Goal: Task Accomplishment & Management: Use online tool/utility

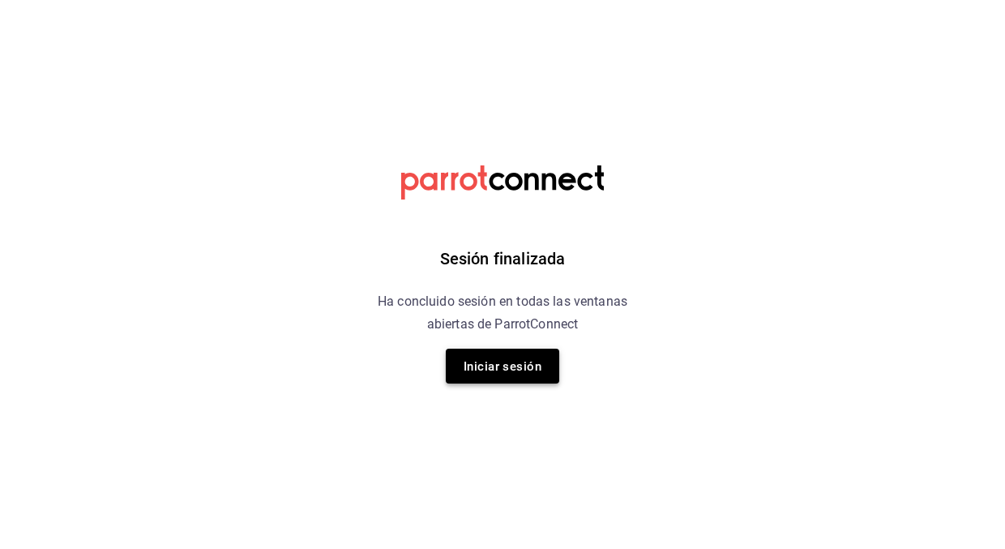
click at [503, 363] on font "Iniciar sesión" at bounding box center [503, 366] width 78 height 15
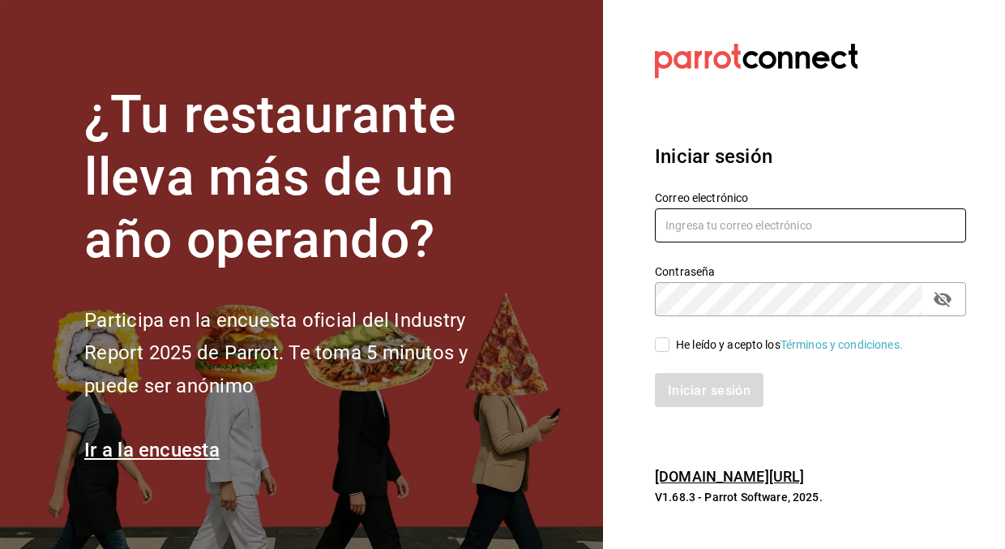
click at [781, 221] on input "text" at bounding box center [810, 225] width 311 height 34
type input "bryssmg@gmail.com"
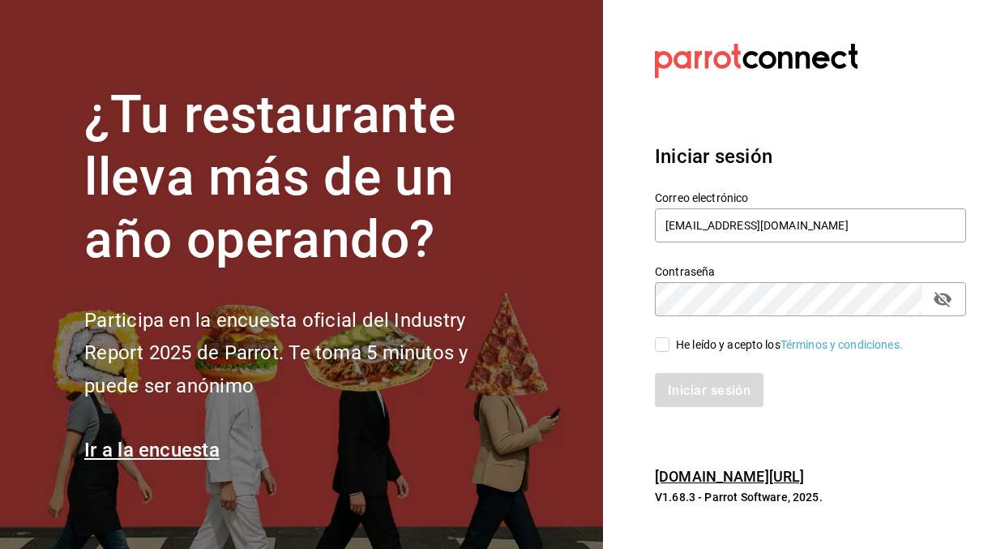
click at [659, 348] on input "He leído y acepto los Términos y condiciones." at bounding box center [662, 344] width 15 height 15
checkbox input "true"
click at [751, 405] on button "Iniciar sesión" at bounding box center [710, 390] width 110 height 34
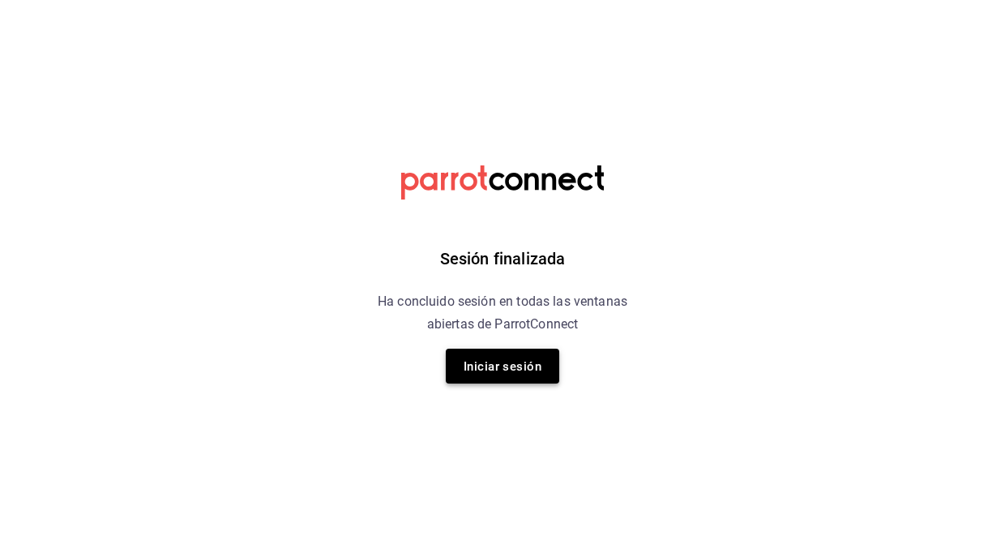
click at [507, 371] on font "Iniciar sesión" at bounding box center [503, 366] width 78 height 15
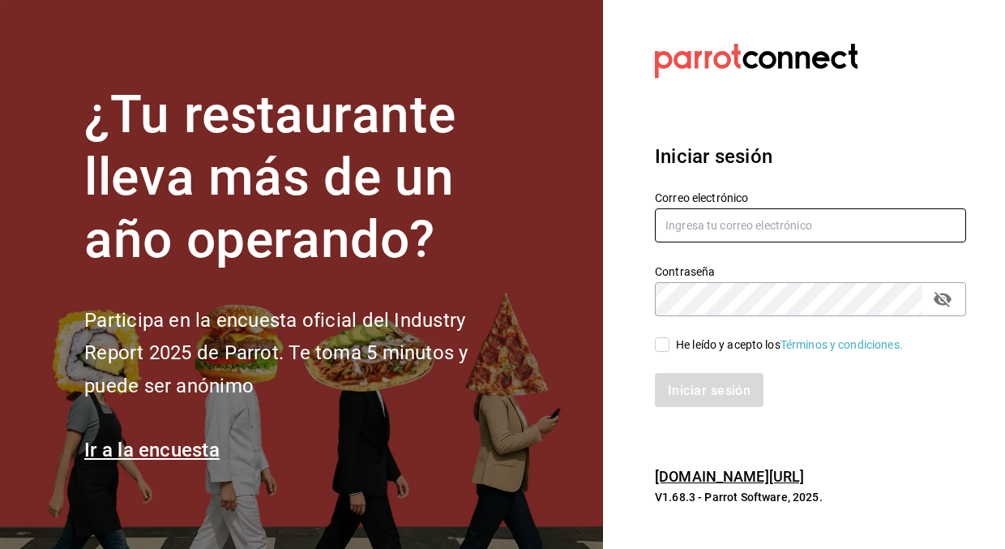
click at [774, 223] on input "text" at bounding box center [810, 225] width 311 height 34
type input "[EMAIL_ADDRESS][DOMAIN_NAME]"
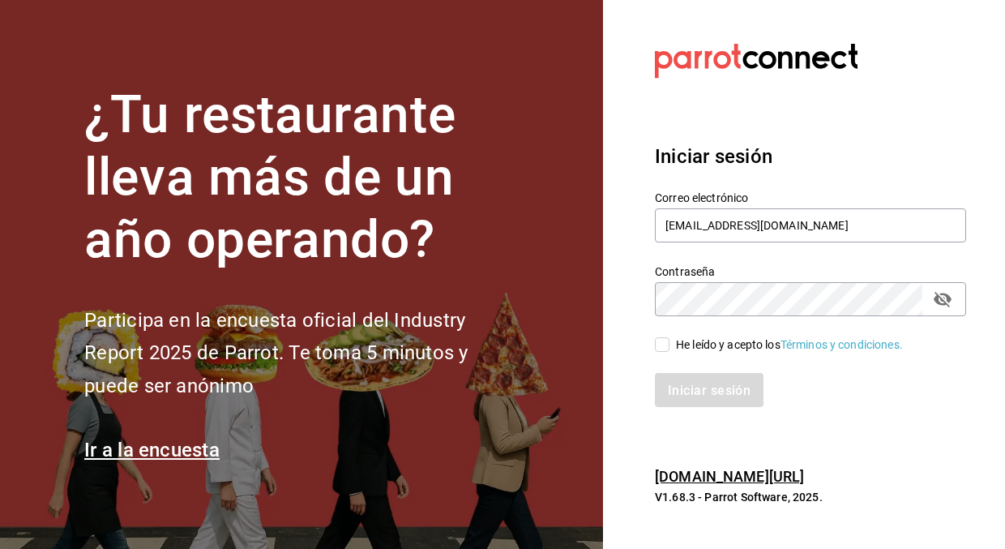
click at [663, 345] on input "He leído y acepto los Términos y condiciones." at bounding box center [662, 344] width 15 height 15
checkbox input "true"
click at [704, 374] on button "Iniciar sesión" at bounding box center [710, 390] width 110 height 34
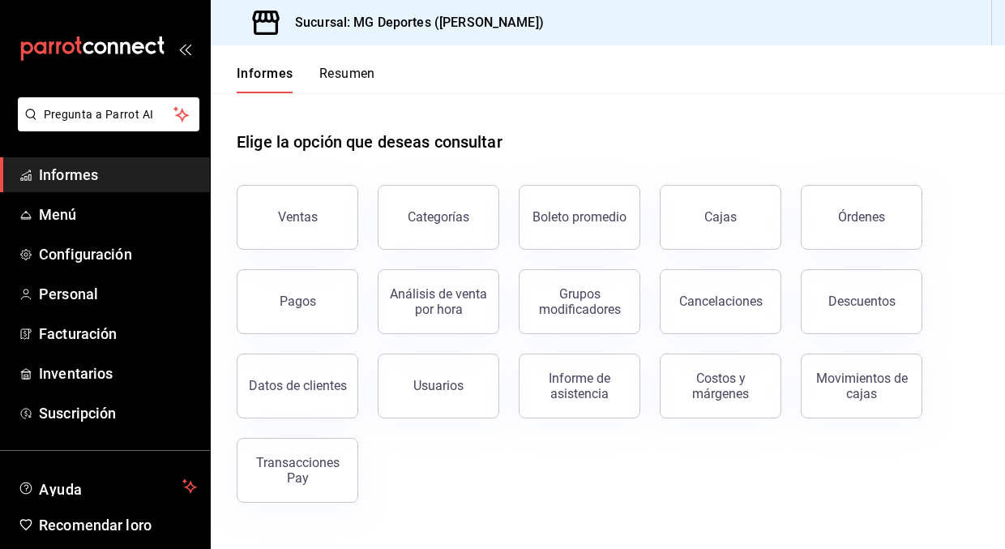
click at [135, 167] on span "Informes" at bounding box center [118, 175] width 158 height 22
click at [323, 227] on button "Ventas" at bounding box center [298, 217] width 122 height 65
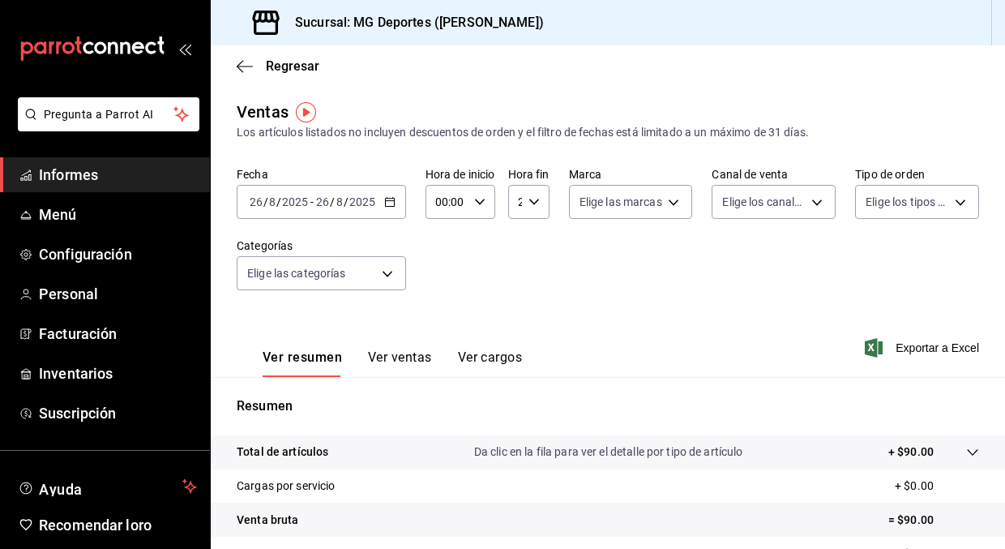
click at [190, 161] on link "Informes" at bounding box center [105, 174] width 210 height 35
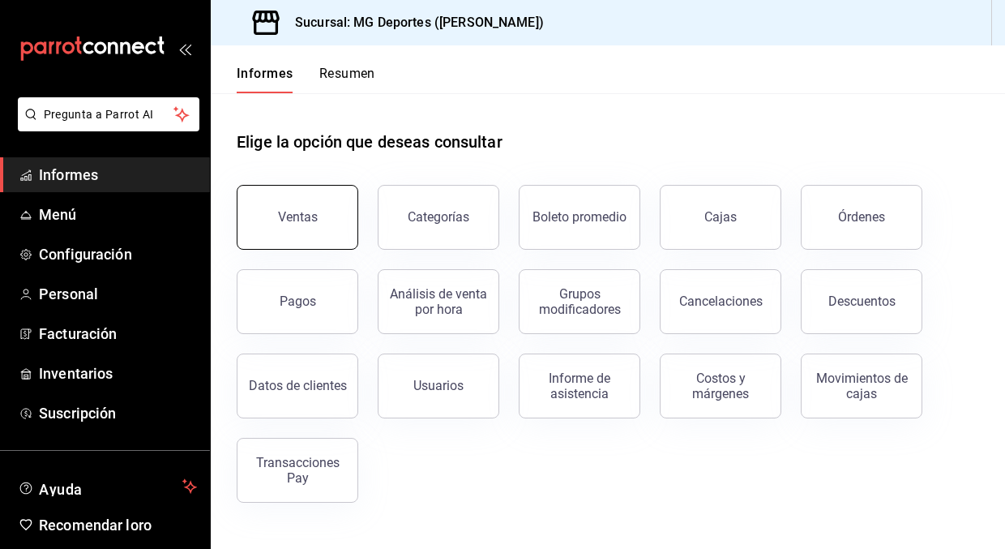
click at [316, 208] on button "Ventas" at bounding box center [298, 217] width 122 height 65
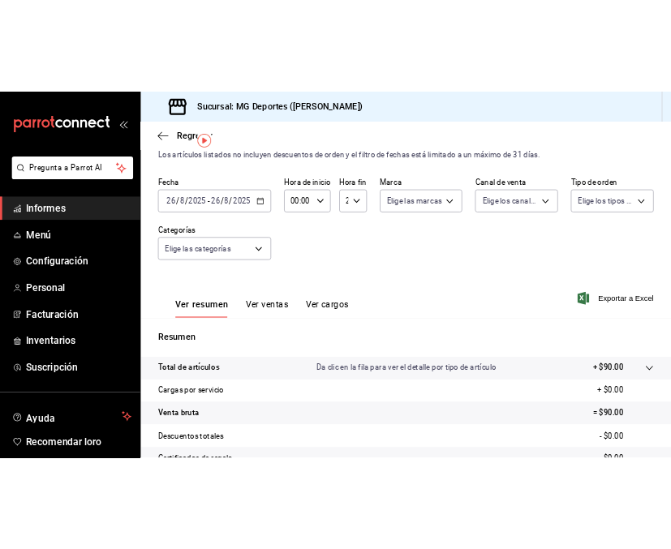
scroll to position [64, 0]
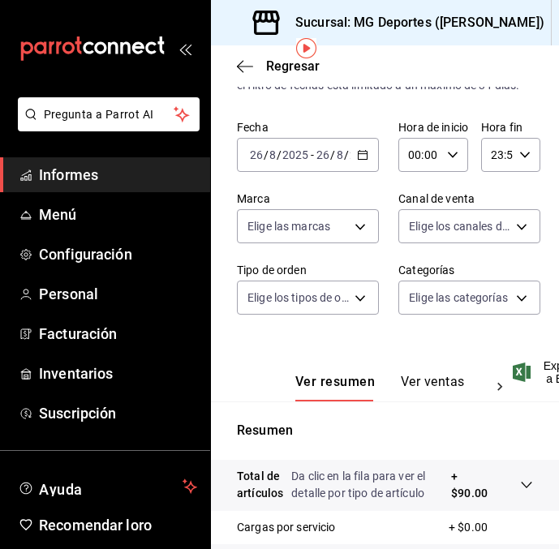
click at [364, 152] on icon "button" at bounding box center [362, 154] width 11 height 11
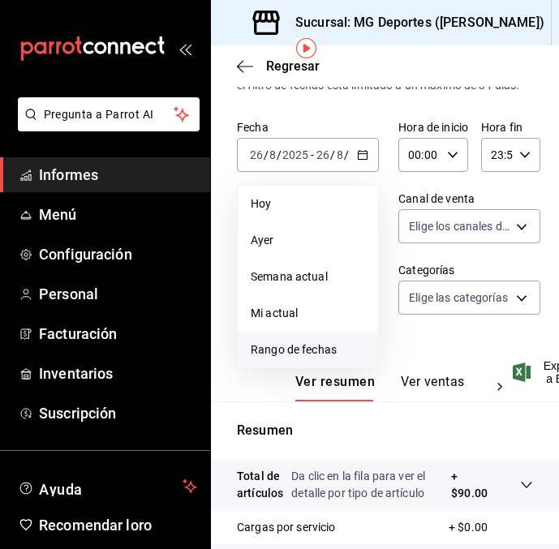
click at [285, 342] on span "Rango de fechas" at bounding box center [308, 349] width 114 height 17
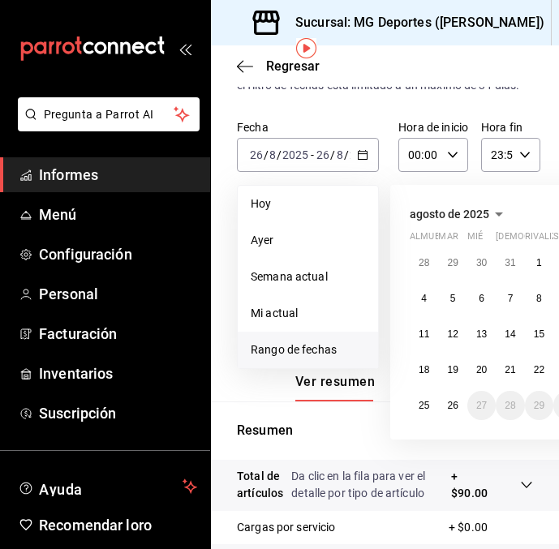
click at [497, 212] on icon "button" at bounding box center [498, 213] width 19 height 19
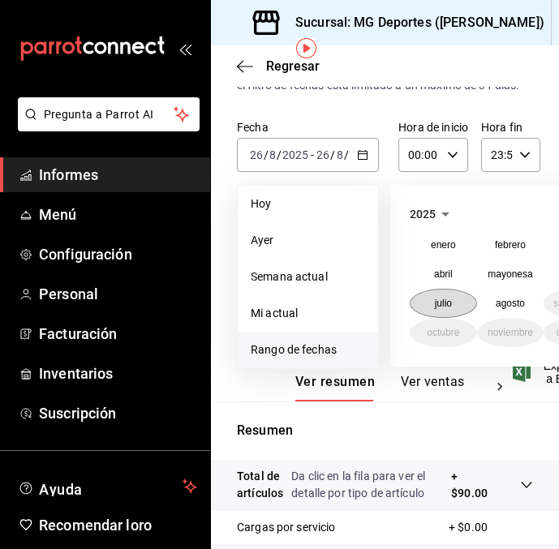
click at [450, 300] on font "julio" at bounding box center [443, 303] width 17 height 11
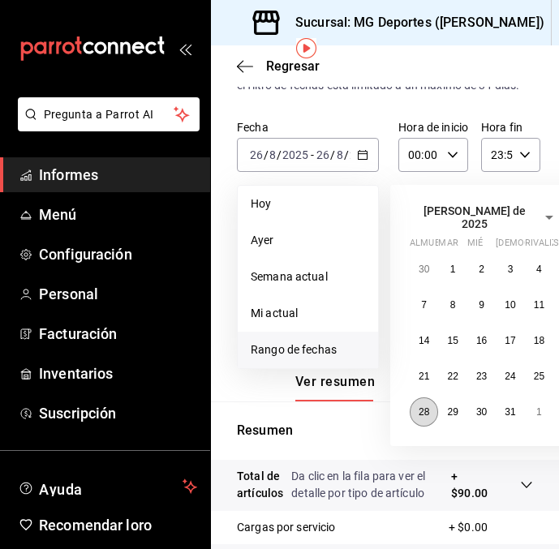
click at [423, 406] on font "28" at bounding box center [423, 411] width 11 height 11
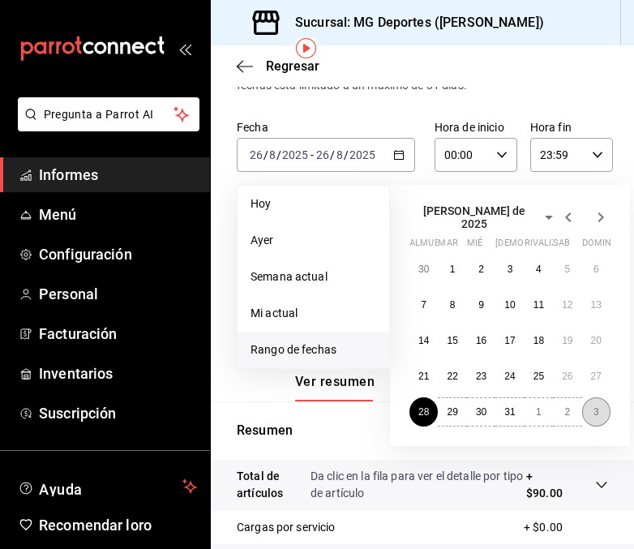
click at [591, 405] on button "3" at bounding box center [596, 411] width 28 height 29
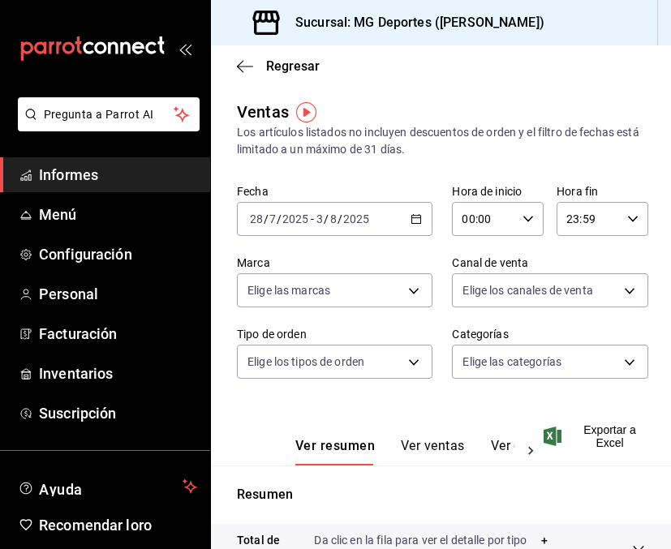
click at [418, 221] on icon "button" at bounding box center [415, 218] width 11 height 11
click at [441, 152] on div "Los artículos listados no incluyen descuentos de orden y el filtro de fechas es…" at bounding box center [441, 141] width 408 height 34
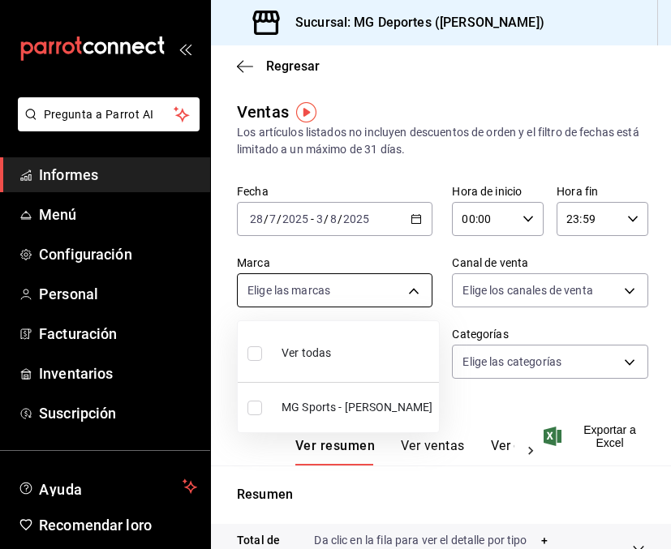
click at [418, 292] on body "Pregunta a Parrot AI Informes Menú Configuración Personal Facturación Inventari…" at bounding box center [335, 274] width 671 height 549
click at [402, 259] on div at bounding box center [335, 274] width 671 height 549
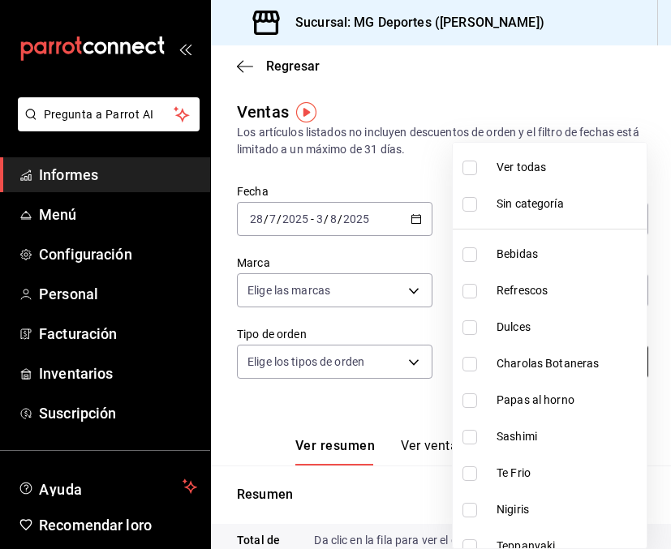
click at [493, 366] on body "Pregunta a Parrot AI Informes Menú Configuración Personal Facturación Inventari…" at bounding box center [335, 274] width 671 height 549
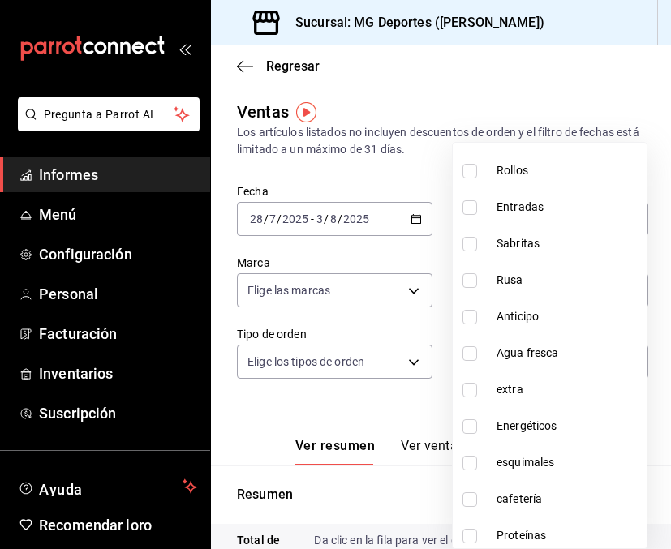
scroll to position [855, 0]
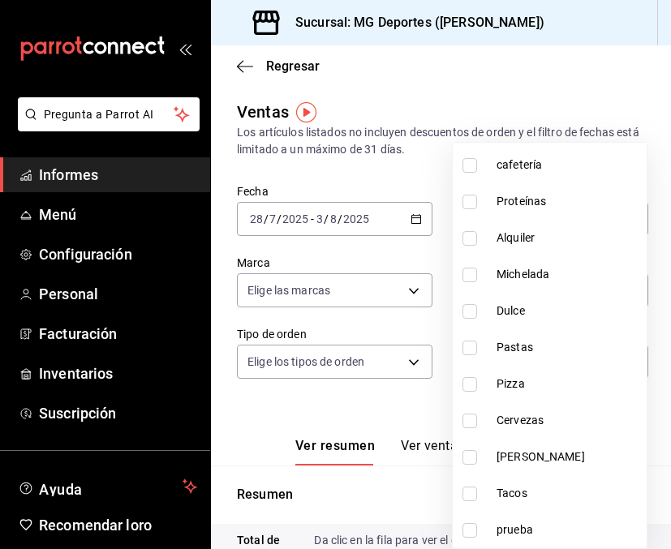
click at [470, 490] on input "checkbox" at bounding box center [469, 494] width 15 height 15
checkbox input "true"
type input "cddc13f4-0099-4956-9bb0-f8b84f5b13c7"
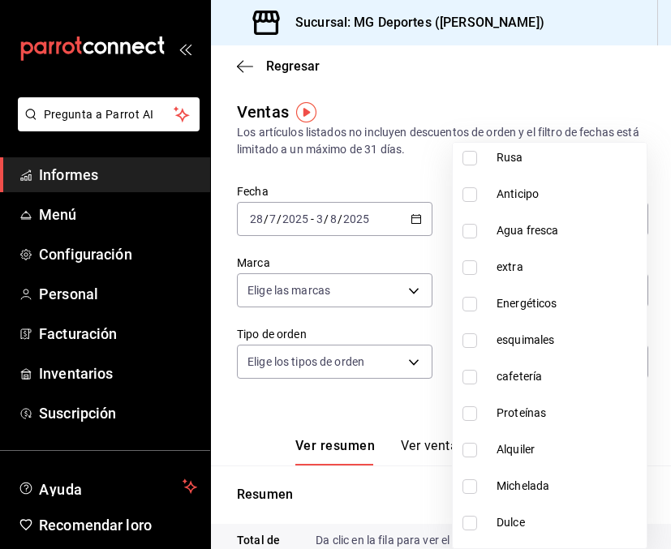
scroll to position [644, 0]
click at [473, 234] on input "checkbox" at bounding box center [469, 231] width 15 height 15
checkbox input "true"
type input "cddc13f4-0099-4956-9bb0-f8b84f5b13c7,f59ae0a1-4770-4d42-9c24-5f632178b033"
click at [438, 170] on div at bounding box center [335, 274] width 671 height 549
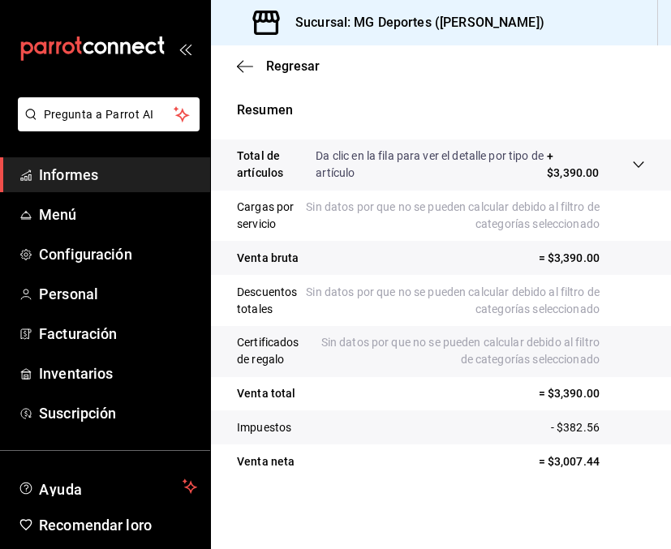
scroll to position [385, 0]
click at [248, 69] on icon "button" at bounding box center [245, 66] width 16 height 15
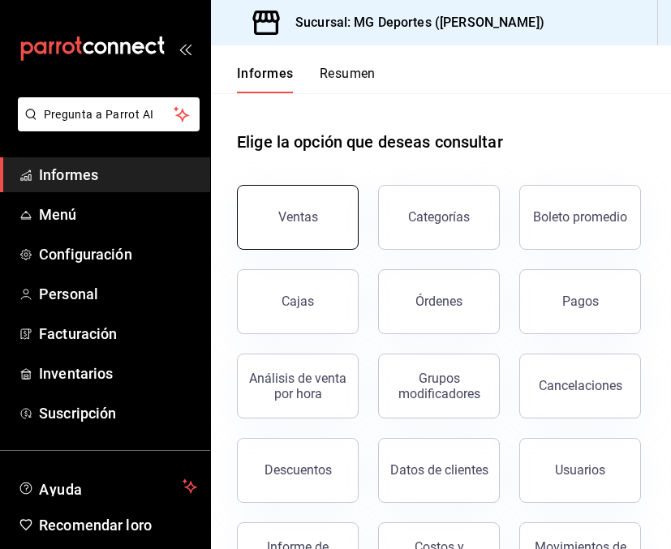
click at [310, 205] on button "Ventas" at bounding box center [298, 217] width 122 height 65
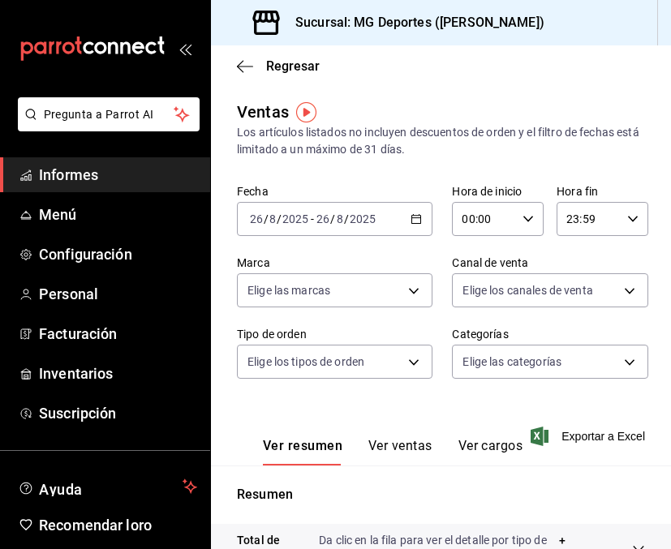
click at [405, 217] on div "[DATE] [DATE] - [DATE] [DATE]" at bounding box center [334, 219] width 195 height 34
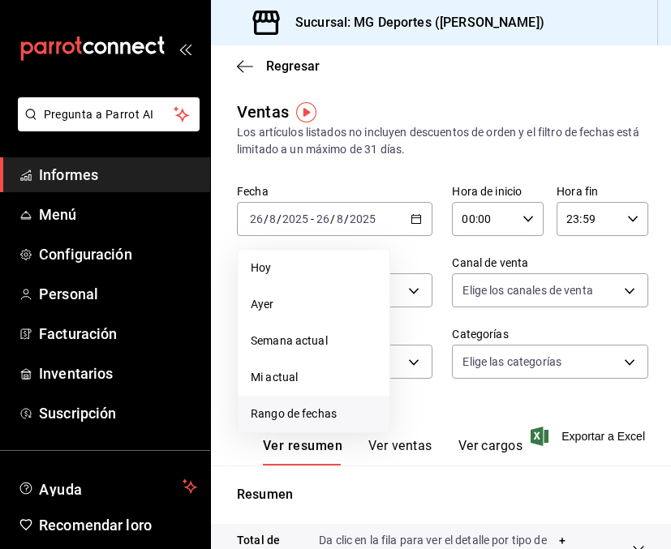
click at [304, 413] on font "Rango de fechas" at bounding box center [294, 413] width 86 height 13
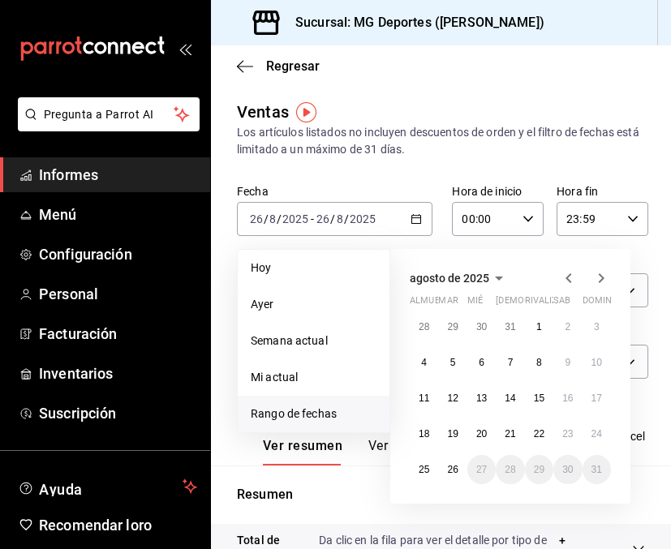
click at [559, 277] on icon "button" at bounding box center [568, 277] width 19 height 19
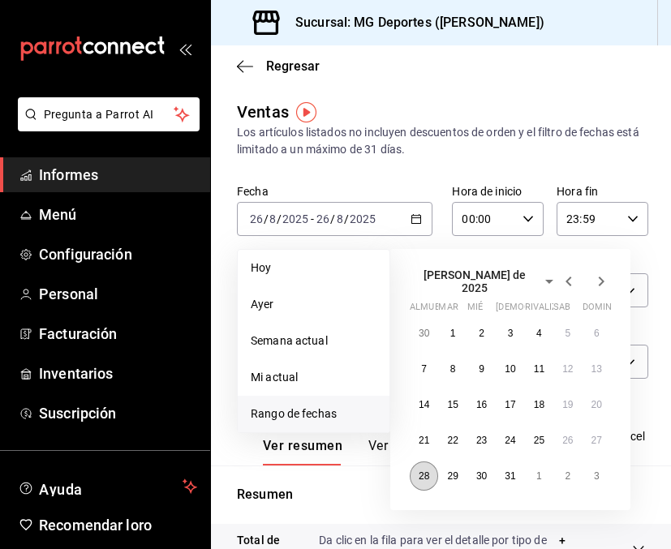
click at [427, 472] on font "28" at bounding box center [423, 475] width 11 height 11
click at [599, 475] on button "3" at bounding box center [596, 475] width 28 height 29
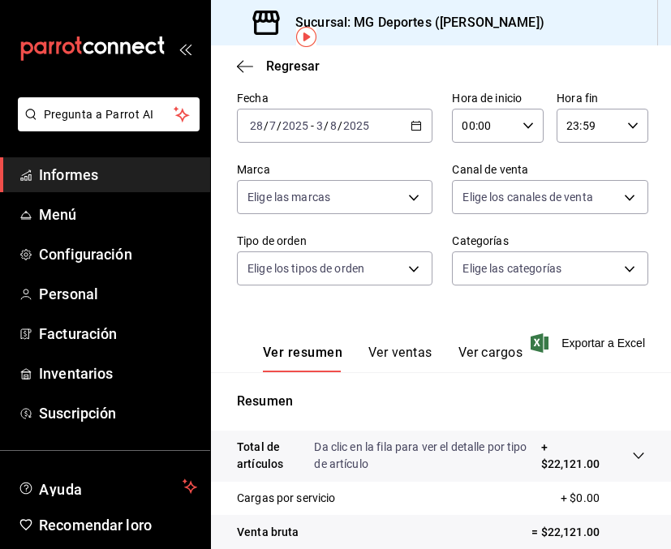
scroll to position [63, 0]
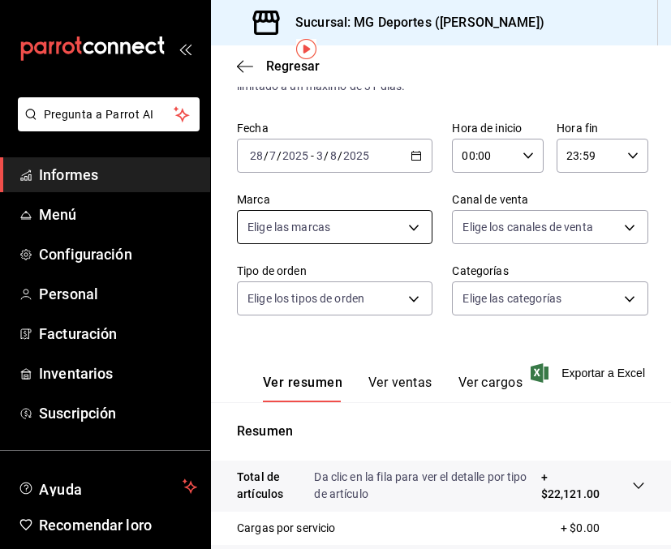
click at [411, 224] on body "Pregunta a Parrot AI Informes Menú Configuración Personal Facturación Inventari…" at bounding box center [335, 274] width 671 height 549
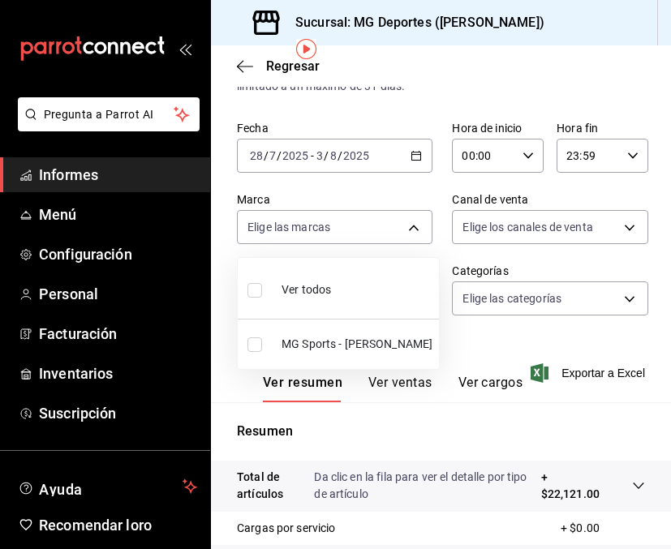
click at [473, 230] on div at bounding box center [335, 274] width 671 height 549
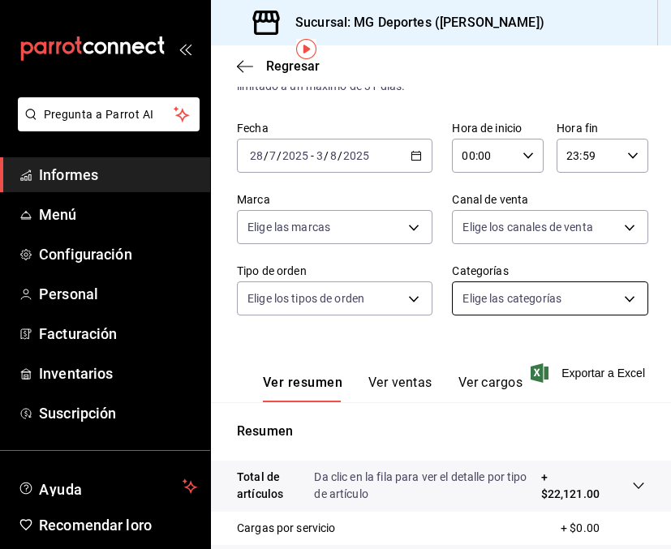
click at [503, 300] on body "Pregunta a Parrot AI Informes Menú Configuración Personal Facturación Inventari…" at bounding box center [335, 274] width 671 height 549
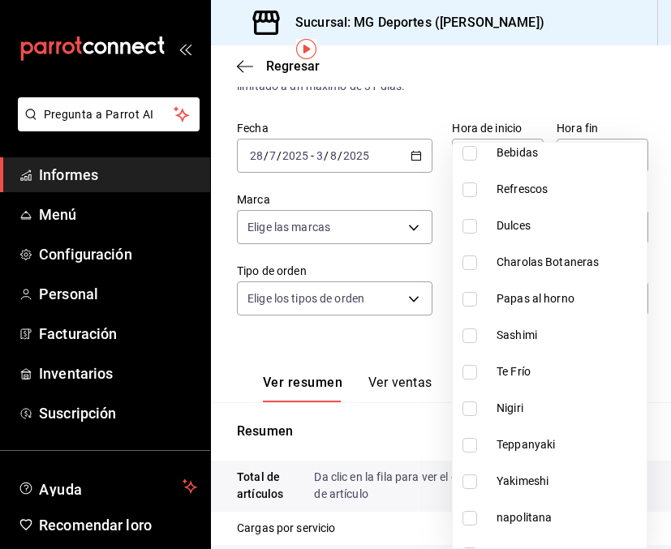
scroll to position [108, 0]
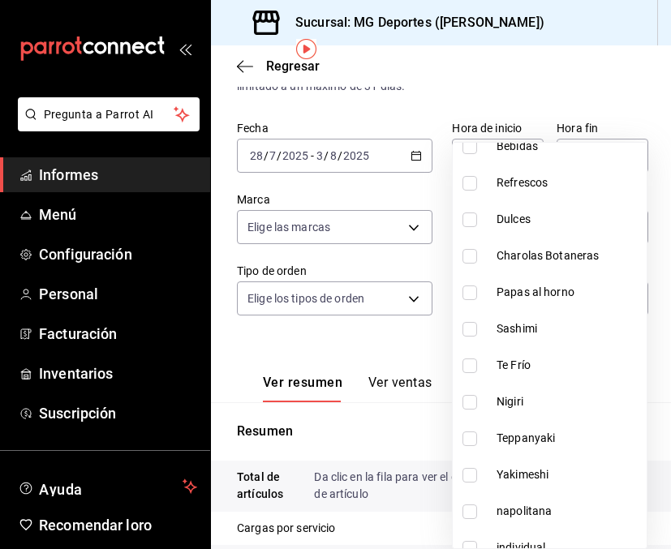
click at [473, 292] on input "checkbox" at bounding box center [469, 292] width 15 height 15
checkbox input "true"
type input "35551813-f19b-4171-afa9-2229ca5b4ecf"
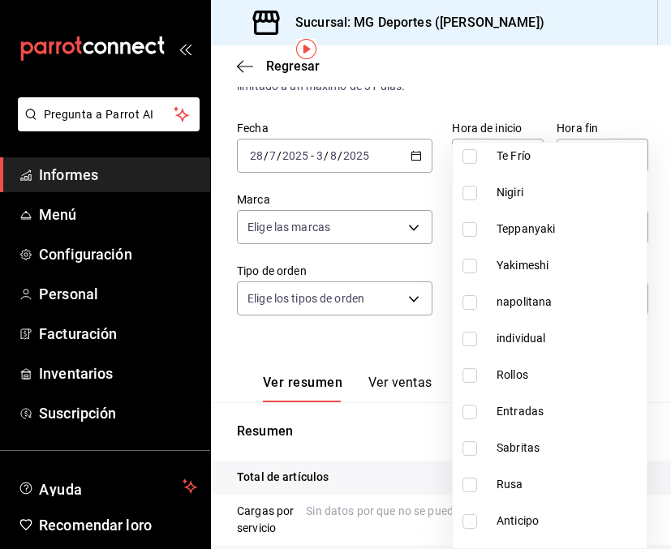
scroll to position [332, 0]
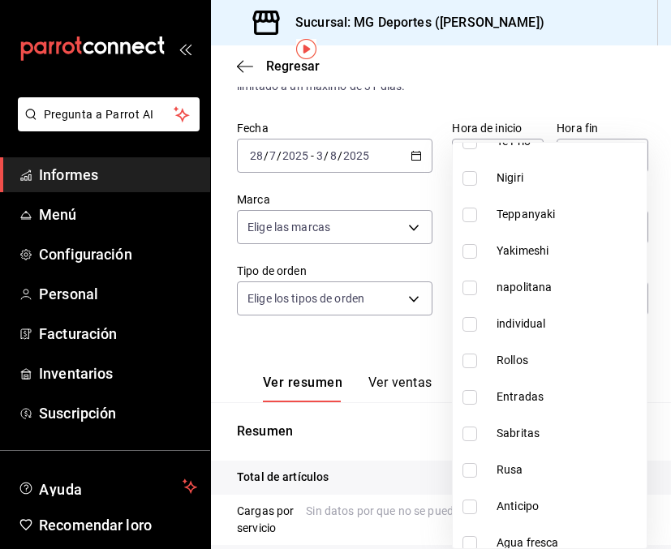
click at [476, 321] on input "checkbox" at bounding box center [469, 324] width 15 height 15
checkbox input "true"
type input "35551813-f19b-4171-afa9-2229ca5b4ecf,bca1790f-223a-4835-848b-9c6093caa55b"
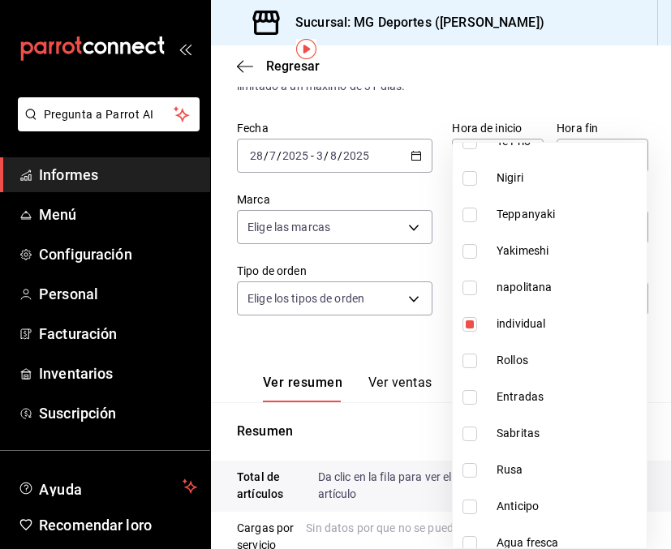
click at [475, 285] on input "checkbox" at bounding box center [469, 288] width 15 height 15
checkbox input "true"
type input "35551813-f19b-4171-afa9-2229ca5b4ecf,bca1790f-223a-4835-848b-9c6093caa55b,ee8ea…"
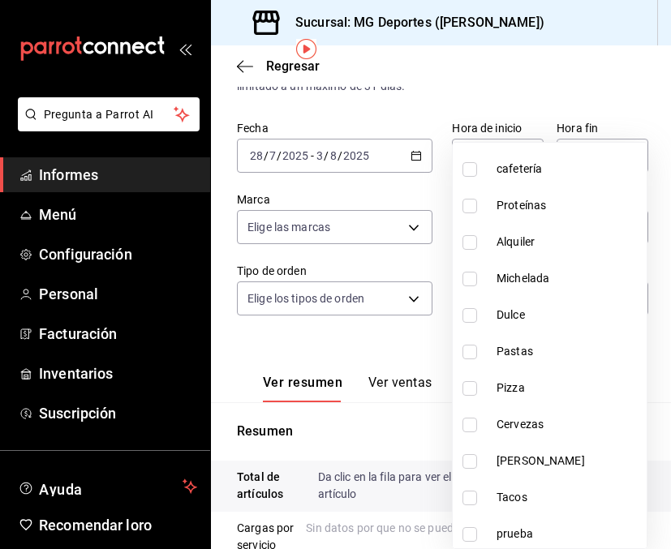
scroll to position [855, 0]
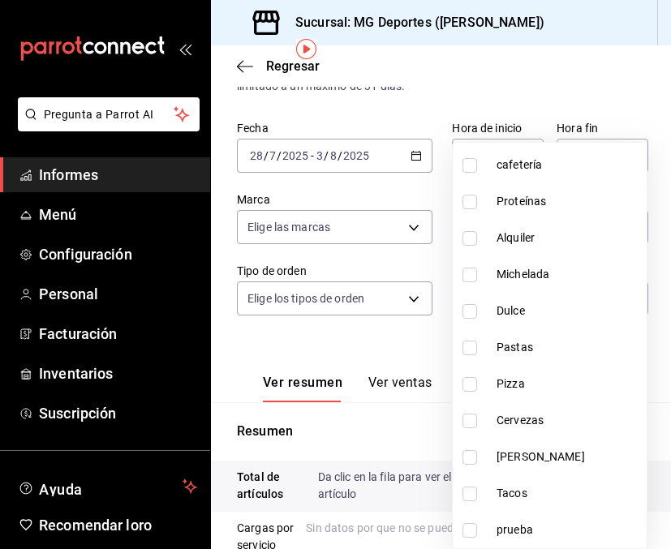
click at [472, 309] on input "checkbox" at bounding box center [469, 311] width 15 height 15
checkbox input "true"
type input "35551813-f19b-4171-afa9-2229ca5b4ecf,bca1790f-223a-4835-848b-9c6093caa55b,ee8ea…"
click at [475, 349] on input "checkbox" at bounding box center [469, 348] width 15 height 15
checkbox input "true"
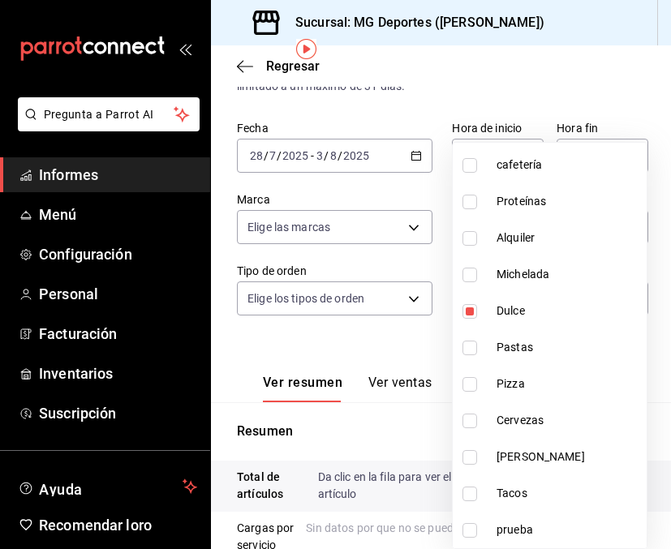
type input "35551813-f19b-4171-afa9-2229ca5b4ecf,bca1790f-223a-4835-848b-9c6093caa55b,ee8ea…"
click at [470, 387] on input "checkbox" at bounding box center [469, 384] width 15 height 15
checkbox input "true"
type input "35551813-f19b-4171-afa9-2229ca5b4ecf,bca1790f-223a-4835-848b-9c6093caa55b,ee8ea…"
click at [591, 99] on div at bounding box center [335, 274] width 671 height 549
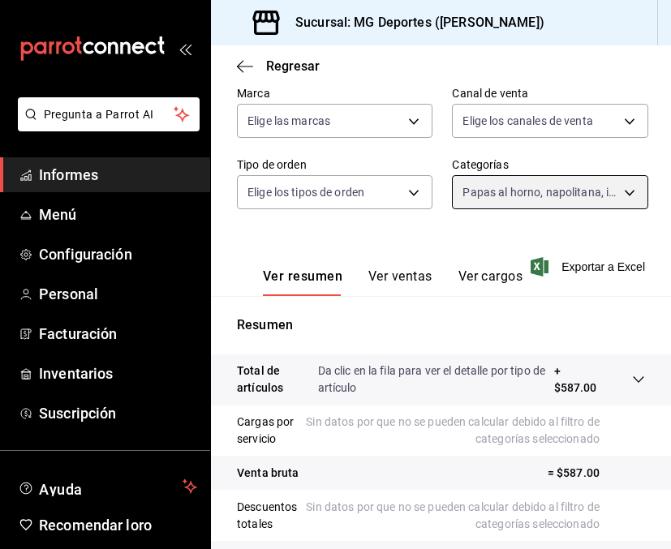
scroll to position [154, 0]
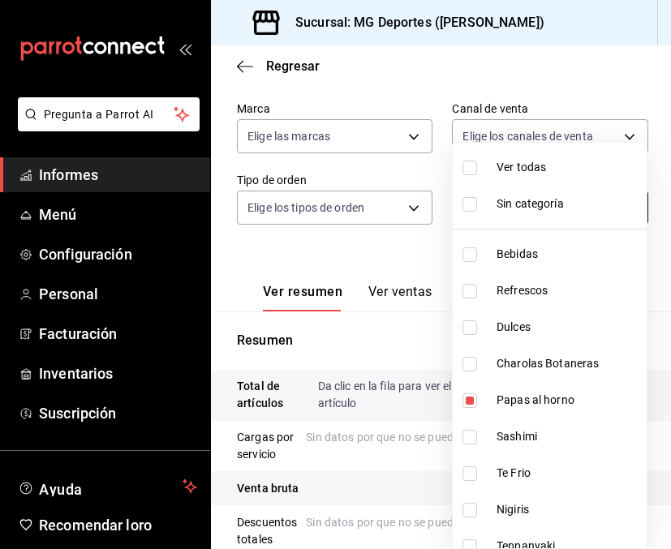
click at [519, 213] on body "Pregunta a Parrot AI Informes Menú Configuración Personal Facturación Inventari…" at bounding box center [335, 274] width 671 height 549
click at [467, 169] on input "checkbox" at bounding box center [469, 168] width 15 height 15
checkbox input "true"
type input "ae881417-ecc1-46b8-af56-c54f6d9ed343,cb1d2b7d-cd6a-4480-8b34-bda743ca16e5,819d2…"
checkbox input "true"
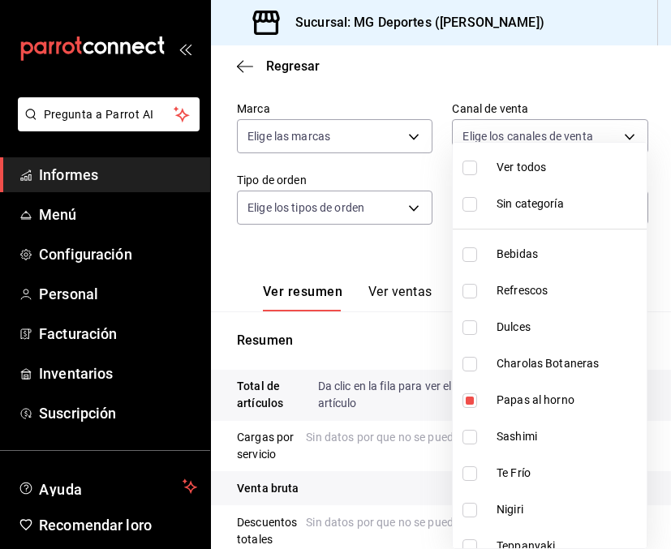
checkbox input "true"
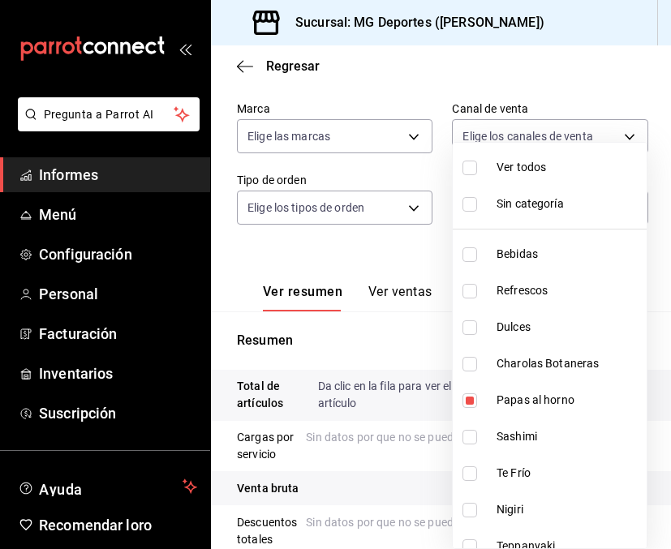
checkbox input "true"
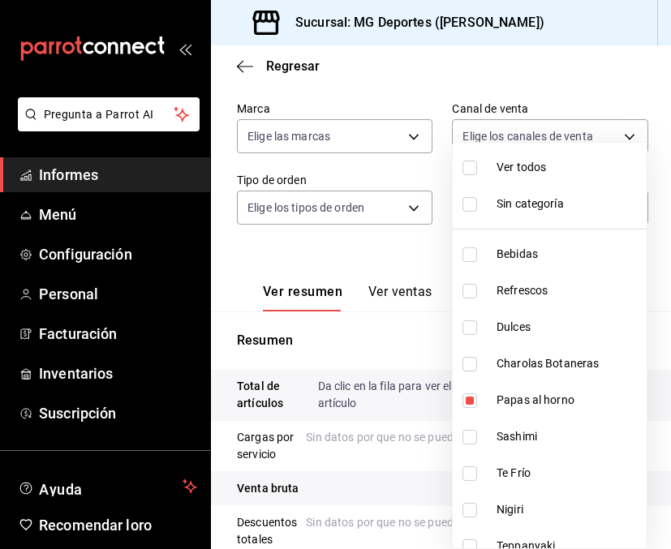
checkbox input "true"
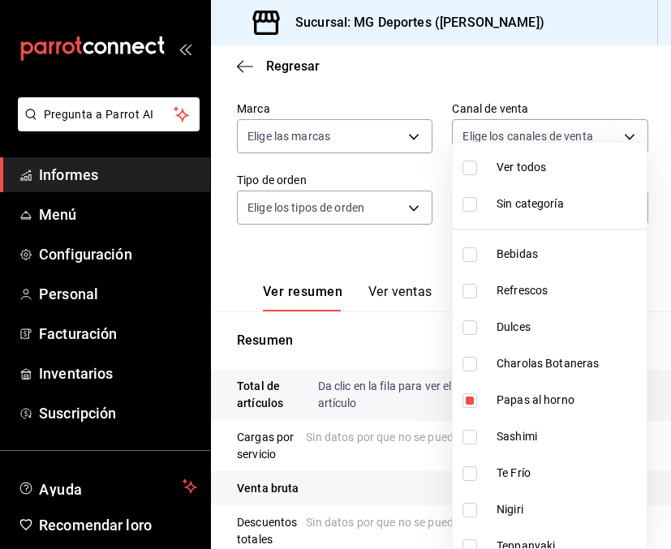
checkbox input "true"
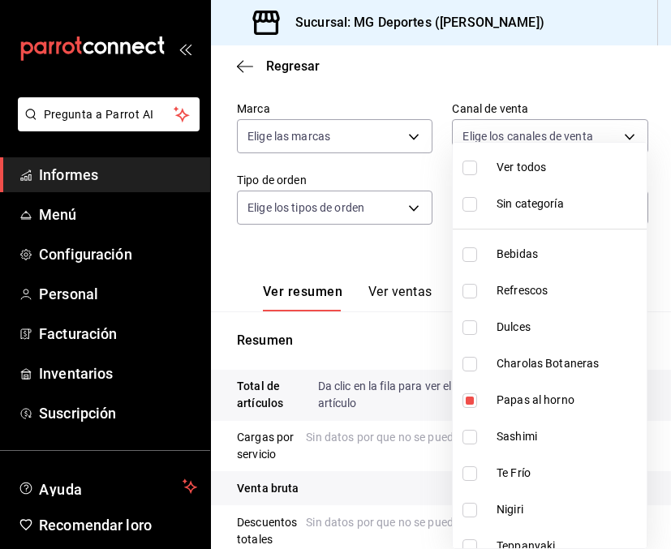
checkbox input "true"
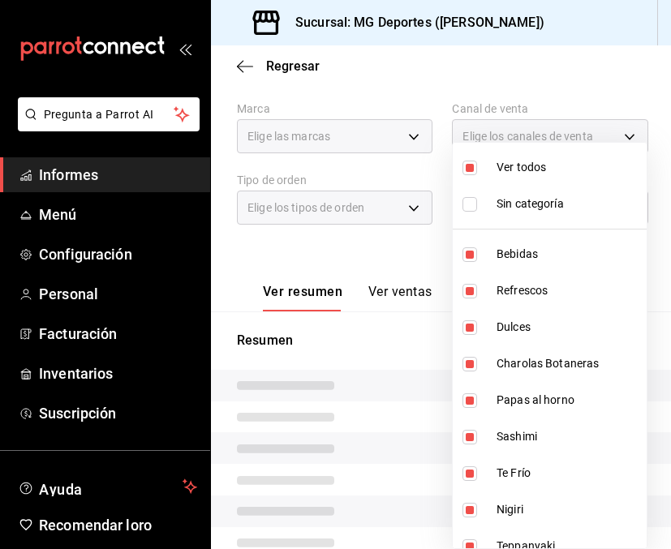
click at [467, 169] on input "checkbox" at bounding box center [469, 168] width 15 height 15
checkbox input "false"
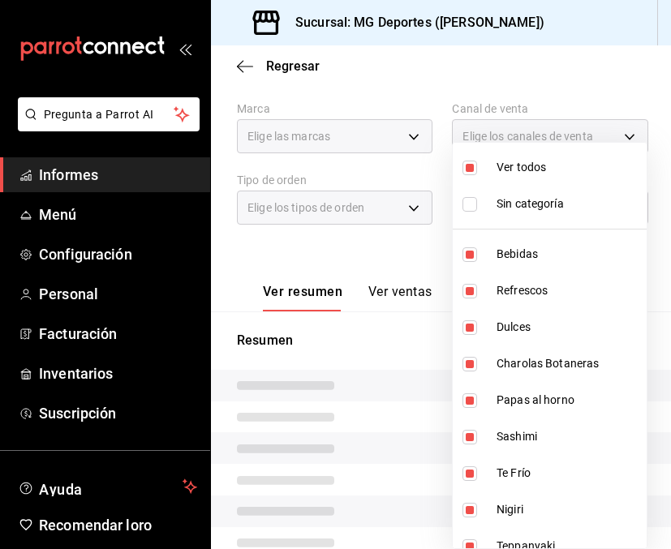
checkbox input "false"
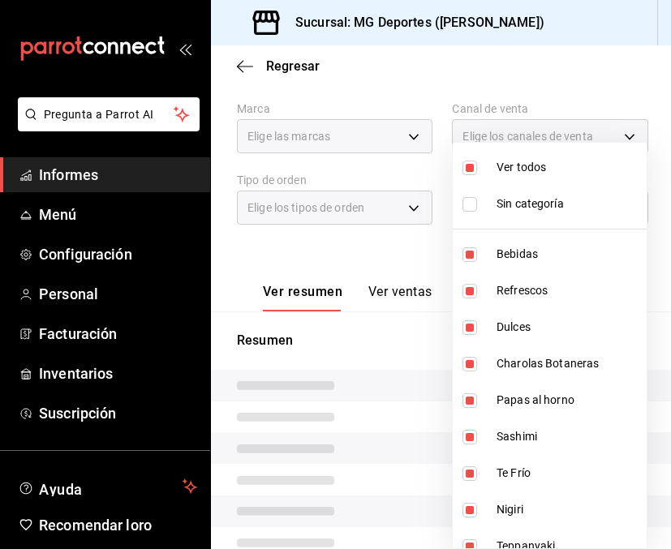
checkbox input "false"
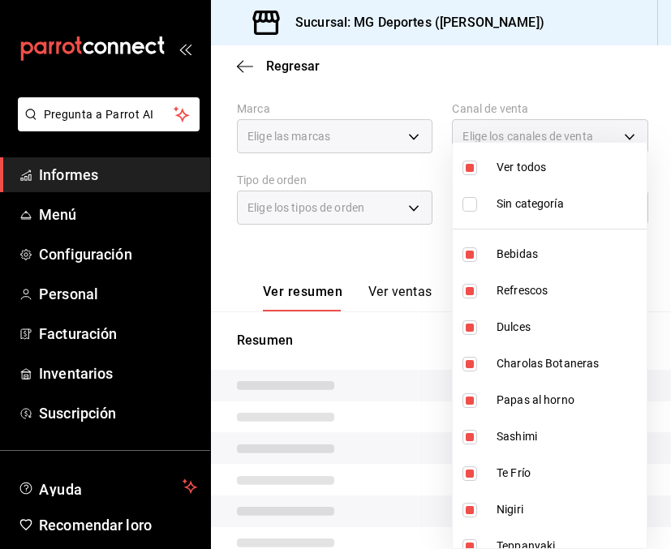
checkbox input "false"
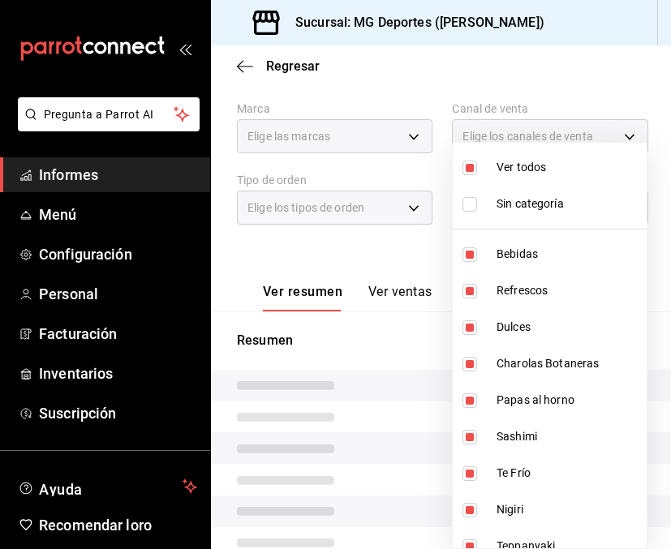
checkbox input "false"
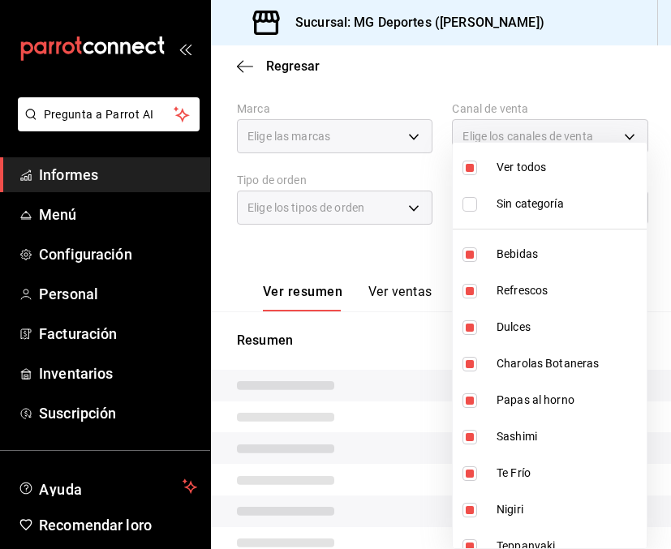
checkbox input "false"
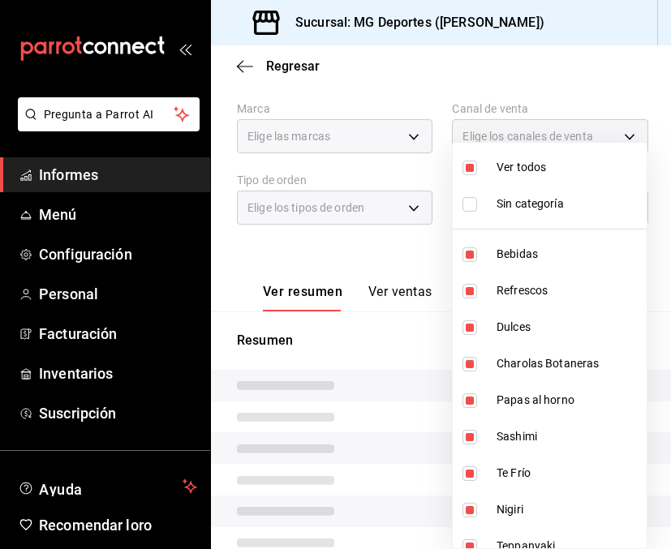
checkbox input "false"
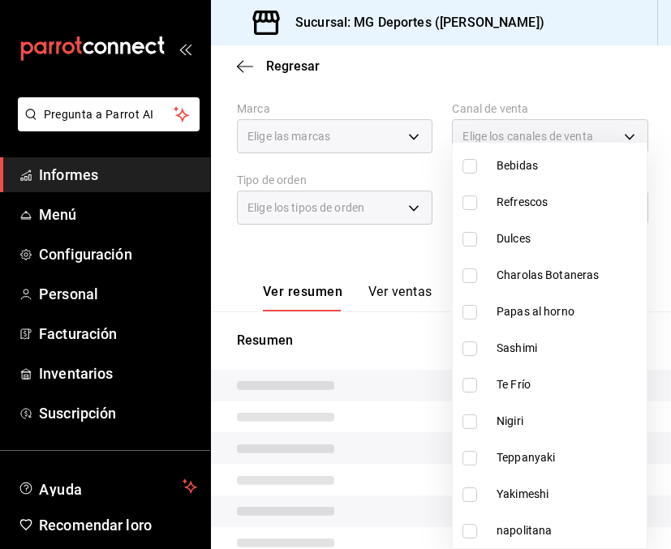
scroll to position [91, 0]
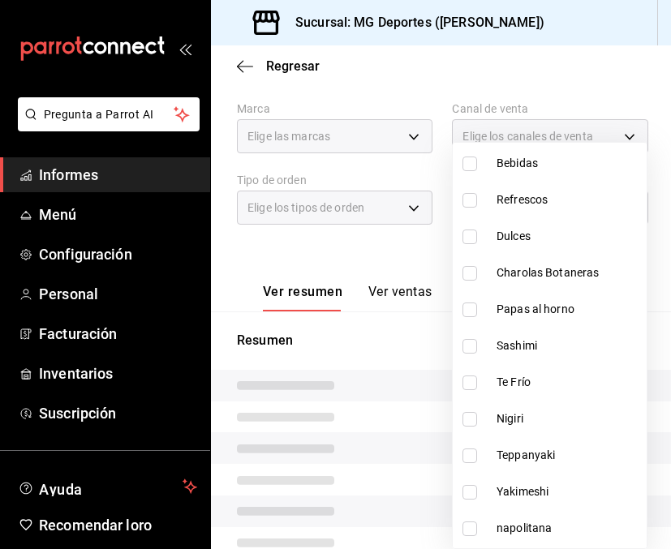
click at [470, 272] on input "checkbox" at bounding box center [469, 273] width 15 height 15
checkbox input "true"
type input "394cb1b3-6602-4fe0-b503-b99a461717e2"
click at [473, 349] on input "checkbox" at bounding box center [469, 346] width 15 height 15
checkbox input "true"
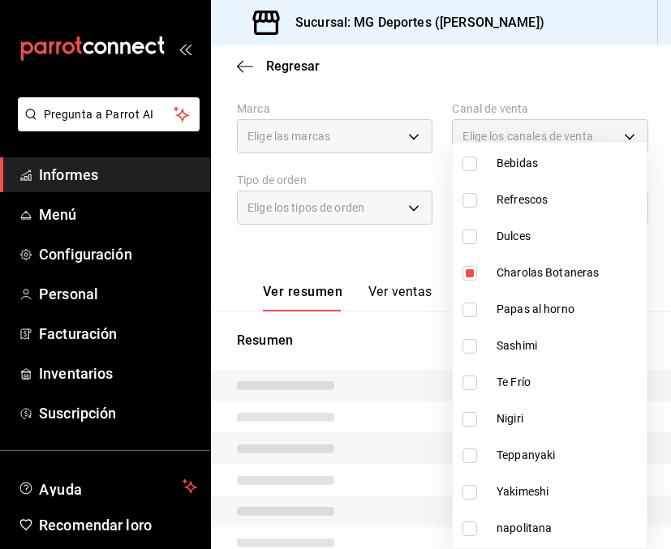
type input "394cb1b3-6602-4fe0-b503-b99a461717e2,dabc1573-144e-4a2a-afb0-80e61bef717c"
click at [468, 379] on input "checkbox" at bounding box center [469, 382] width 15 height 15
checkbox input "true"
type input "394cb1b3-6602-4fe0-b503-b99a461717e2,dabc1573-144e-4a2a-afb0-80e61bef717c,3488b…"
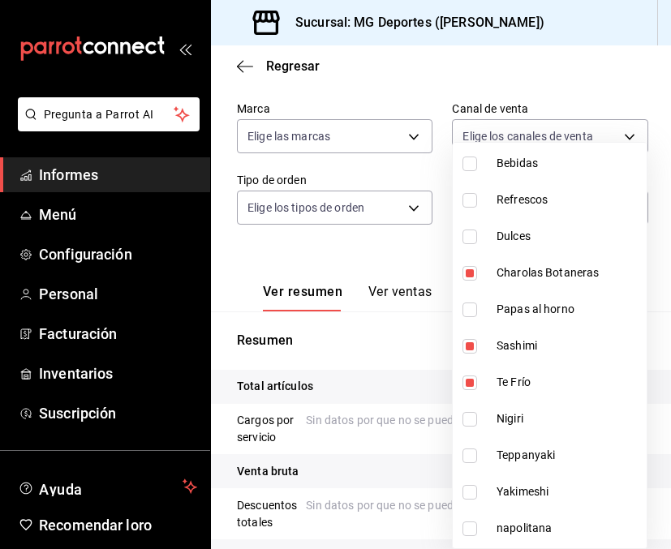
click at [466, 420] on input "checkbox" at bounding box center [469, 419] width 15 height 15
checkbox input "true"
type input "394cb1b3-6602-4fe0-b503-b99a461717e2,dabc1573-144e-4a2a-afb0-80e61bef717c,3488b…"
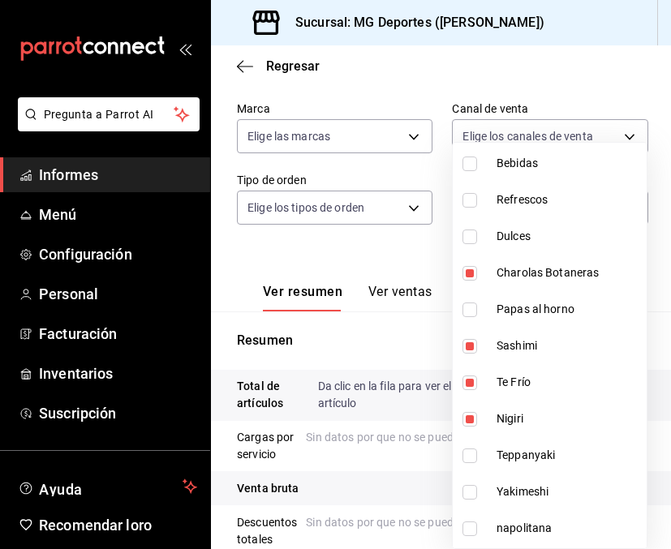
click at [469, 452] on input "checkbox" at bounding box center [469, 455] width 15 height 15
checkbox input "true"
type input "394cb1b3-6602-4fe0-b503-b99a461717e2,dabc1573-144e-4a2a-afb0-80e61bef717c,3488b…"
click at [474, 496] on input "checkbox" at bounding box center [469, 492] width 15 height 15
checkbox input "true"
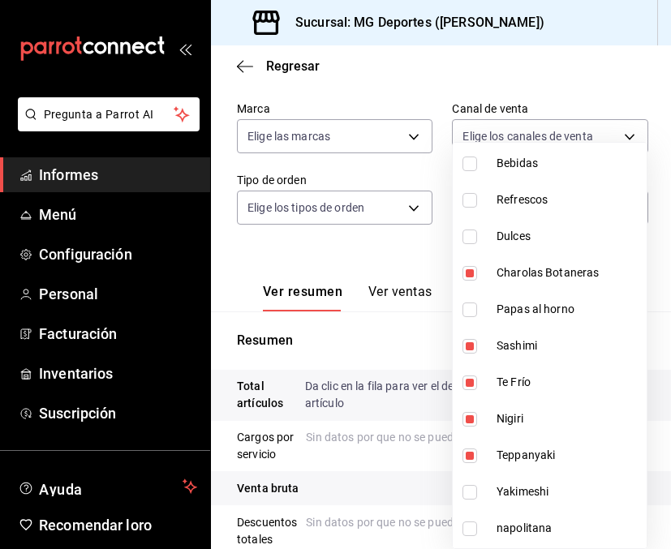
type input "394cb1b3-6602-4fe0-b503-b99a461717e2,dabc1573-144e-4a2a-afb0-80e61bef717c,3488b…"
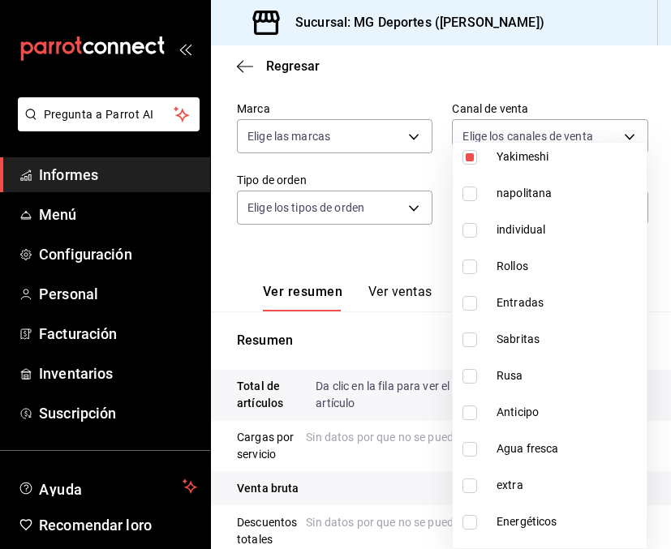
scroll to position [422, 0]
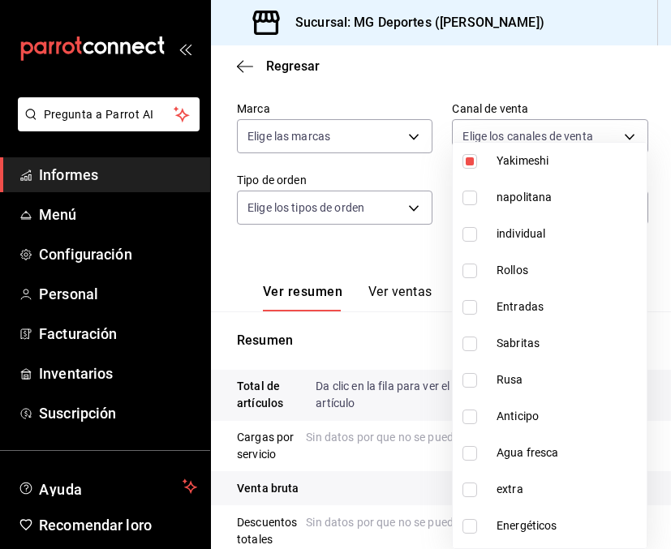
click at [469, 271] on input "checkbox" at bounding box center [469, 271] width 15 height 15
checkbox input "true"
type input "394cb1b3-6602-4fe0-b503-b99a461717e2,dabc1573-144e-4a2a-afb0-80e61bef717c,3488b…"
click at [470, 311] on input "checkbox" at bounding box center [469, 307] width 15 height 15
checkbox input "true"
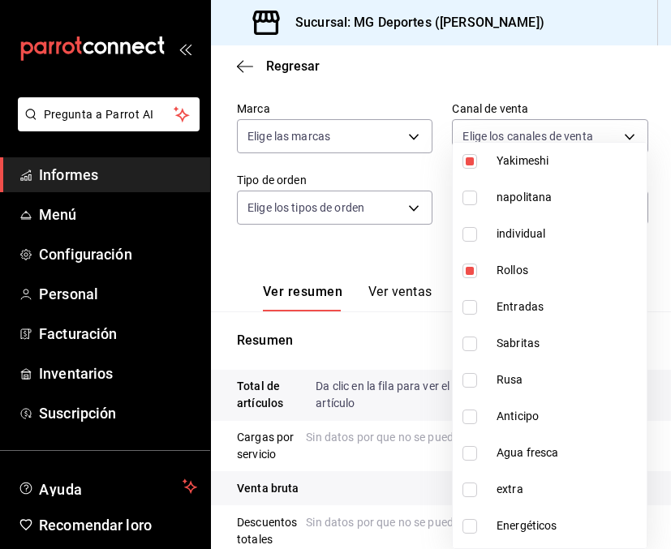
type input "394cb1b3-6602-4fe0-b503-b99a461717e2,dabc1573-144e-4a2a-afb0-80e61bef717c,3488b…"
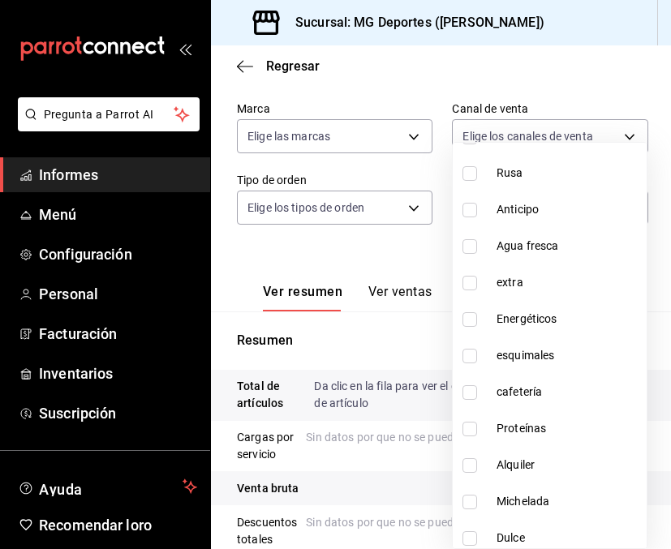
scroll to position [692, 0]
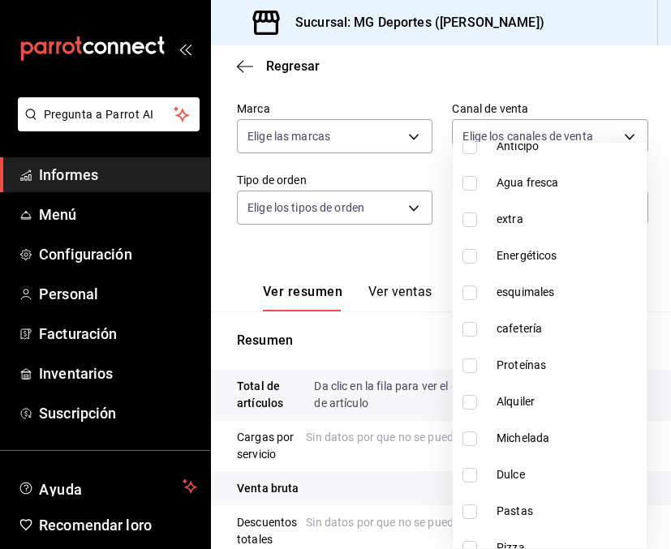
click at [613, 95] on div at bounding box center [335, 274] width 671 height 549
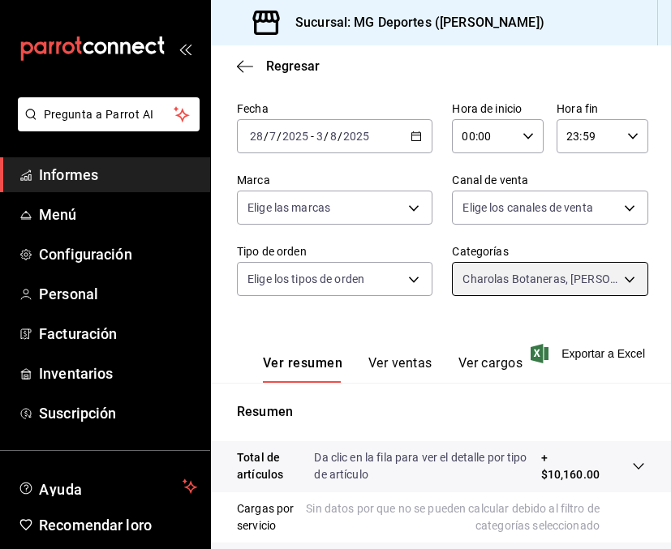
scroll to position [0, 0]
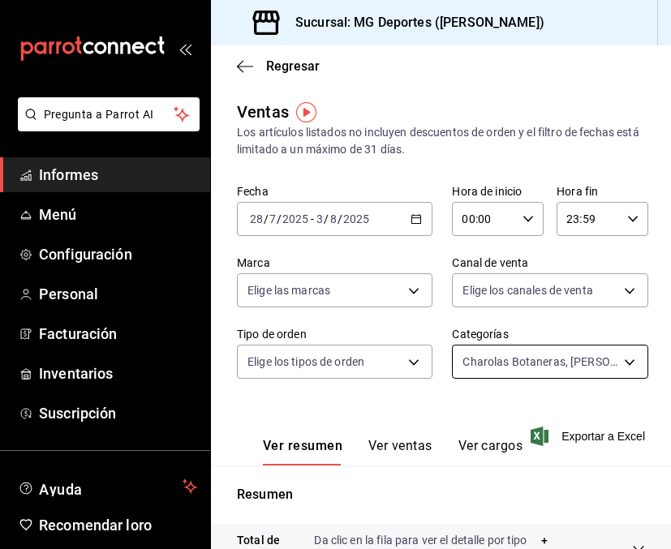
click at [531, 364] on body "Pregunta a Parrot AI Informes Menú Configuración Personal Facturación Inventari…" at bounding box center [335, 274] width 671 height 549
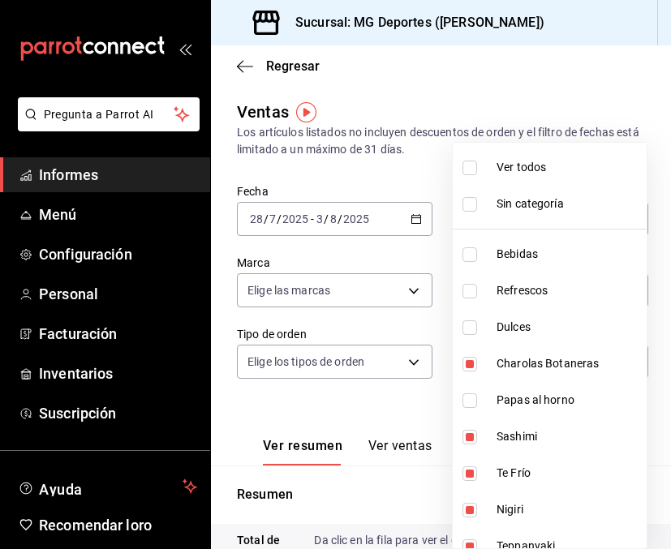
click at [471, 171] on input "checkbox" at bounding box center [469, 168] width 15 height 15
checkbox input "true"
type input "ae881417-ecc1-46b8-af56-c54f6d9ed343,cb1d2b7d-cd6a-4480-8b34-bda743ca16e5,819d2…"
checkbox input "true"
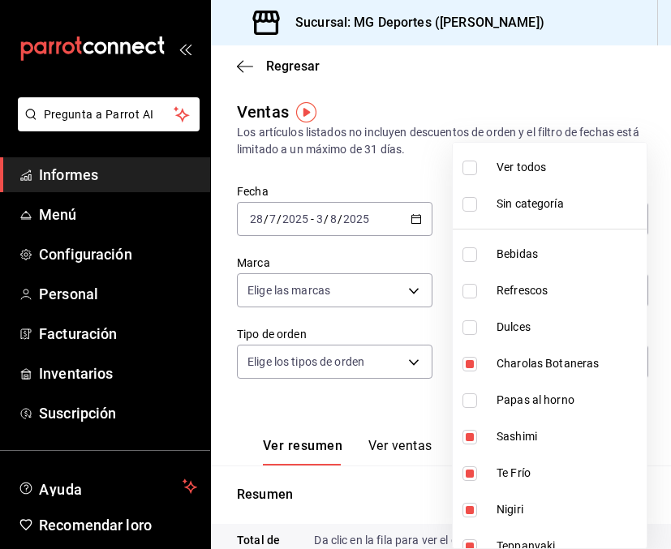
checkbox input "true"
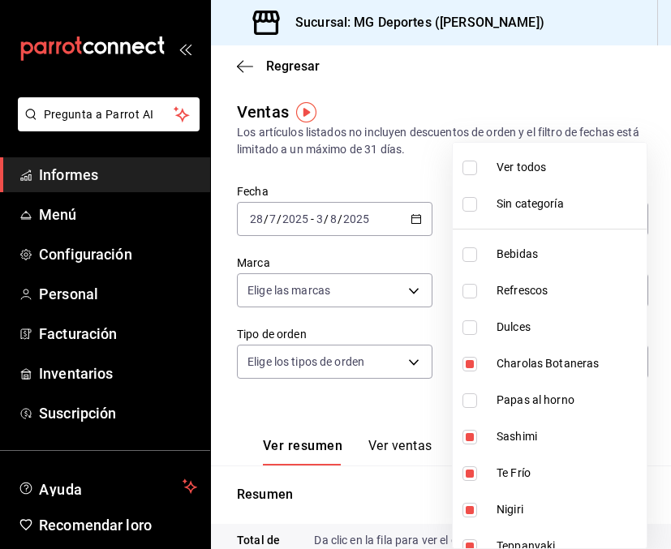
checkbox input "true"
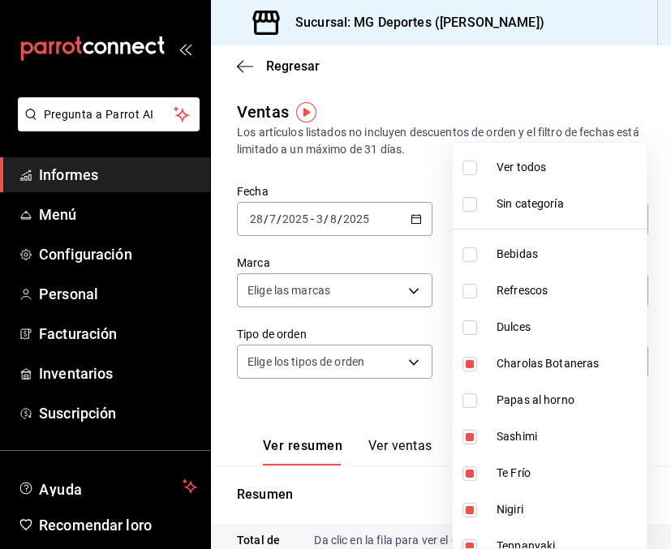
checkbox input "true"
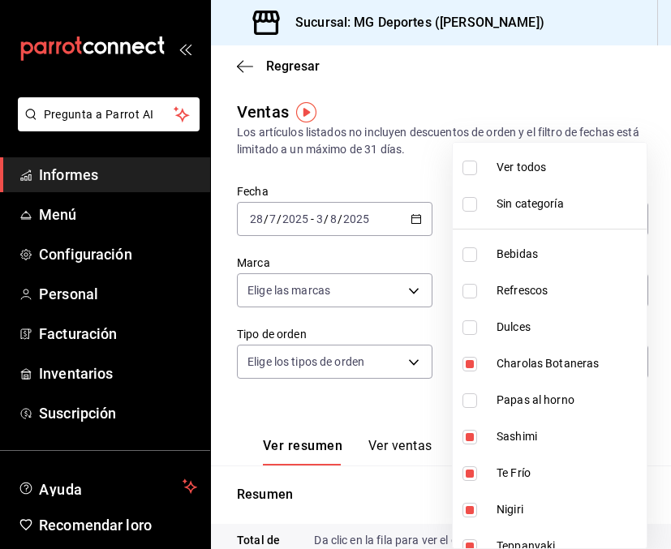
checkbox input "true"
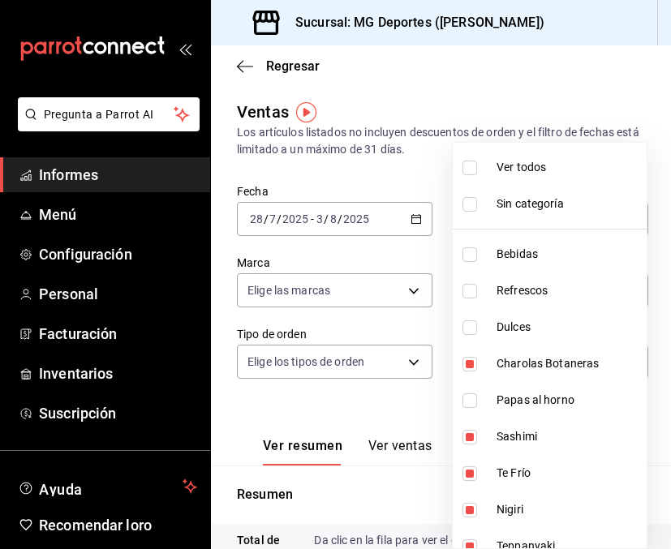
checkbox input "true"
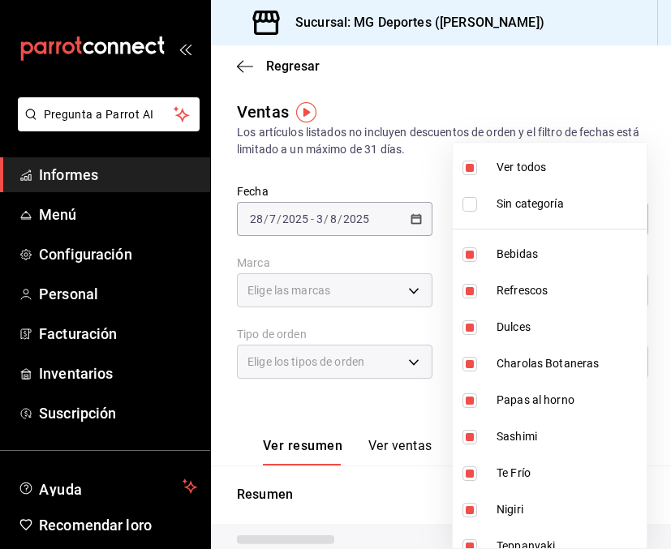
click at [471, 171] on input "checkbox" at bounding box center [469, 168] width 15 height 15
checkbox input "false"
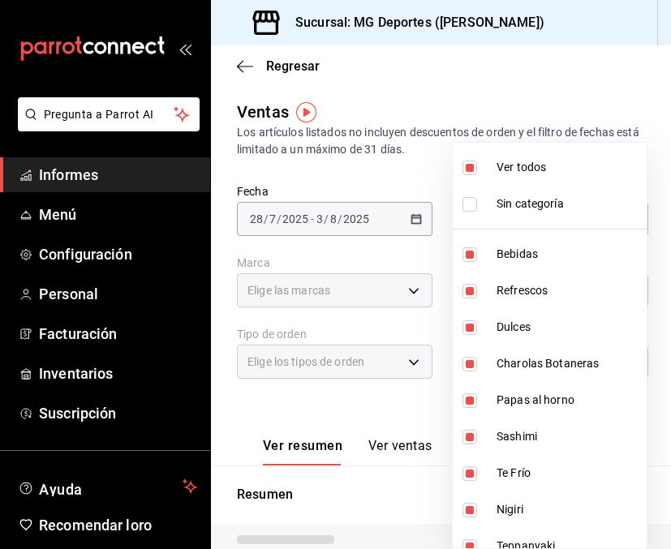
checkbox input "false"
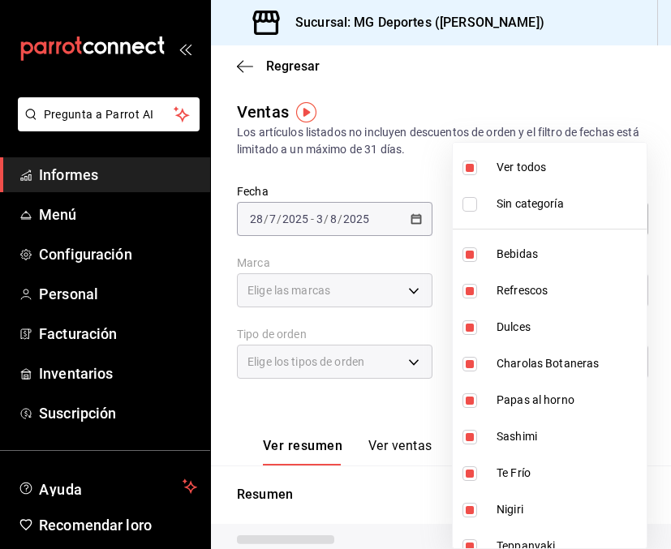
checkbox input "false"
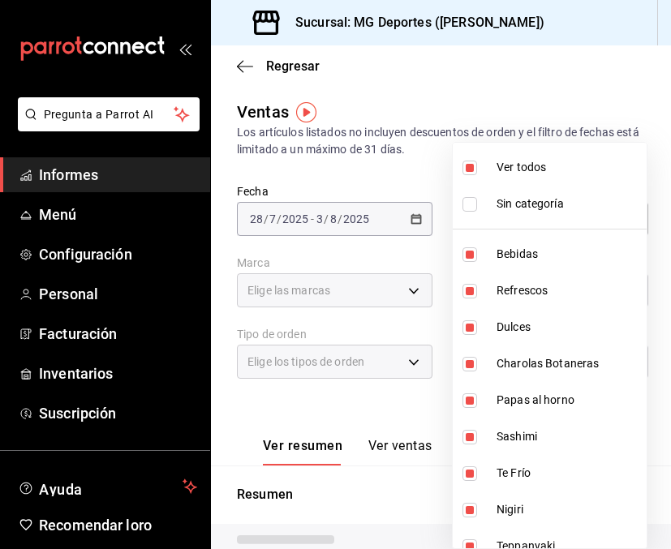
checkbox input "false"
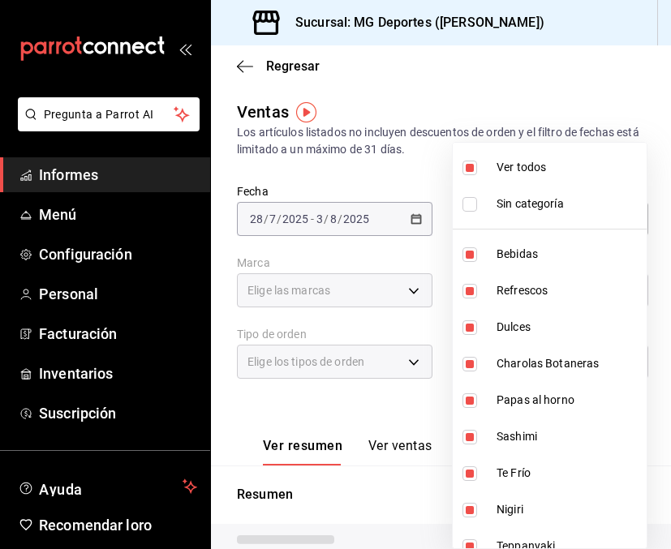
checkbox input "false"
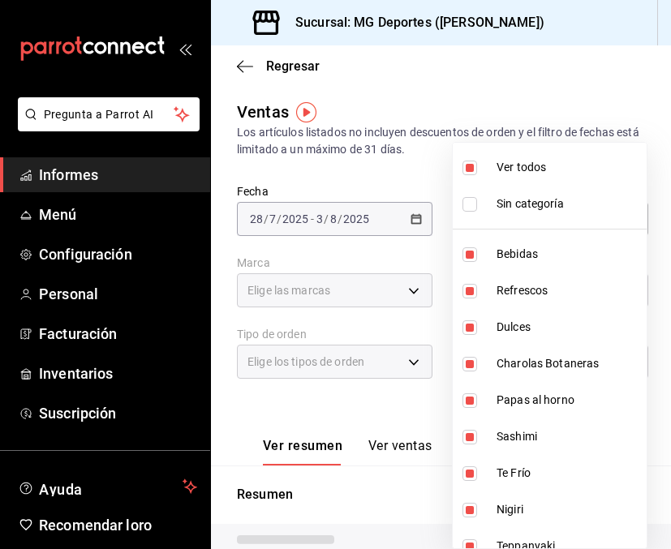
checkbox input "false"
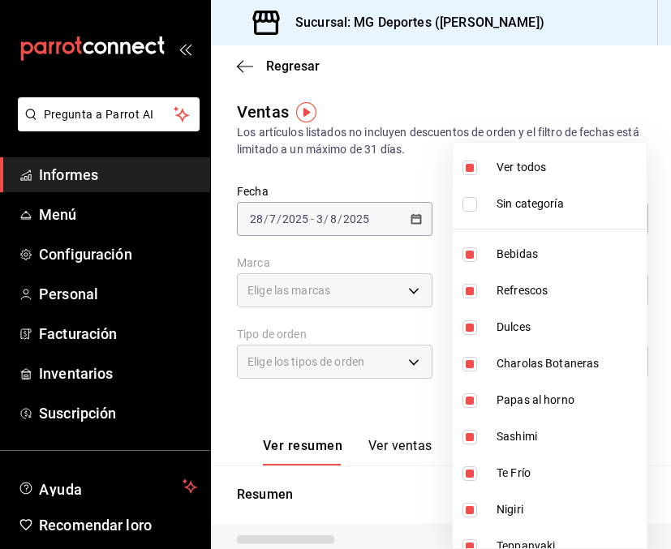
checkbox input "false"
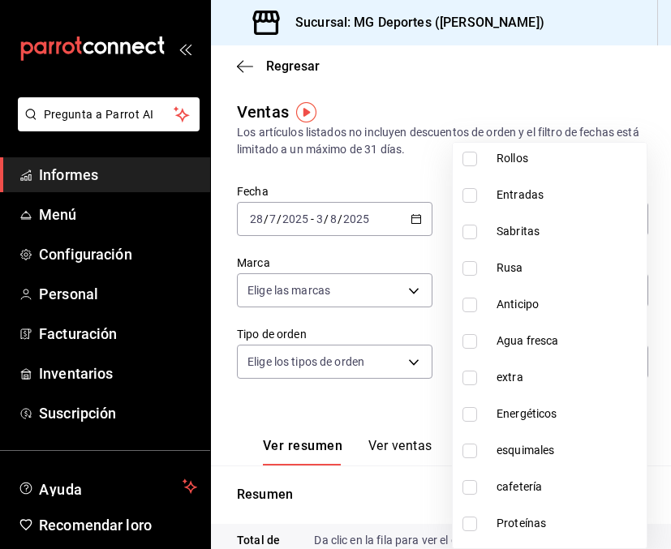
scroll to position [589, 0]
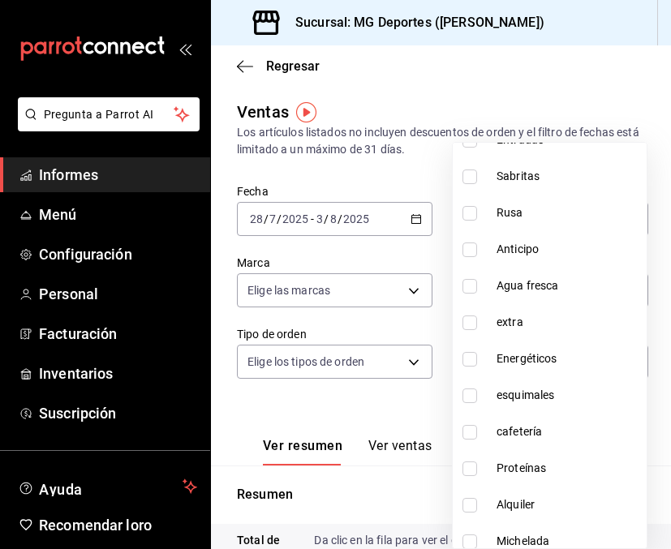
click at [464, 316] on input "checkbox" at bounding box center [469, 322] width 15 height 15
checkbox input "true"
type input "06e13466-7fe3-4965-bc13-1f6dde493223"
click at [473, 363] on input "checkbox" at bounding box center [469, 359] width 15 height 15
checkbox input "true"
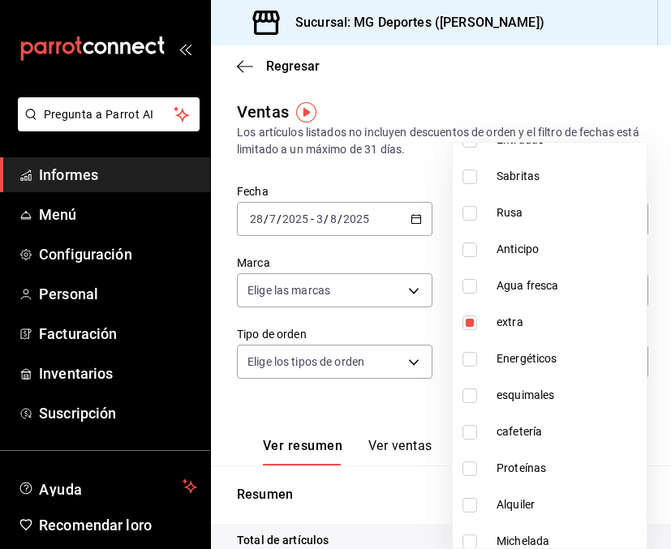
type input "06e13466-7fe3-4965-bc13-1f6dde493223,850efc5b-bf7c-483e-9808-3d613f64bc32"
click at [472, 392] on input "checkbox" at bounding box center [469, 395] width 15 height 15
checkbox input "true"
type input "06e13466-7fe3-4965-bc13-1f6dde493223,850efc5b-bf7c-483e-9808-3d613f64bc32,e14df…"
click at [469, 431] on input "checkbox" at bounding box center [469, 432] width 15 height 15
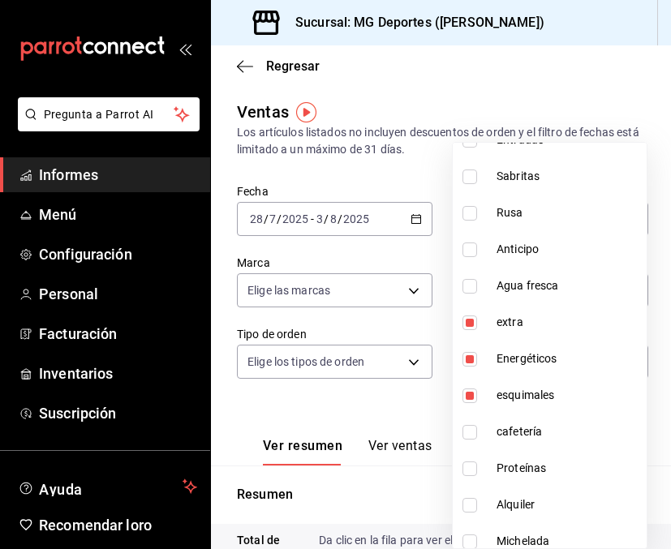
checkbox input "true"
type input "06e13466-7fe3-4965-bc13-1f6dde493223,850efc5b-bf7c-483e-9808-3d613f64bc32,e14df…"
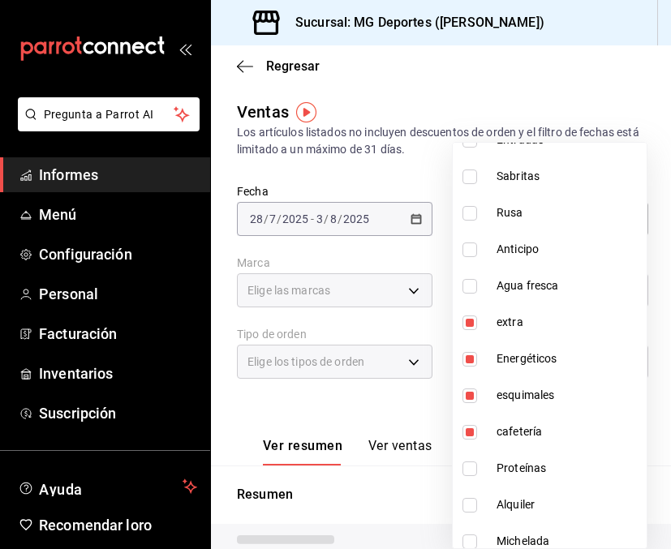
click at [473, 466] on input "checkbox" at bounding box center [469, 468] width 15 height 15
checkbox input "true"
type input "06e13466-7fe3-4965-bc13-1f6dde493223,850efc5b-bf7c-483e-9808-3d613f64bc32,e14df…"
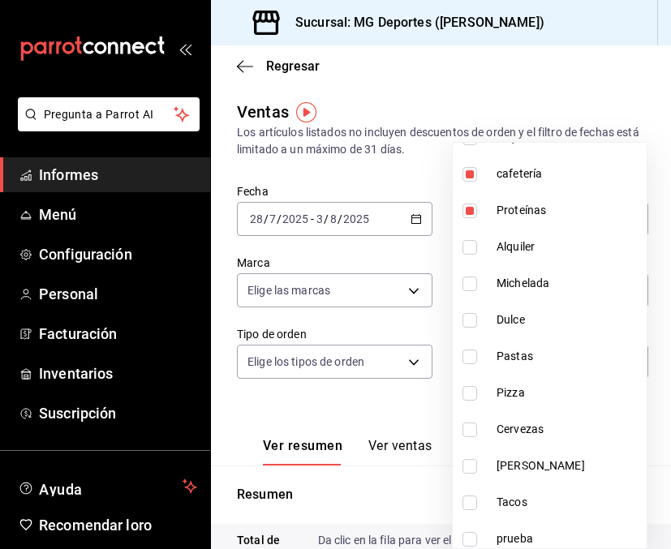
scroll to position [855, 0]
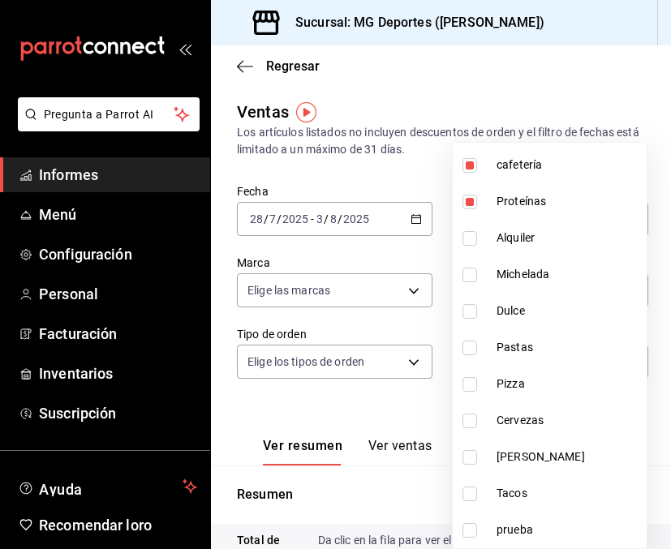
click at [585, 77] on div at bounding box center [335, 274] width 671 height 549
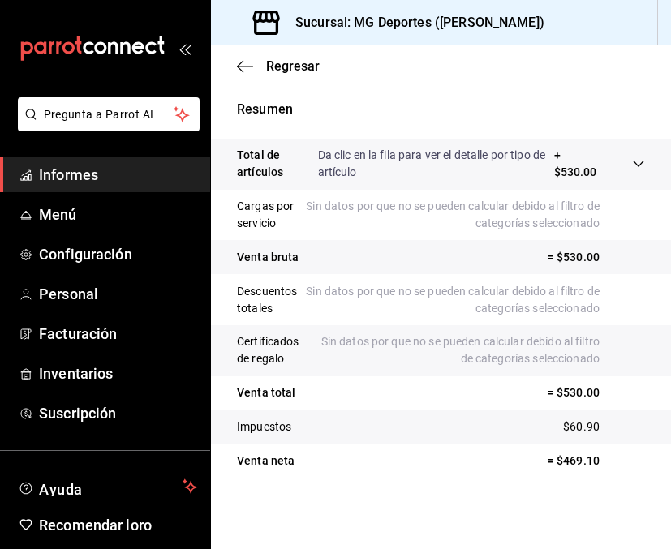
scroll to position [0, 0]
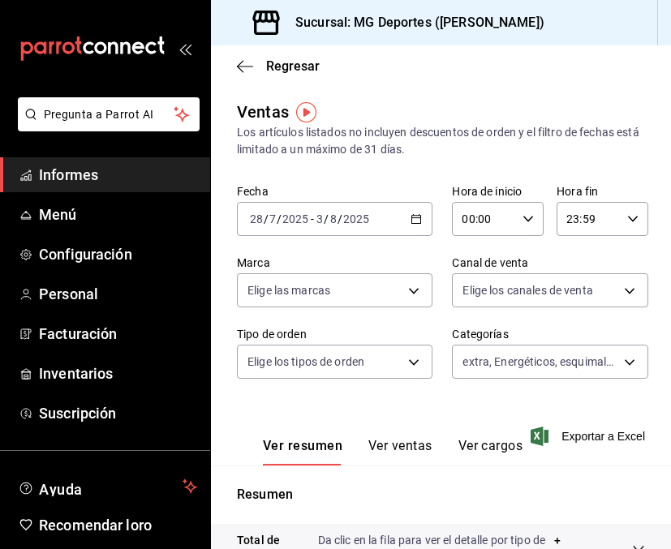
click at [416, 217] on icon "button" at bounding box center [415, 218] width 11 height 11
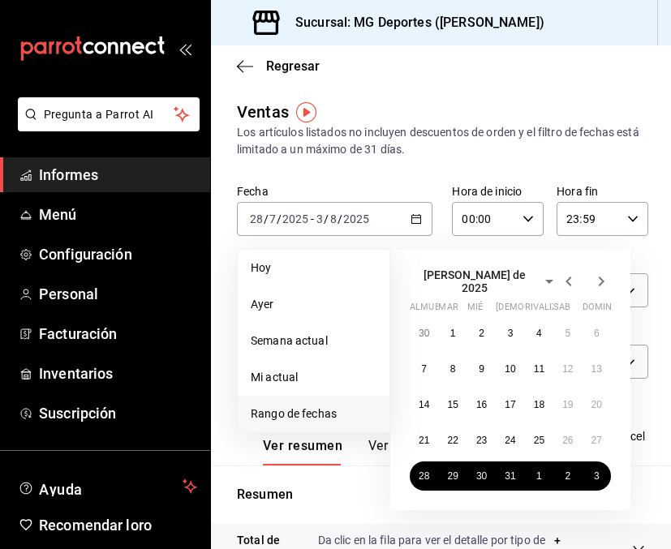
click at [603, 273] on icon "button" at bounding box center [600, 281] width 19 height 19
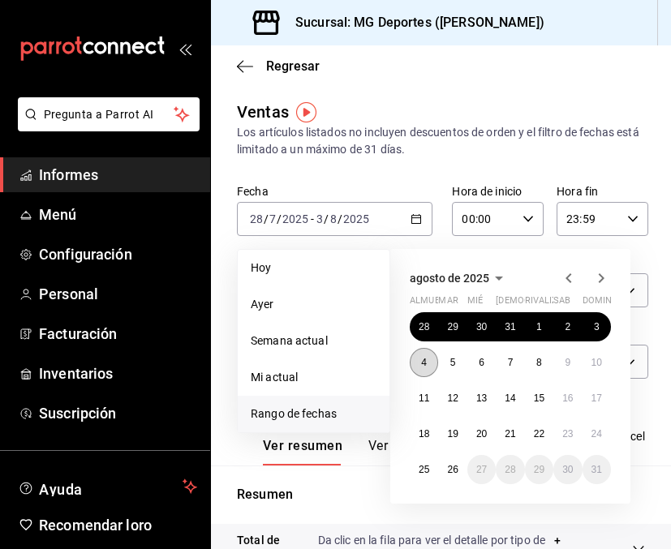
click at [422, 358] on font "4" at bounding box center [424, 362] width 6 height 11
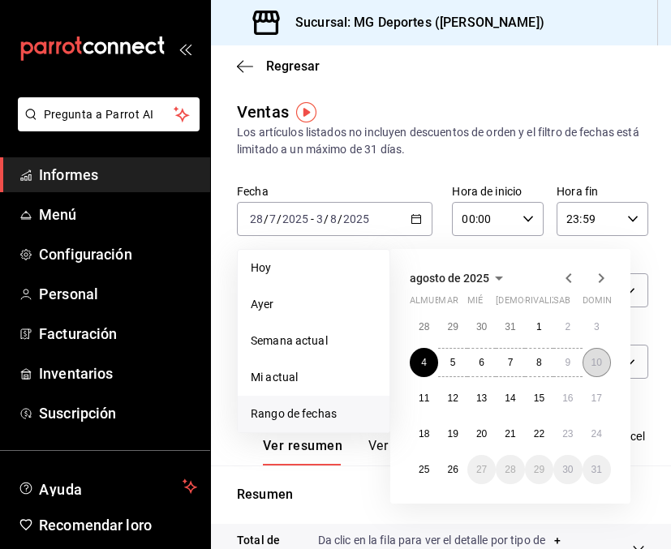
click at [598, 358] on font "10" at bounding box center [596, 362] width 11 height 11
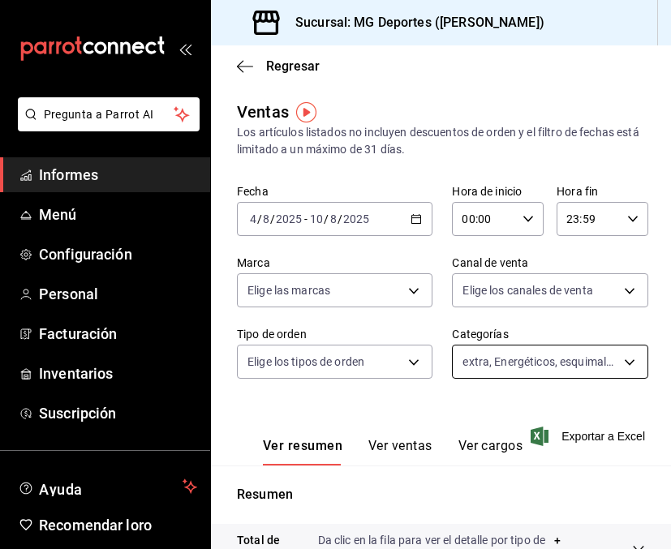
click at [517, 364] on body "Pregunta a Parrot AI Informes Menú Configuración Personal Facturación Inventari…" at bounding box center [335, 274] width 671 height 549
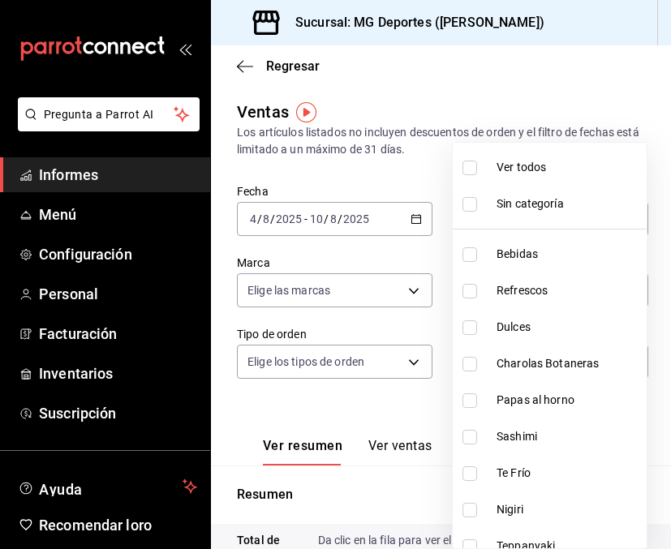
click at [472, 174] on input "checkbox" at bounding box center [469, 168] width 15 height 15
checkbox input "true"
type input "ae881417-ecc1-46b8-af56-c54f6d9ed343,cb1d2b7d-cd6a-4480-8b34-bda743ca16e5,819d2…"
checkbox input "true"
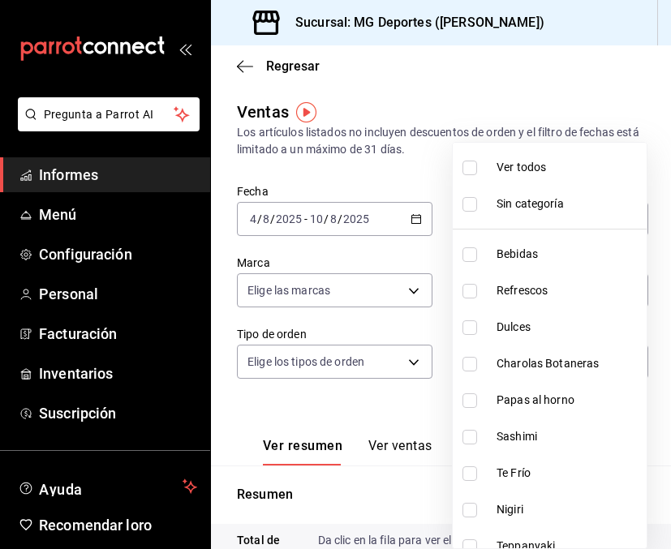
checkbox input "true"
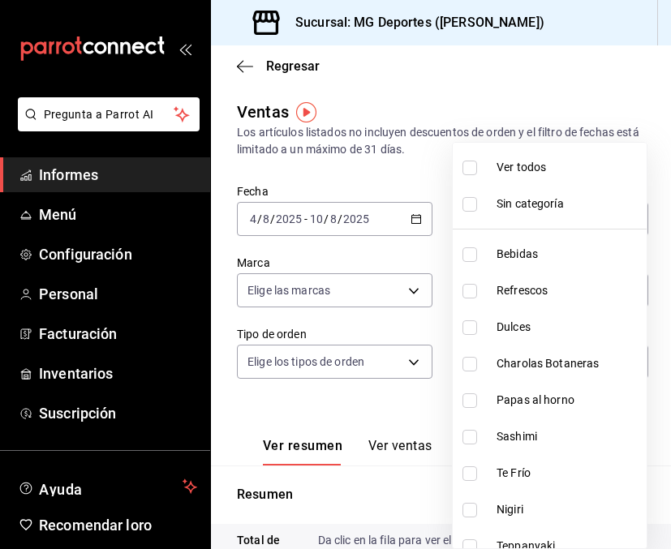
checkbox input "true"
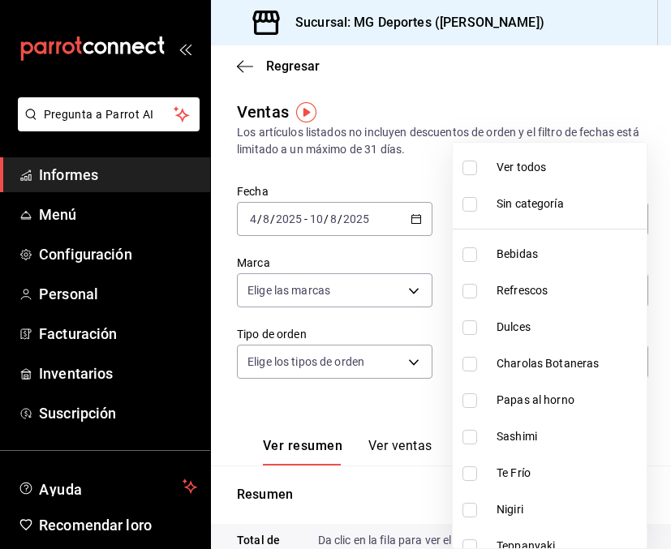
checkbox input "true"
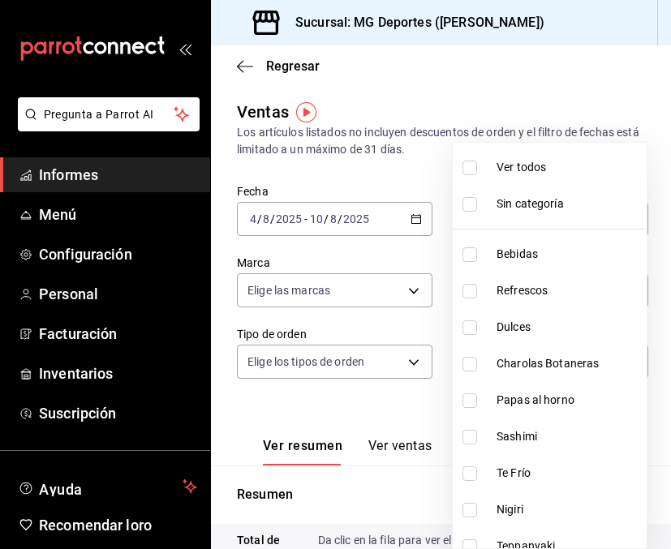
checkbox input "true"
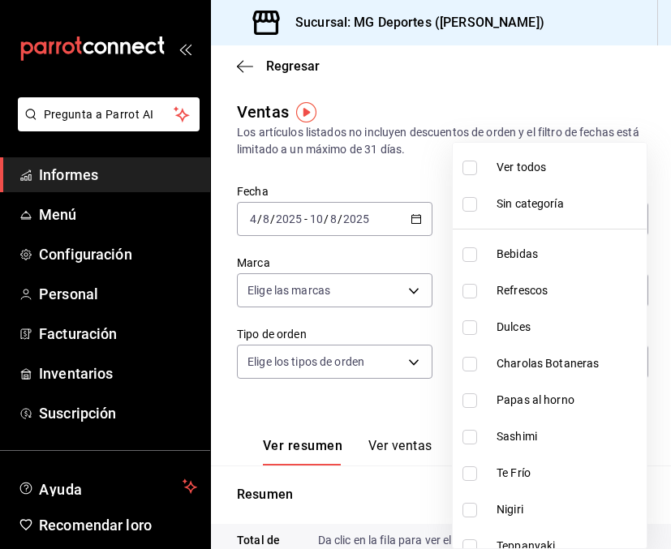
checkbox input "true"
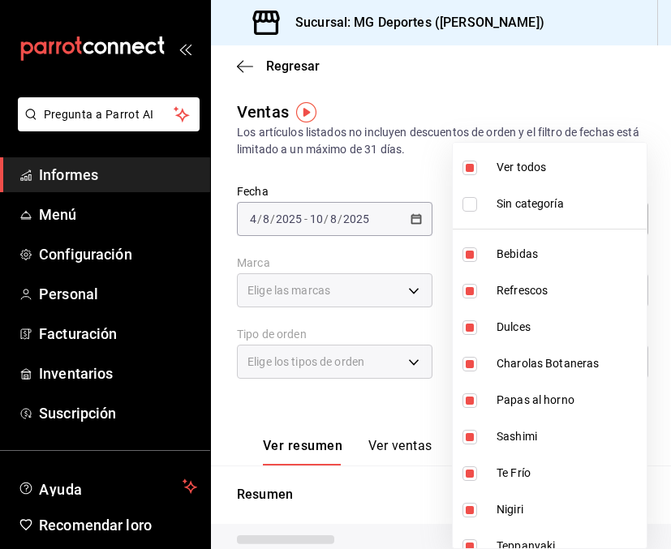
click at [472, 174] on input "checkbox" at bounding box center [469, 168] width 15 height 15
checkbox input "false"
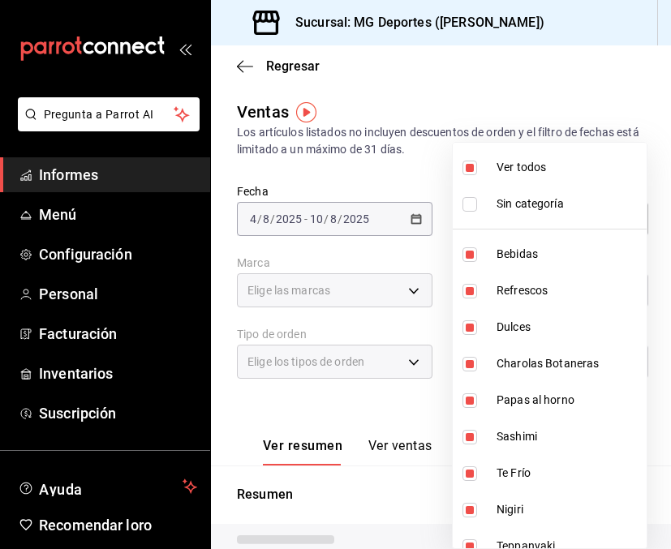
checkbox input "false"
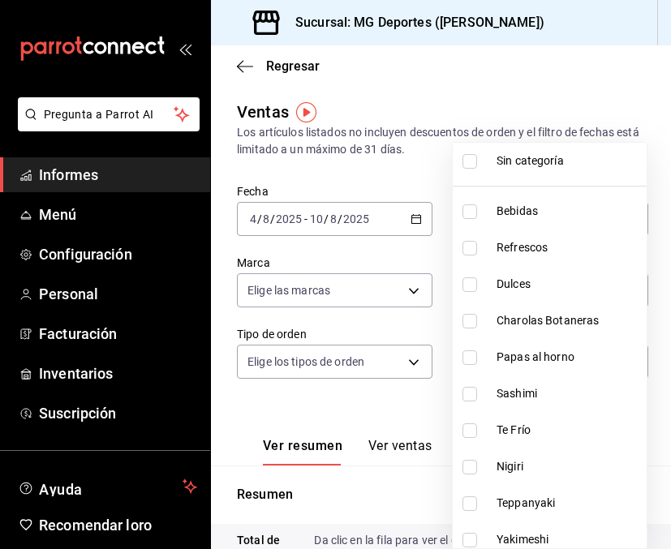
scroll to position [50, 0]
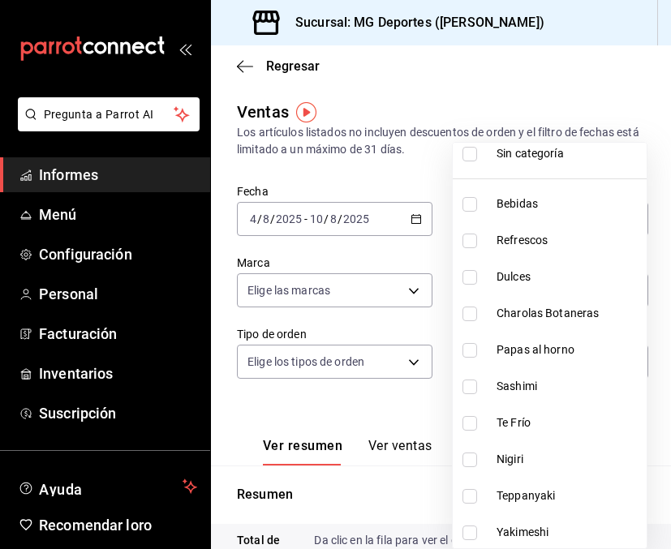
click at [471, 317] on input "checkbox" at bounding box center [469, 314] width 15 height 15
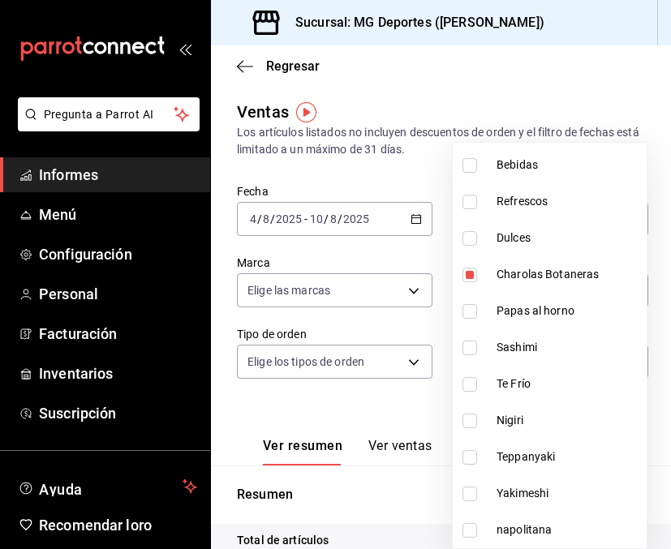
click at [469, 352] on input "checkbox" at bounding box center [469, 348] width 15 height 15
click at [473, 385] on input "checkbox" at bounding box center [469, 384] width 15 height 15
click at [469, 422] on input "checkbox" at bounding box center [469, 421] width 15 height 15
click at [470, 461] on input "checkbox" at bounding box center [469, 457] width 15 height 15
click at [472, 492] on input "checkbox" at bounding box center [469, 494] width 15 height 15
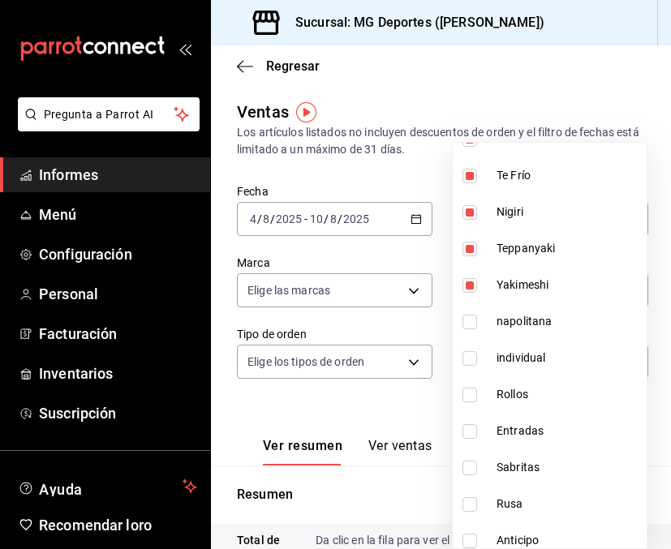
scroll to position [302, 0]
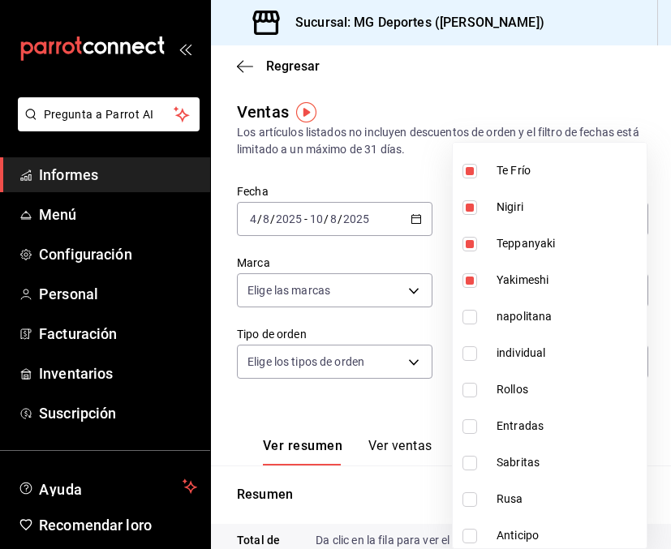
click at [474, 386] on input "checkbox" at bounding box center [469, 390] width 15 height 15
click at [470, 429] on input "checkbox" at bounding box center [469, 426] width 15 height 15
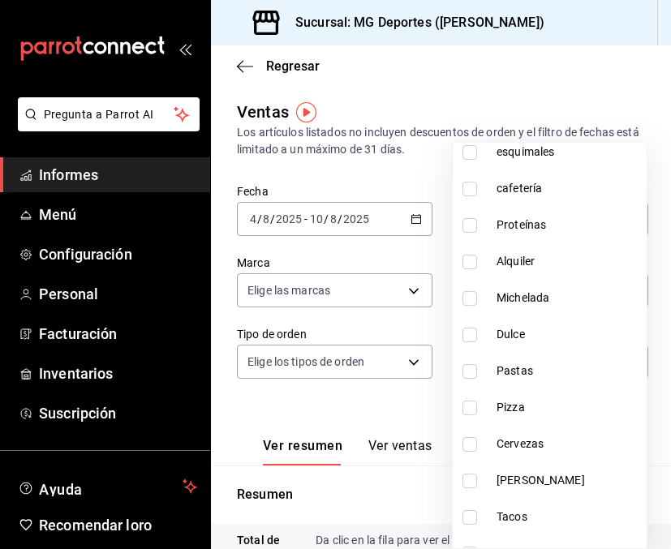
scroll to position [855, 0]
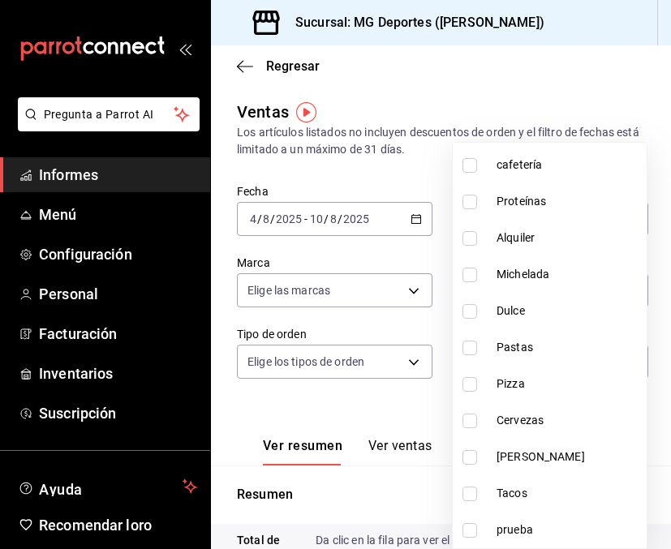
click at [572, 102] on div at bounding box center [335, 274] width 671 height 549
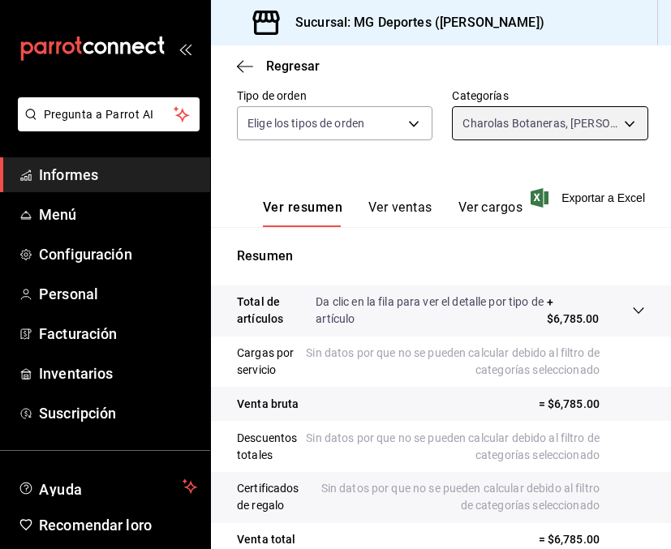
scroll to position [206, 0]
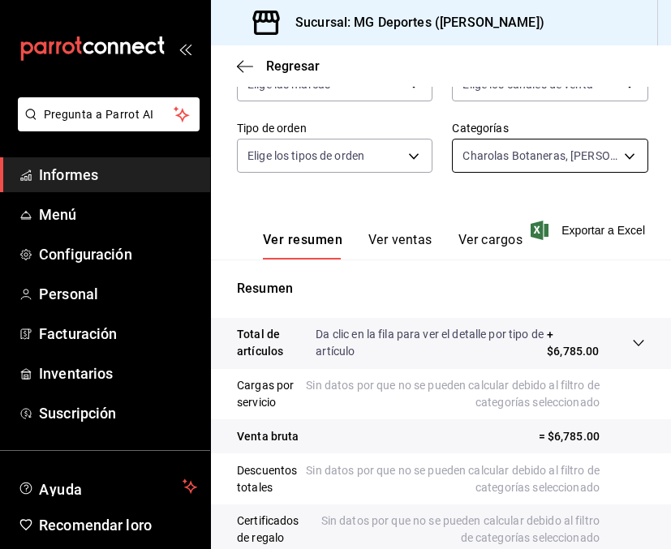
click at [500, 147] on body "Pregunta a Parrot AI Informes Menú Configuración Personal Facturación Inventari…" at bounding box center [335, 274] width 671 height 549
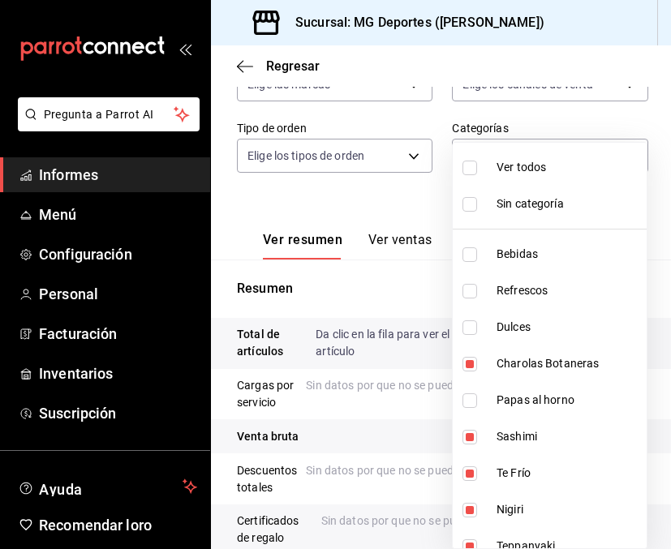
click at [471, 169] on input "checkbox" at bounding box center [469, 168] width 15 height 15
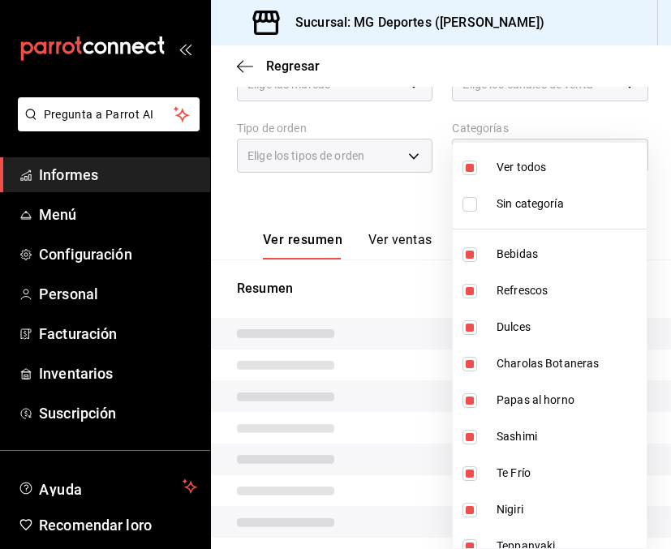
click at [471, 169] on input "checkbox" at bounding box center [469, 168] width 15 height 15
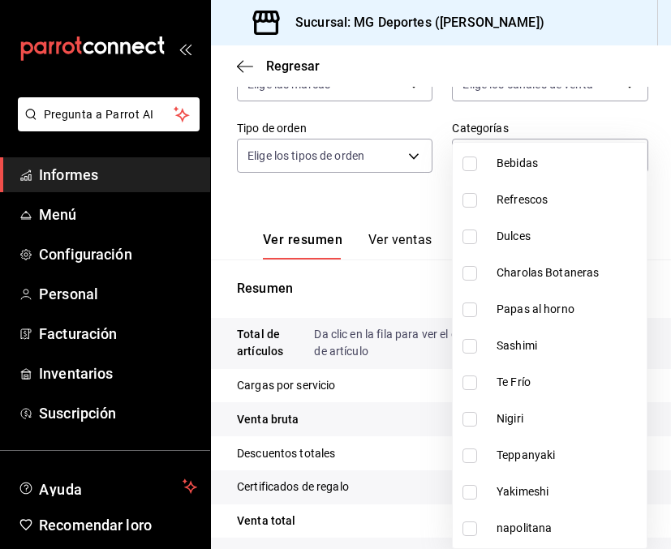
scroll to position [122, 0]
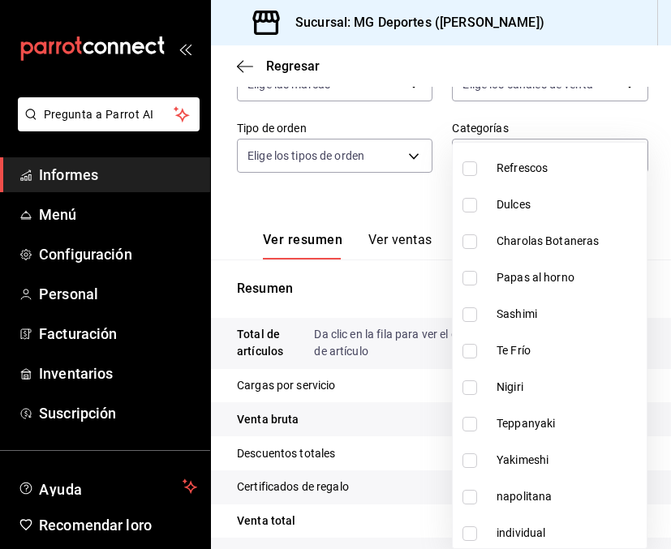
click at [469, 276] on input "checkbox" at bounding box center [469, 278] width 15 height 15
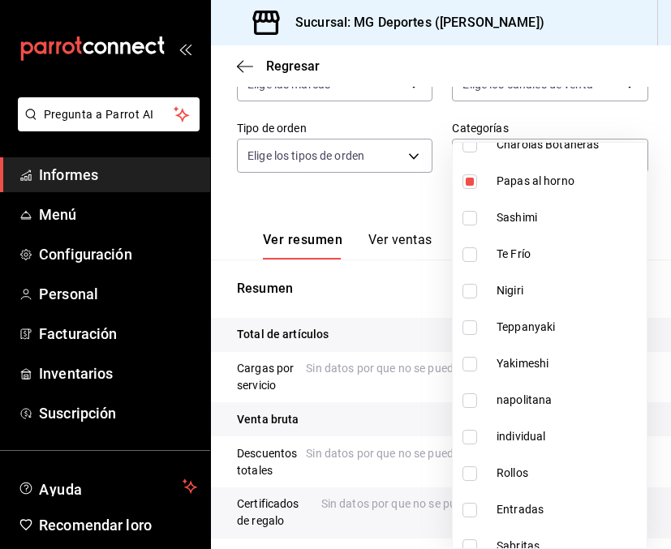
scroll to position [225, 0]
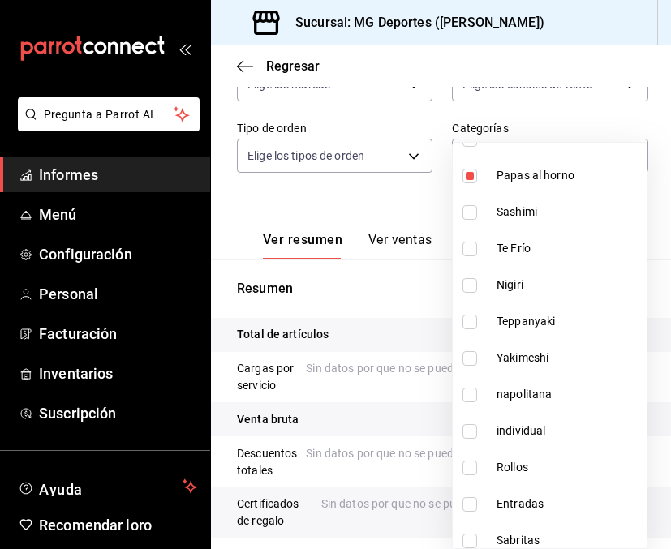
click at [458, 390] on li "napolitana" at bounding box center [549, 394] width 194 height 36
click at [475, 434] on input "checkbox" at bounding box center [469, 431] width 15 height 15
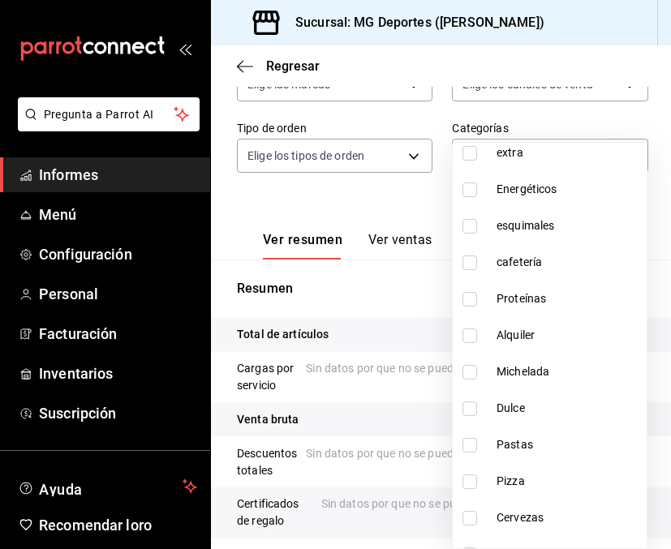
scroll to position [761, 0]
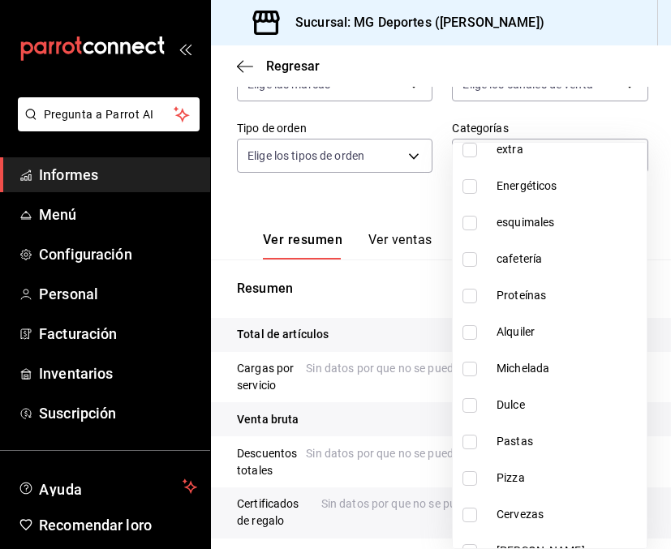
click at [469, 399] on input "checkbox" at bounding box center [469, 405] width 15 height 15
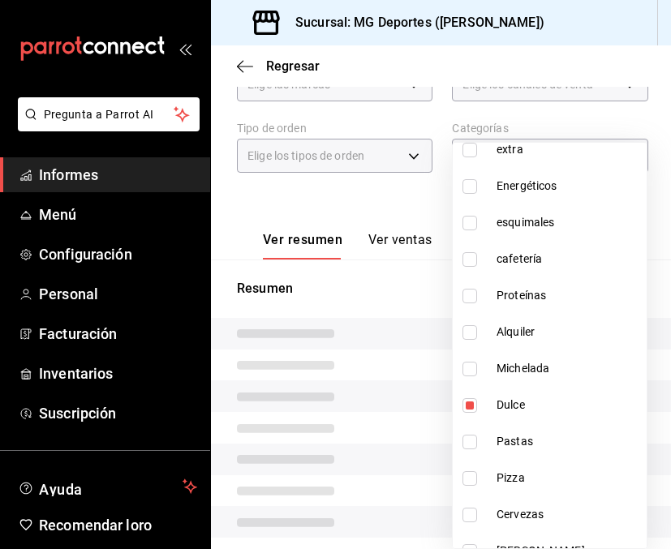
click at [467, 436] on input "checkbox" at bounding box center [469, 442] width 15 height 15
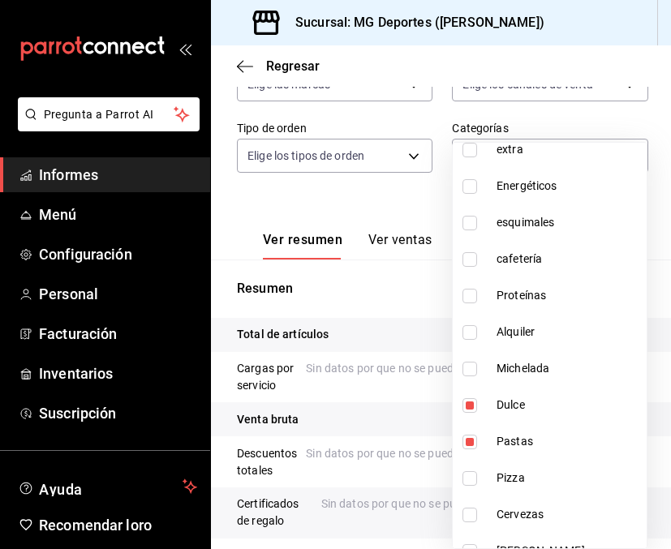
click at [472, 482] on input "checkbox" at bounding box center [469, 478] width 15 height 15
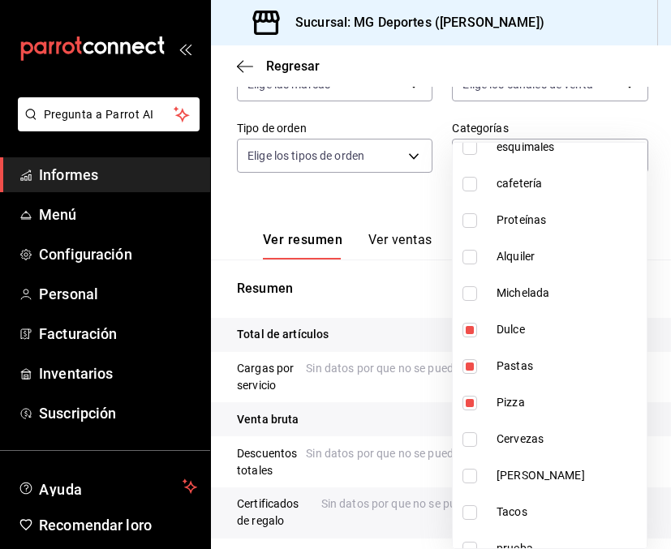
scroll to position [855, 0]
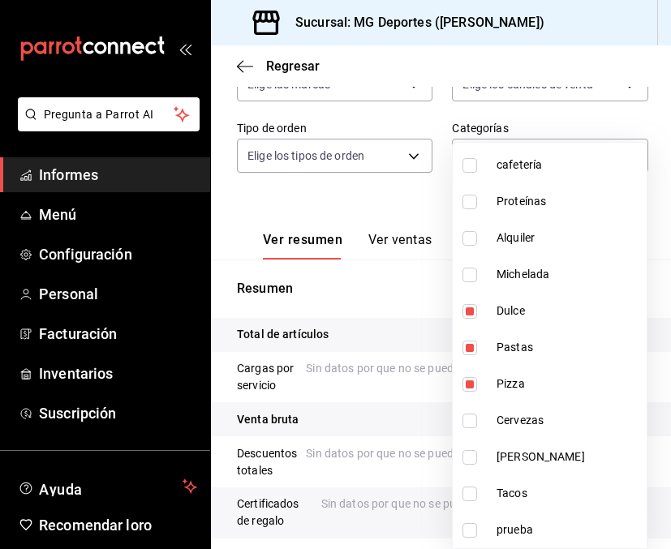
click at [563, 121] on div at bounding box center [335, 274] width 671 height 549
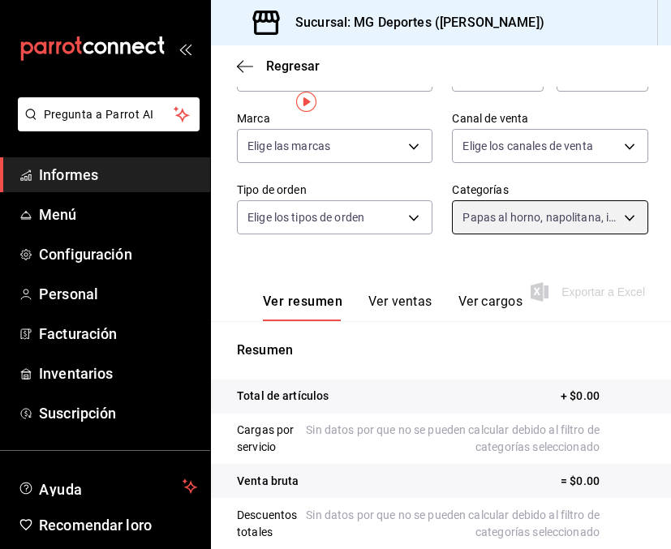
scroll to position [0, 0]
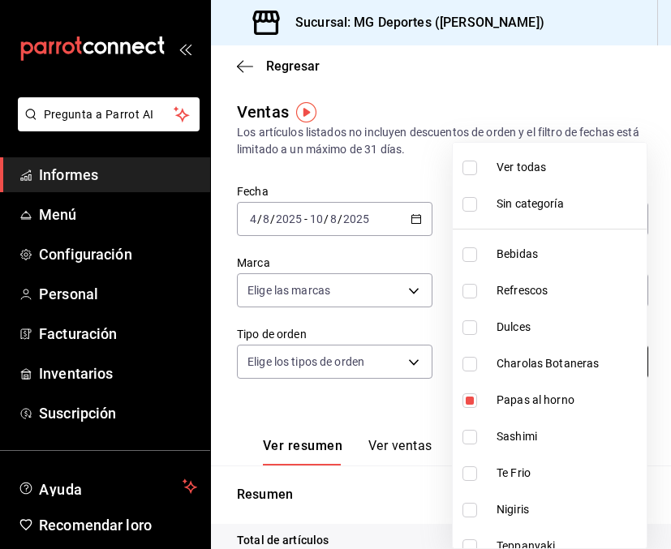
click at [513, 364] on body "Pregunta a Parrot AI Informes Menú Configuración Personal Facturación Inventari…" at bounding box center [335, 274] width 671 height 549
click at [471, 170] on input "checkbox" at bounding box center [469, 168] width 15 height 15
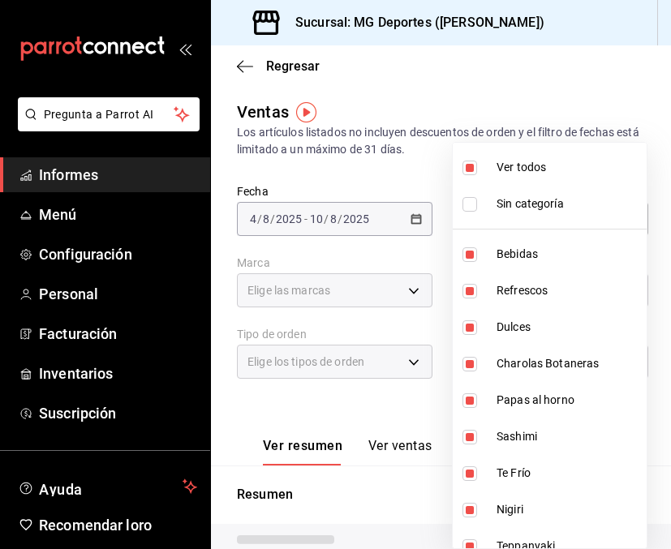
click at [471, 170] on input "checkbox" at bounding box center [469, 168] width 15 height 15
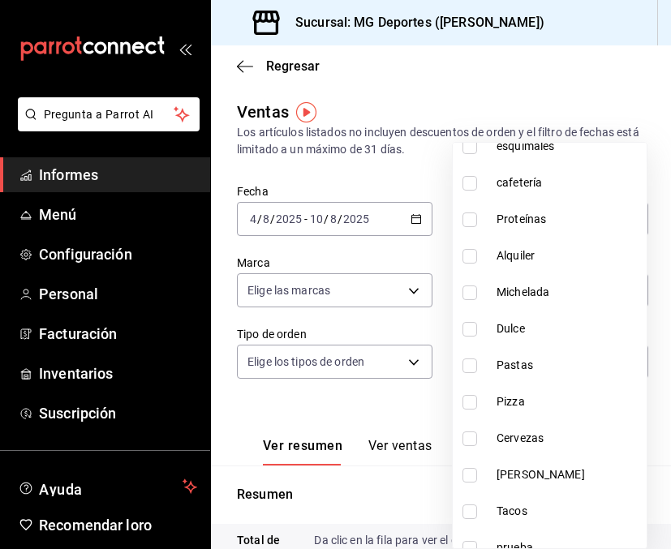
scroll to position [855, 0]
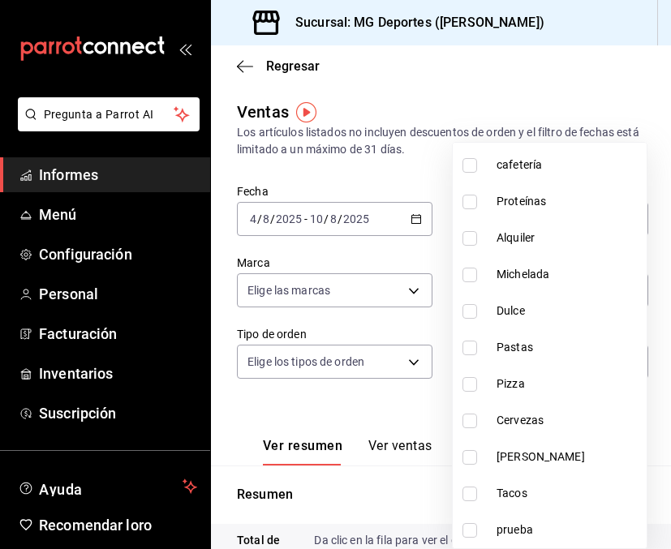
click at [473, 491] on input "checkbox" at bounding box center [469, 494] width 15 height 15
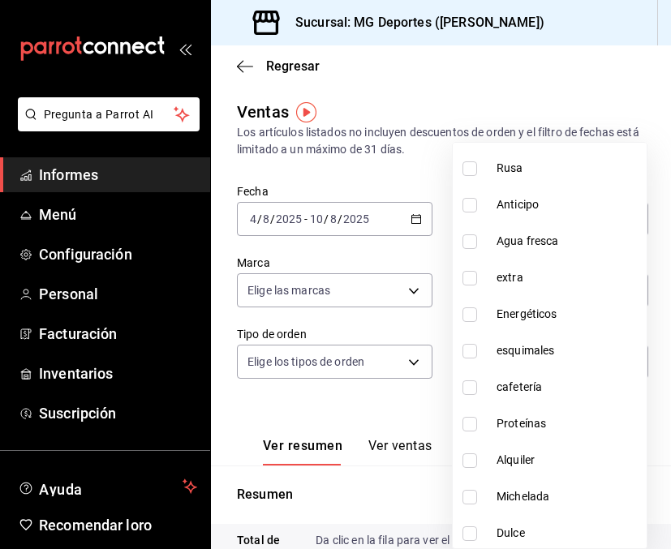
scroll to position [624, 0]
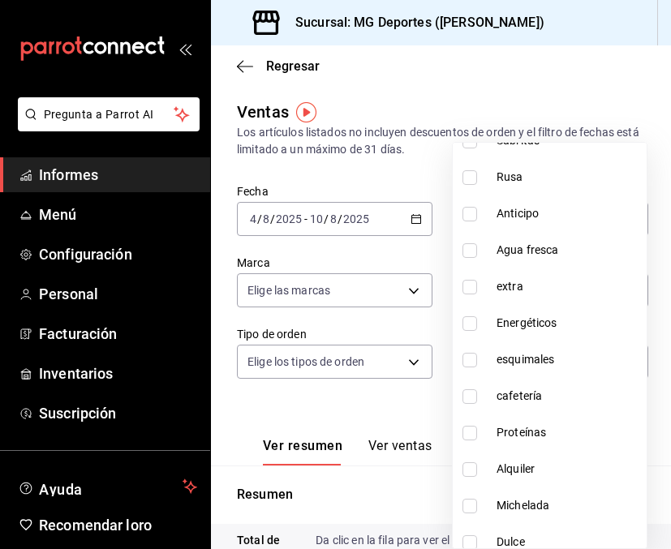
click at [472, 254] on input "checkbox" at bounding box center [469, 250] width 15 height 15
click at [487, 100] on div at bounding box center [335, 274] width 671 height 549
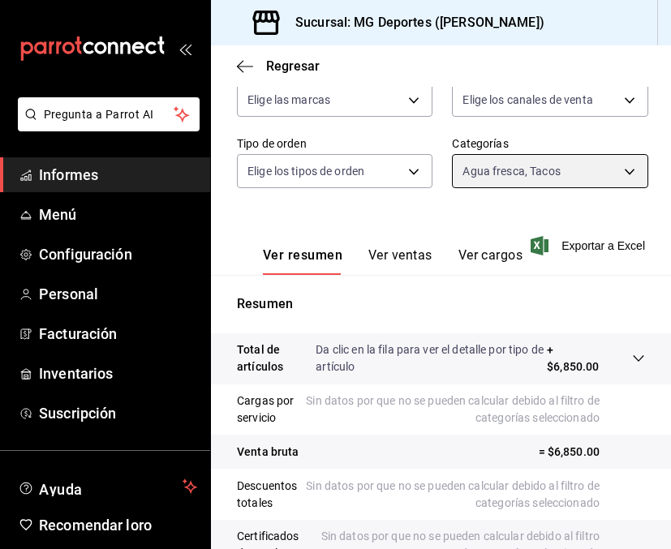
scroll to position [188, 0]
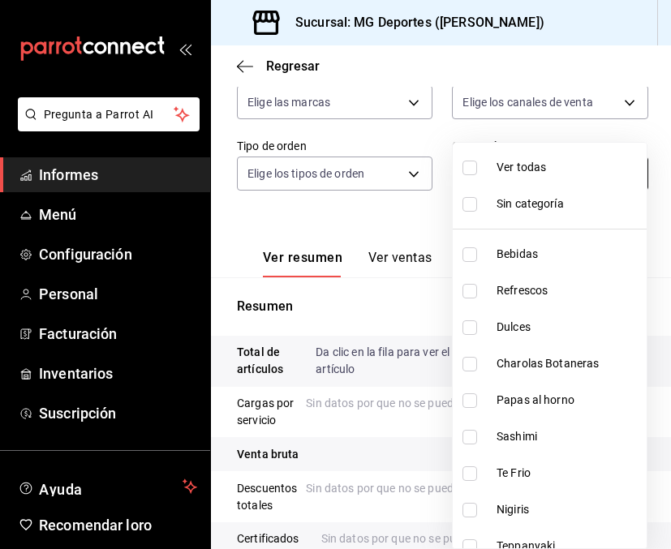
click at [625, 176] on body "Pregunta a Parrot AI Informes Menú Configuración Personal Facturación Inventari…" at bounding box center [335, 274] width 671 height 549
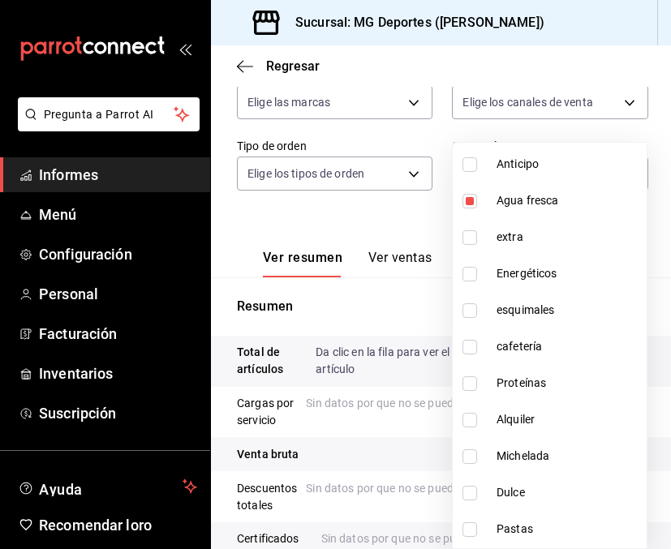
scroll to position [667, 0]
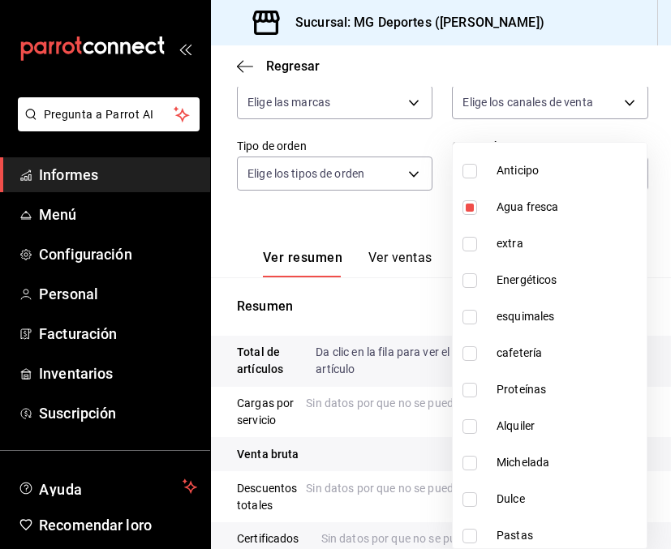
click at [335, 221] on div at bounding box center [335, 274] width 671 height 549
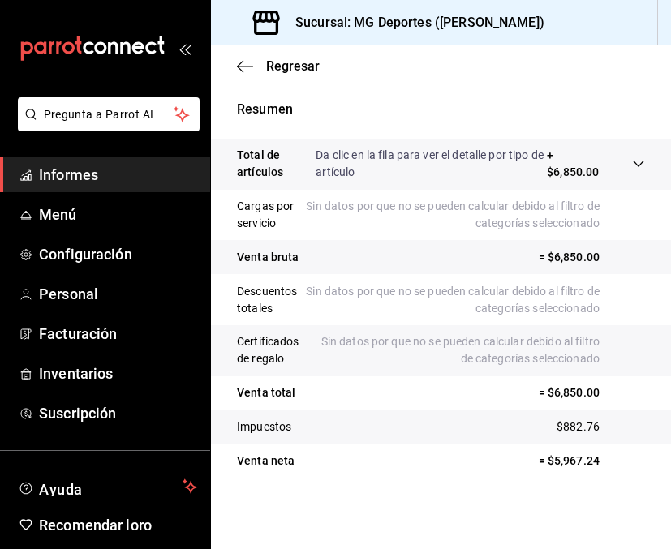
scroll to position [0, 0]
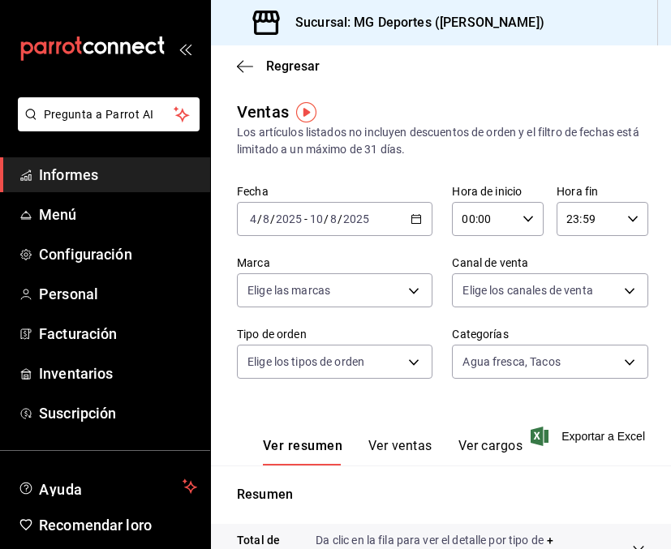
click at [414, 220] on icon "button" at bounding box center [415, 218] width 11 height 11
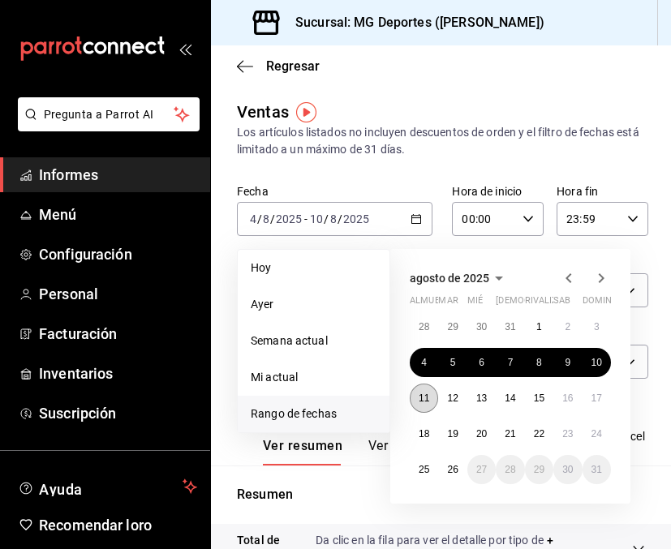
click at [429, 405] on button "11" at bounding box center [423, 398] width 28 height 29
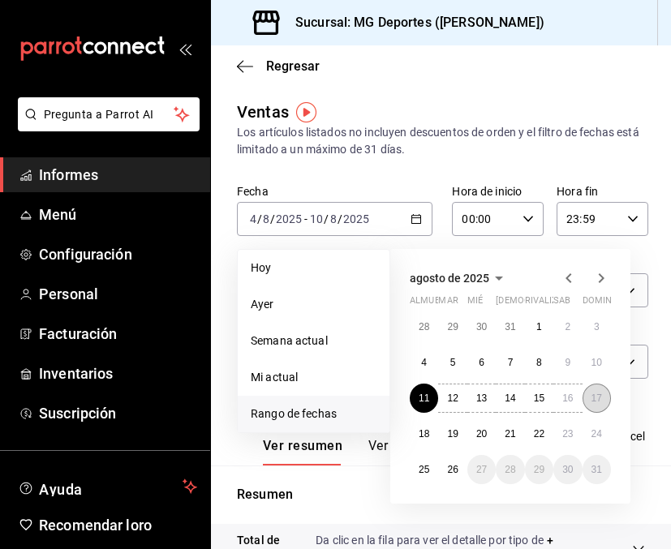
click at [599, 399] on font "17" at bounding box center [596, 397] width 11 height 11
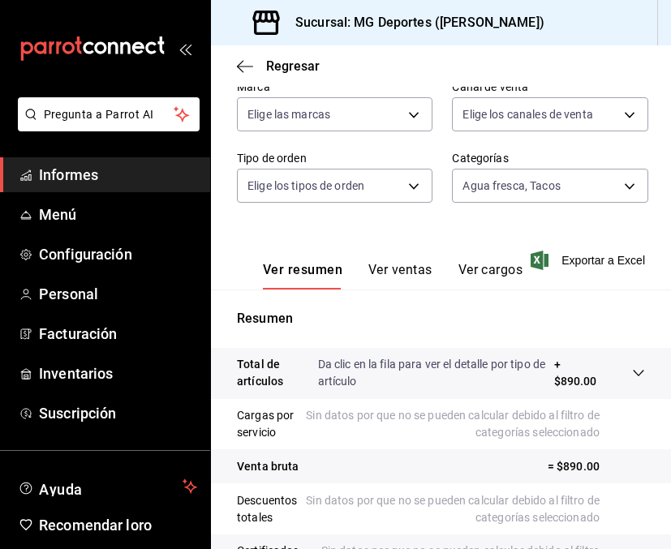
scroll to position [43, 0]
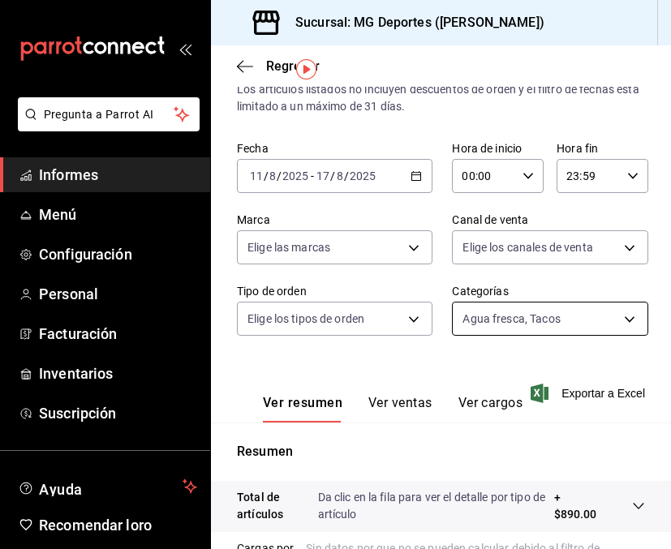
click at [517, 316] on body "Pregunta a Parrot AI Informes Menú Configuración Personal Facturación Inventari…" at bounding box center [335, 274] width 671 height 549
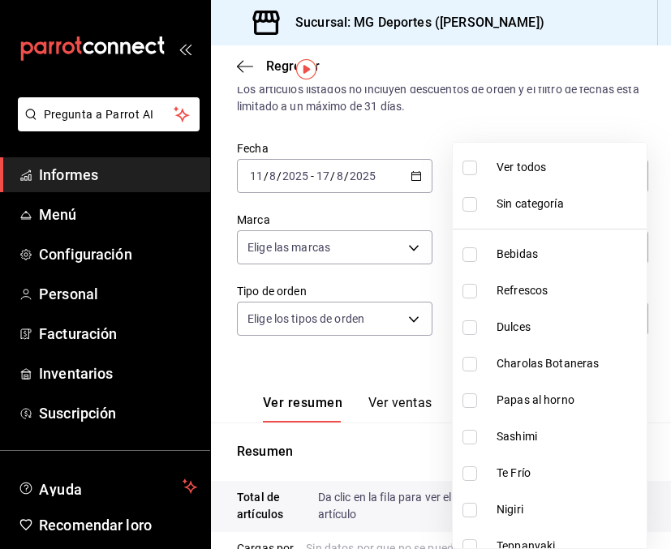
click at [473, 174] on li "Ver todos" at bounding box center [549, 167] width 194 height 36
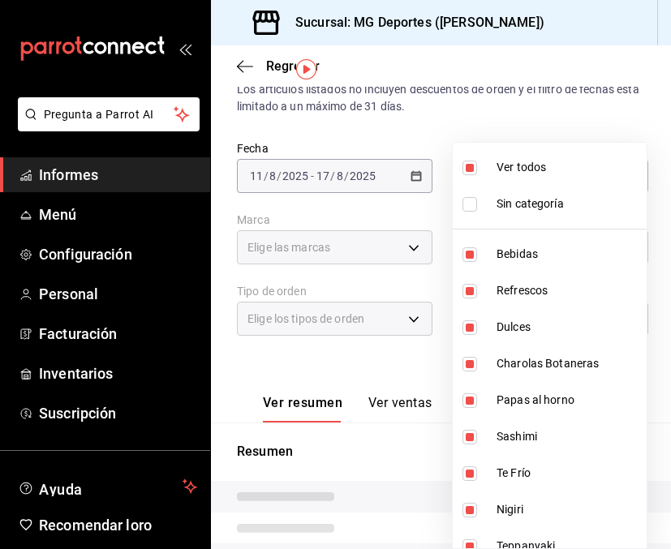
click at [473, 174] on li "Ver todos" at bounding box center [549, 167] width 194 height 36
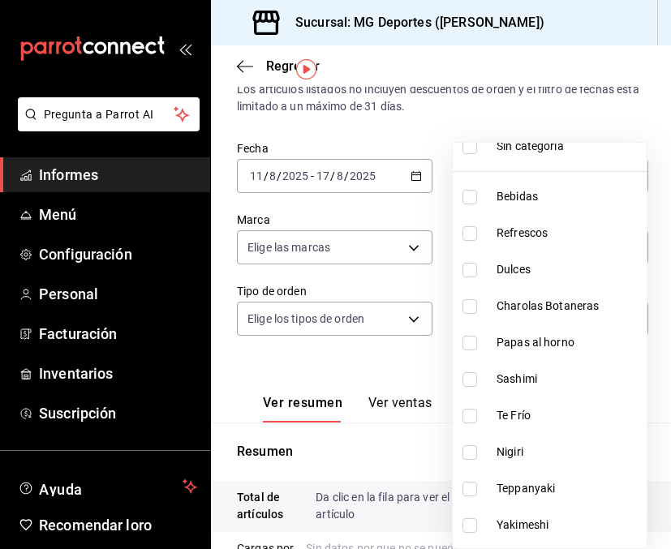
scroll to position [71, 0]
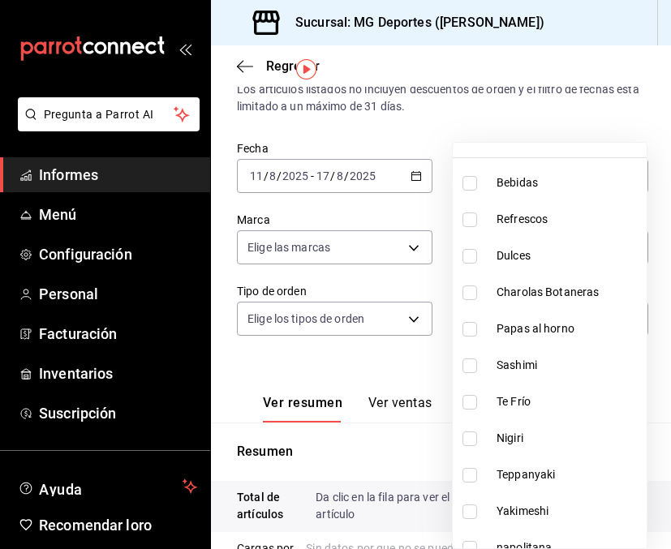
click at [469, 329] on input "checkbox" at bounding box center [469, 329] width 15 height 15
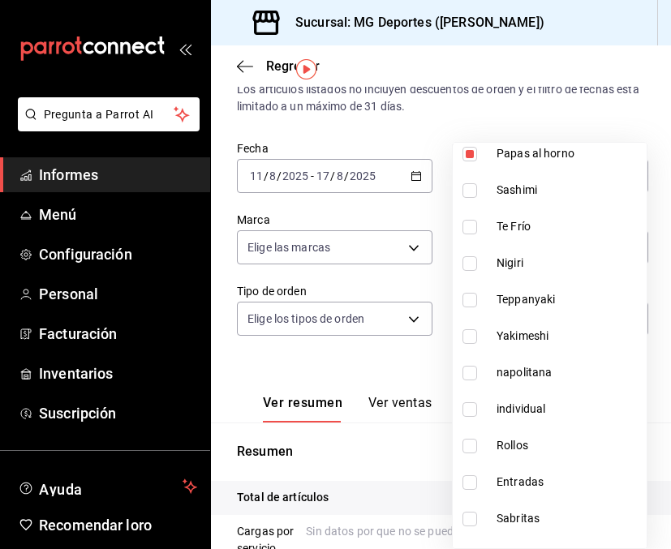
scroll to position [255, 0]
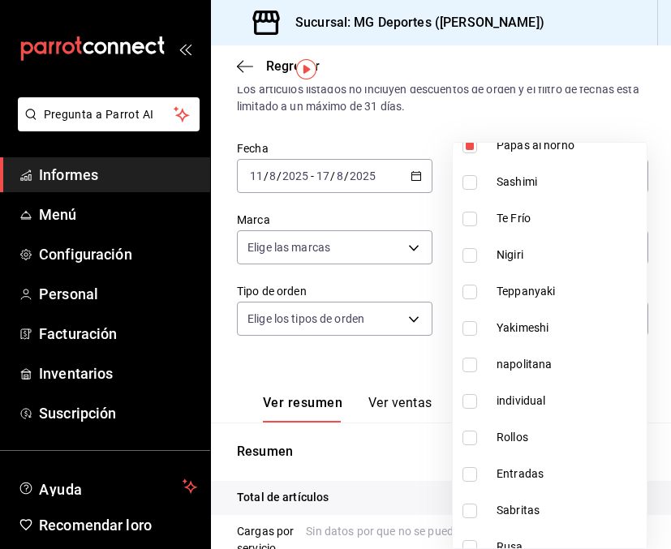
click at [468, 370] on input "checkbox" at bounding box center [469, 365] width 15 height 15
click at [474, 397] on input "checkbox" at bounding box center [469, 401] width 15 height 15
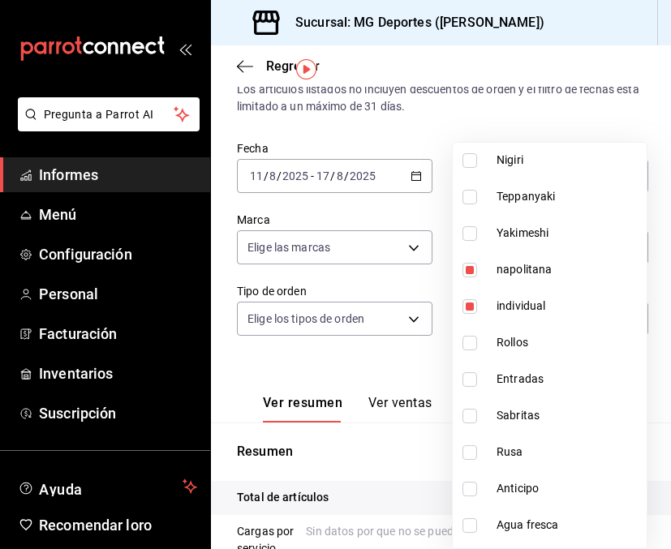
scroll to position [352, 0]
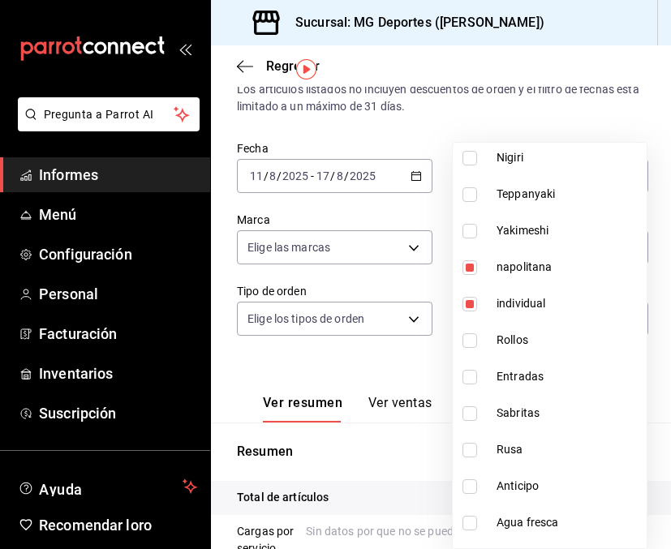
click at [474, 378] on input "checkbox" at bounding box center [469, 377] width 15 height 15
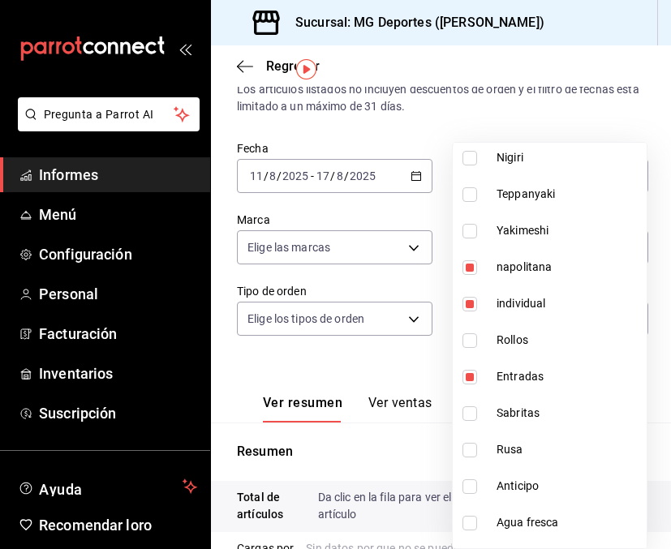
click at [474, 378] on input "checkbox" at bounding box center [469, 377] width 15 height 15
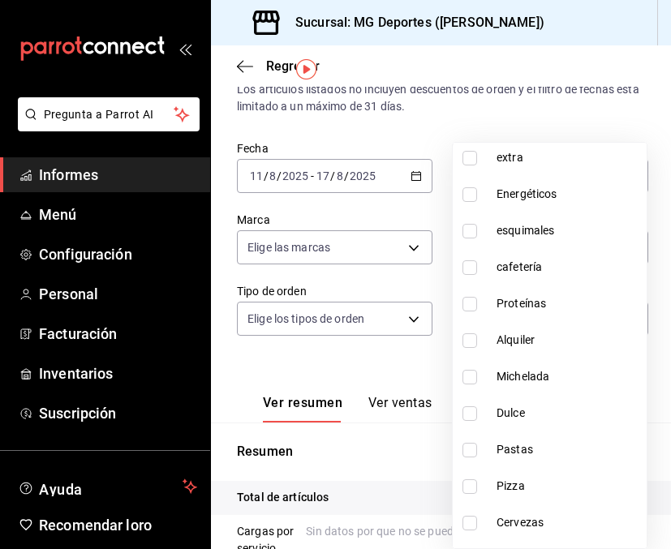
scroll to position [759, 0]
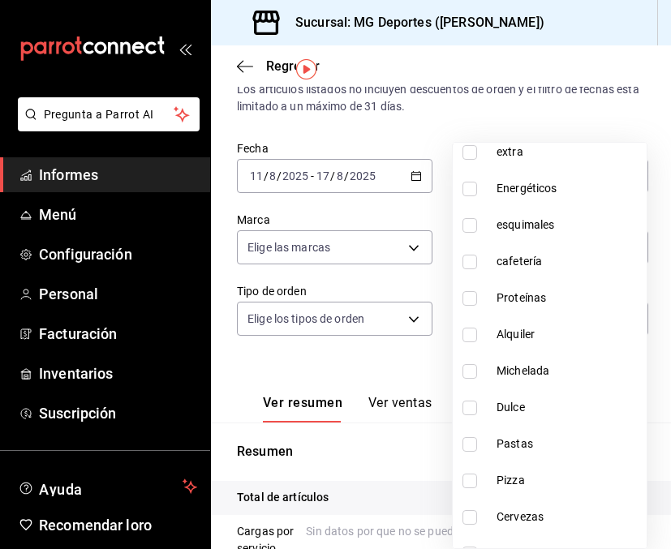
click at [465, 407] on input "checkbox" at bounding box center [469, 408] width 15 height 15
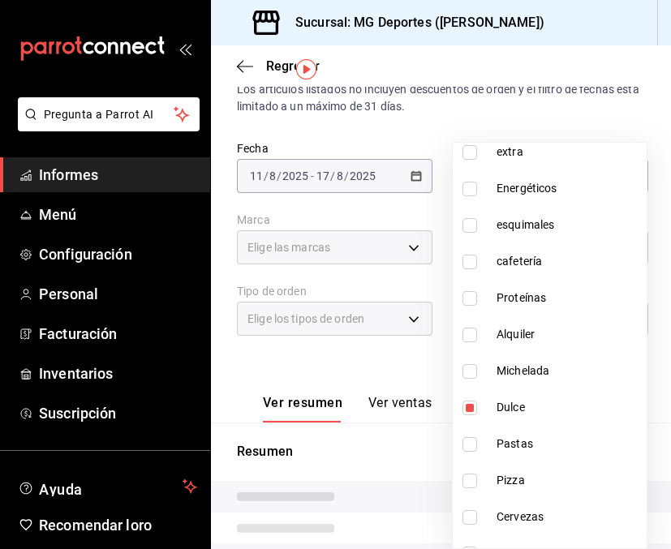
click at [470, 450] on input "checkbox" at bounding box center [469, 444] width 15 height 15
click at [469, 479] on input "checkbox" at bounding box center [469, 481] width 15 height 15
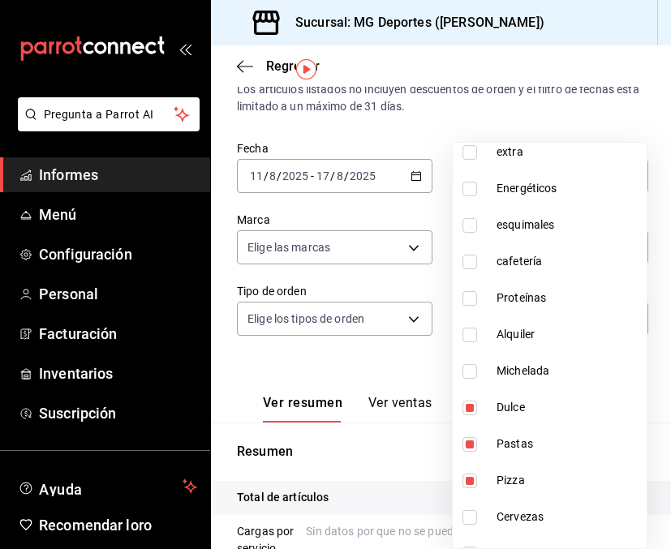
scroll to position [855, 0]
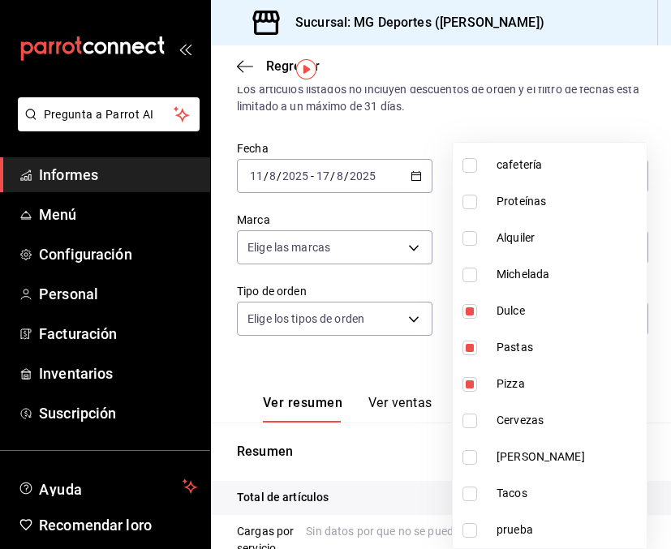
click at [544, 106] on div at bounding box center [335, 274] width 671 height 549
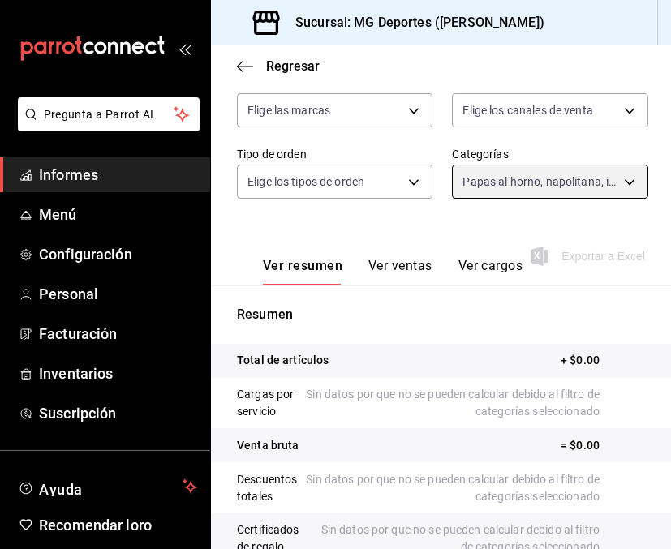
scroll to position [172, 0]
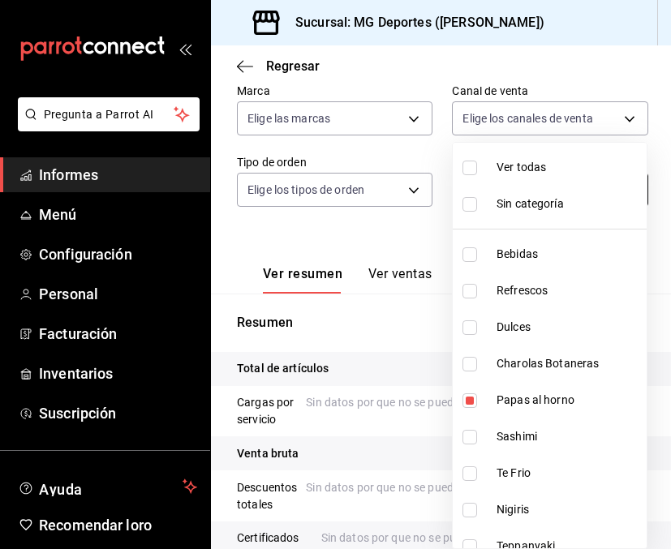
click at [515, 190] on body "Pregunta a Parrot AI Informes Menú Configuración Personal Facturación Inventari…" at bounding box center [335, 274] width 671 height 549
click at [478, 164] on label at bounding box center [472, 168] width 21 height 15
click at [477, 164] on input "checkbox" at bounding box center [469, 168] width 15 height 15
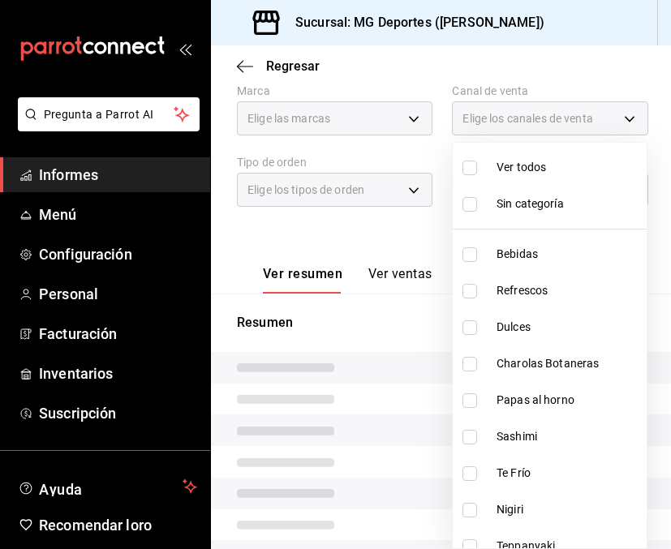
click at [478, 164] on label at bounding box center [472, 168] width 21 height 15
click at [477, 164] on input "checkbox" at bounding box center [469, 168] width 15 height 15
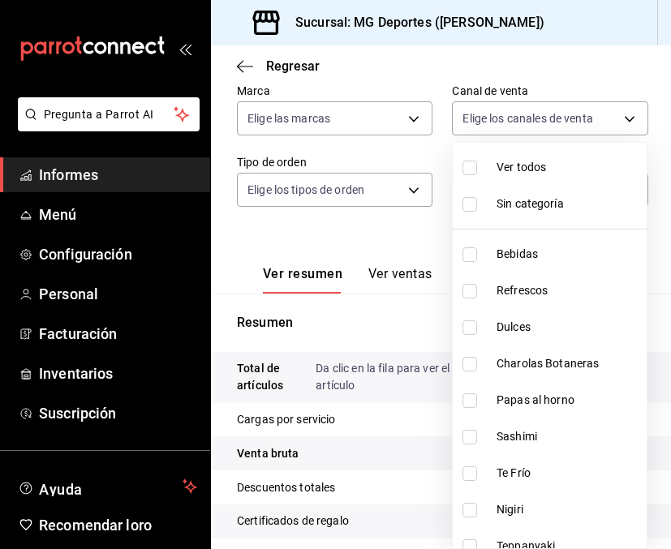
click at [473, 166] on input "checkbox" at bounding box center [469, 168] width 15 height 15
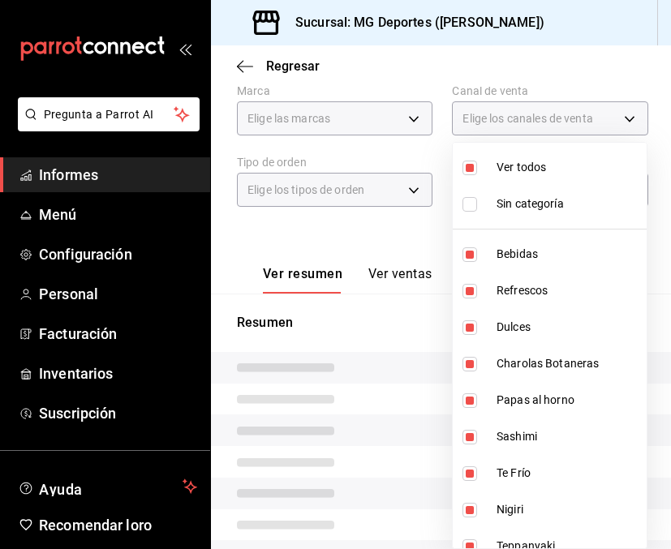
click at [473, 166] on input "checkbox" at bounding box center [469, 168] width 15 height 15
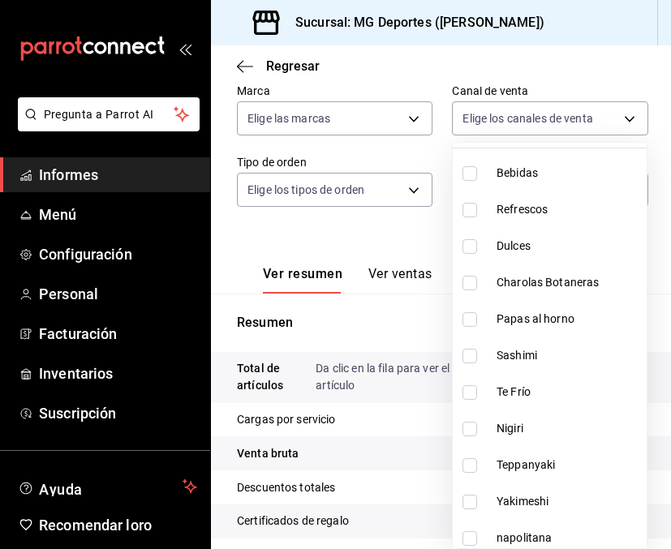
scroll to position [88, 0]
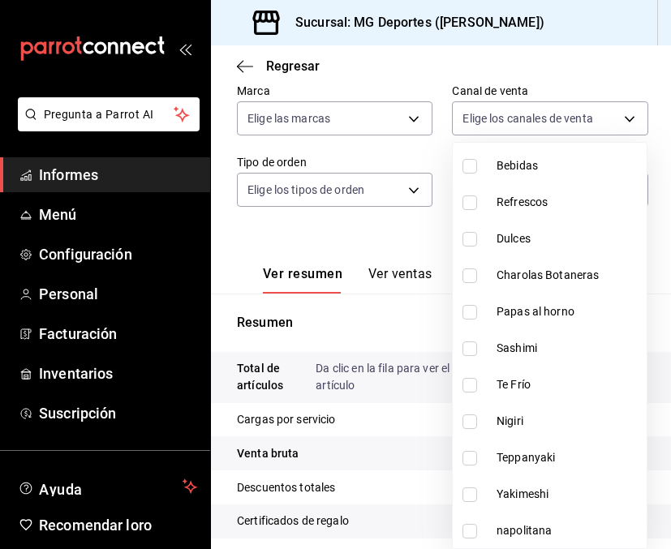
click at [474, 277] on input "checkbox" at bounding box center [469, 275] width 15 height 15
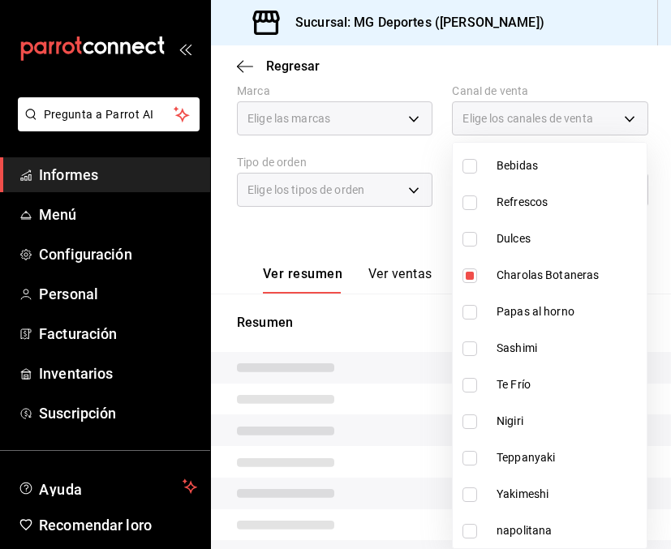
click at [469, 355] on input "checkbox" at bounding box center [469, 348] width 15 height 15
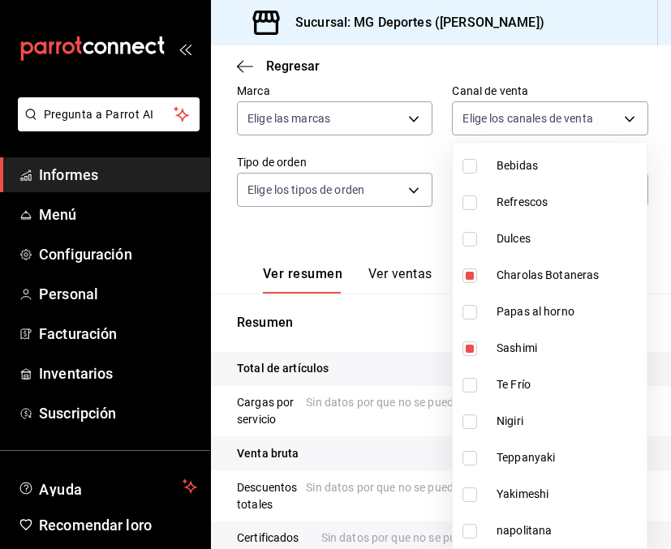
click at [467, 392] on li "Te Frío" at bounding box center [549, 385] width 194 height 36
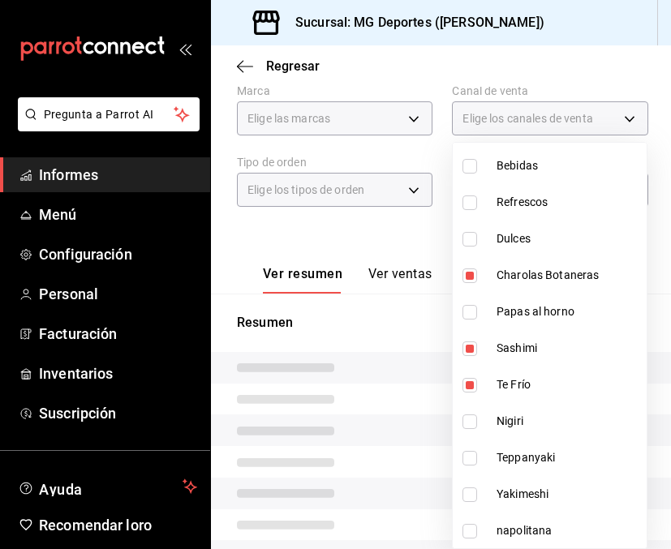
click at [474, 422] on input "checkbox" at bounding box center [469, 421] width 15 height 15
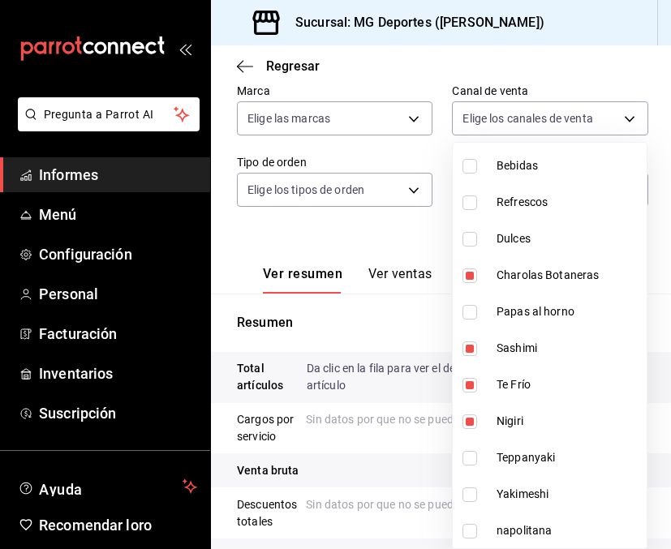
click at [472, 457] on input "checkbox" at bounding box center [469, 458] width 15 height 15
click at [469, 495] on input "checkbox" at bounding box center [469, 494] width 15 height 15
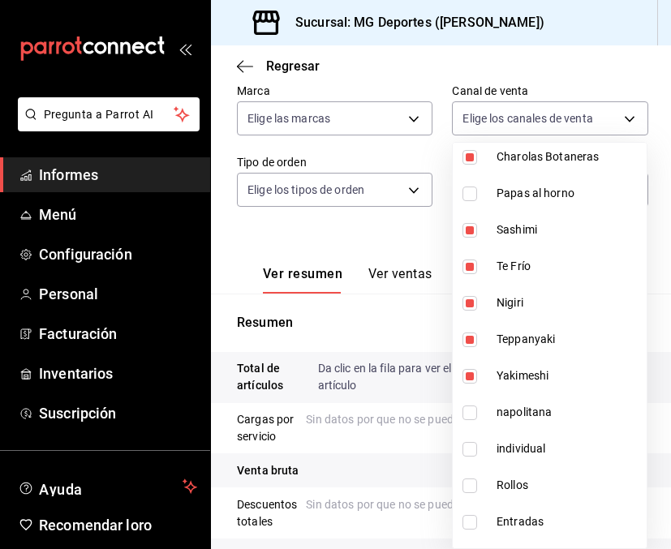
scroll to position [221, 0]
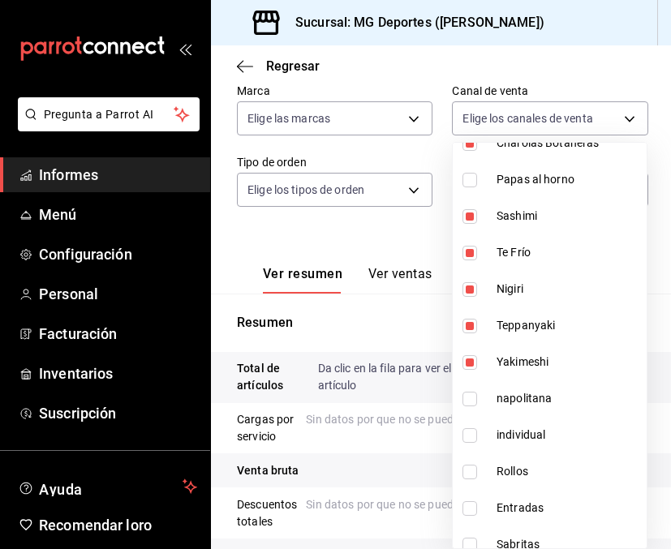
click at [474, 472] on input "checkbox" at bounding box center [469, 472] width 15 height 15
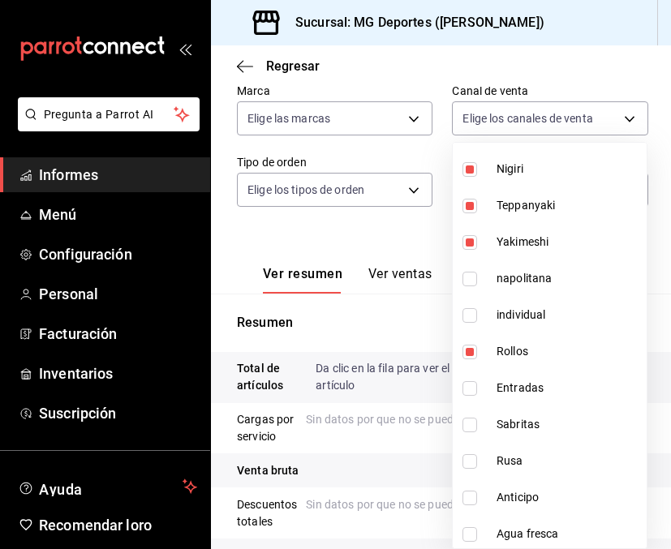
scroll to position [341, 0]
click at [470, 390] on input "checkbox" at bounding box center [469, 387] width 15 height 15
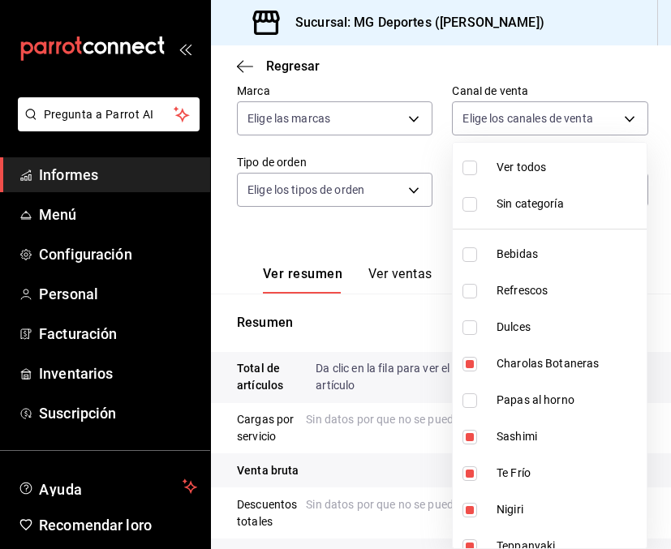
click at [589, 66] on div at bounding box center [335, 274] width 671 height 549
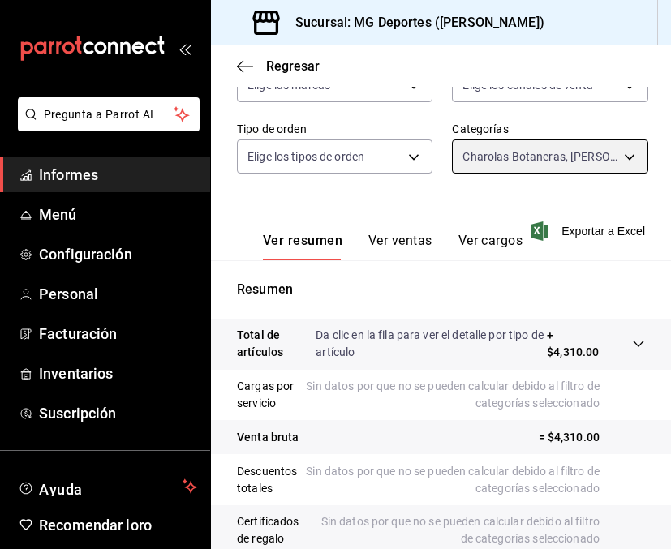
scroll to position [193, 0]
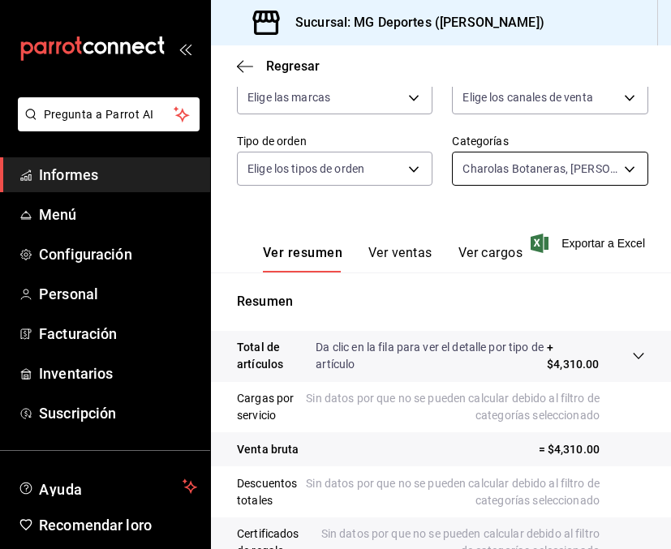
click at [572, 173] on body "Pregunta a Parrot AI Informes Menú Configuración Personal Facturación Inventari…" at bounding box center [335, 274] width 671 height 549
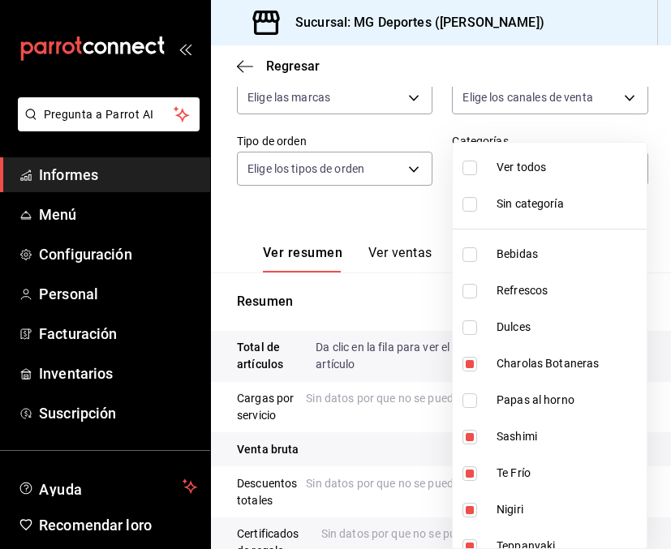
click at [473, 166] on input "checkbox" at bounding box center [469, 168] width 15 height 15
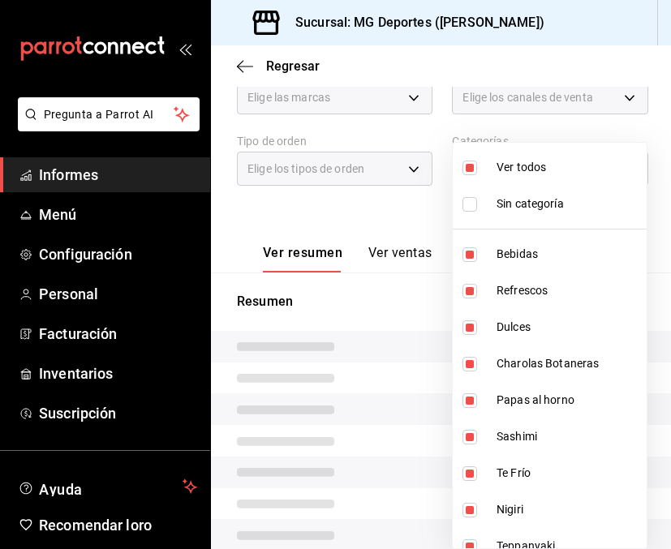
click at [473, 166] on input "checkbox" at bounding box center [469, 168] width 15 height 15
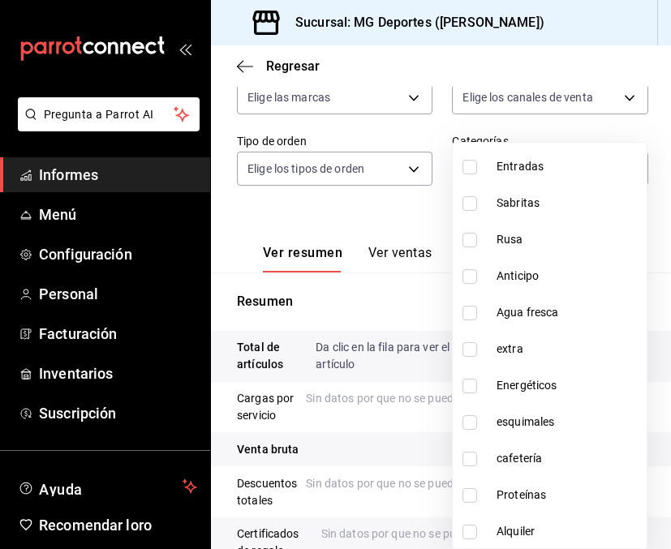
scroll to position [576, 0]
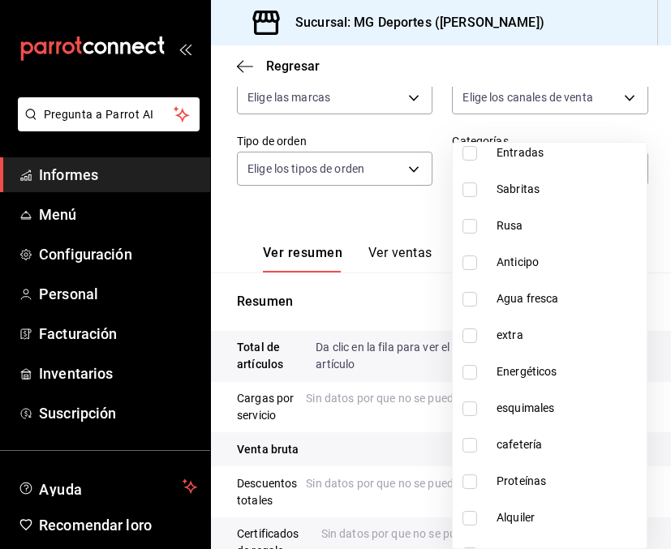
click at [469, 331] on input "checkbox" at bounding box center [469, 335] width 15 height 15
click at [468, 363] on li "Energéticos" at bounding box center [549, 372] width 194 height 36
click at [470, 409] on input "checkbox" at bounding box center [469, 408] width 15 height 15
click at [469, 445] on input "checkbox" at bounding box center [469, 445] width 15 height 15
click at [469, 474] on input "checkbox" at bounding box center [469, 481] width 15 height 15
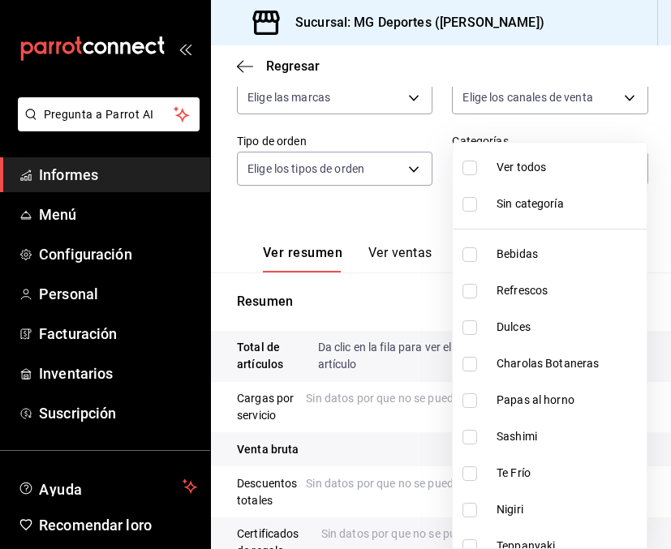
click at [572, 72] on div at bounding box center [335, 274] width 671 height 549
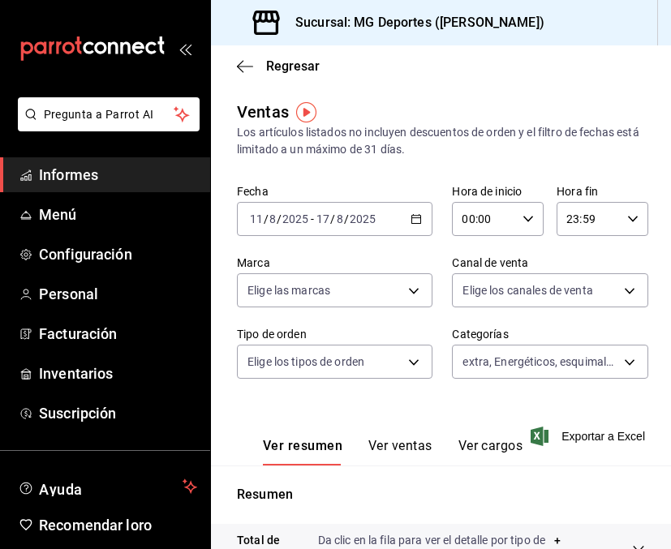
click at [417, 220] on icon "button" at bounding box center [415, 218] width 11 height 11
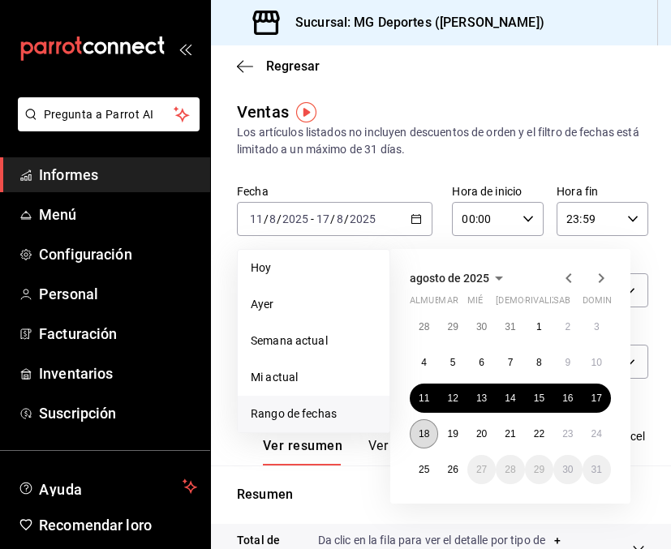
click at [426, 435] on font "18" at bounding box center [423, 433] width 11 height 11
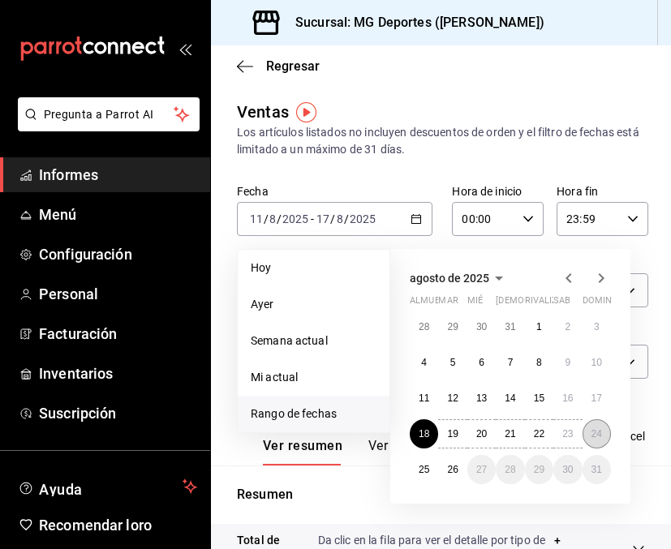
click at [598, 437] on font "24" at bounding box center [596, 433] width 11 height 11
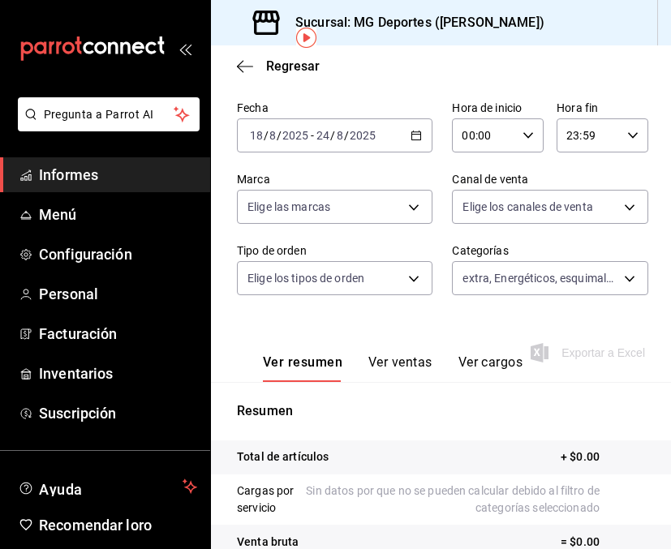
scroll to position [75, 0]
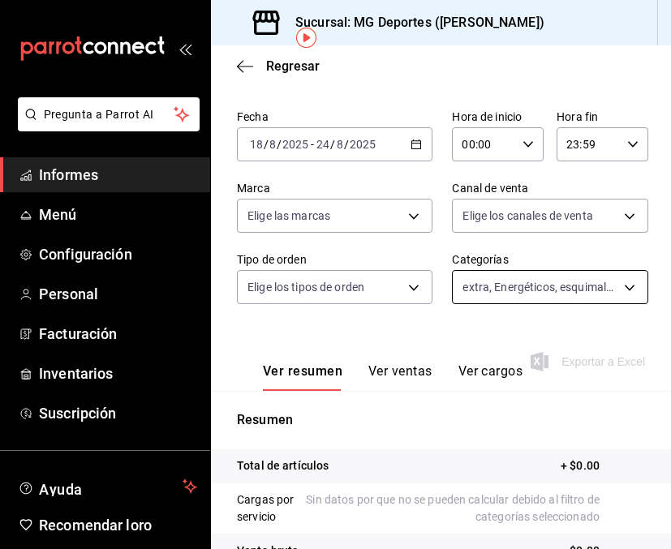
click at [529, 276] on body "Pregunta a Parrot AI Informes Menú Configuración Personal Facturación Inventari…" at bounding box center [335, 274] width 671 height 549
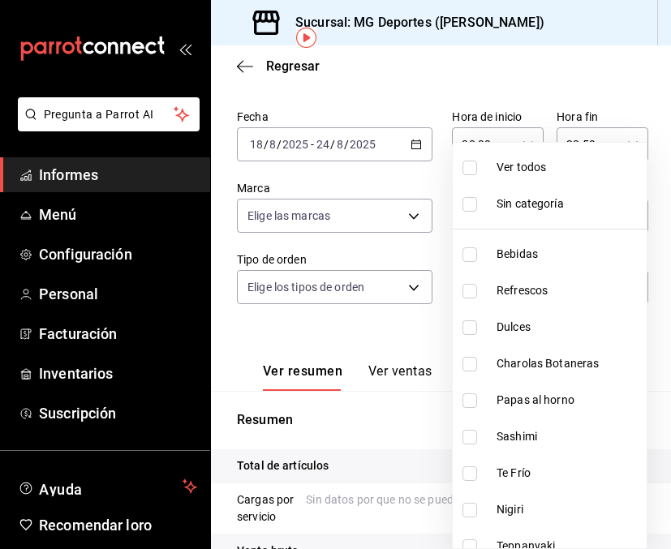
click at [465, 165] on input "checkbox" at bounding box center [469, 168] width 15 height 15
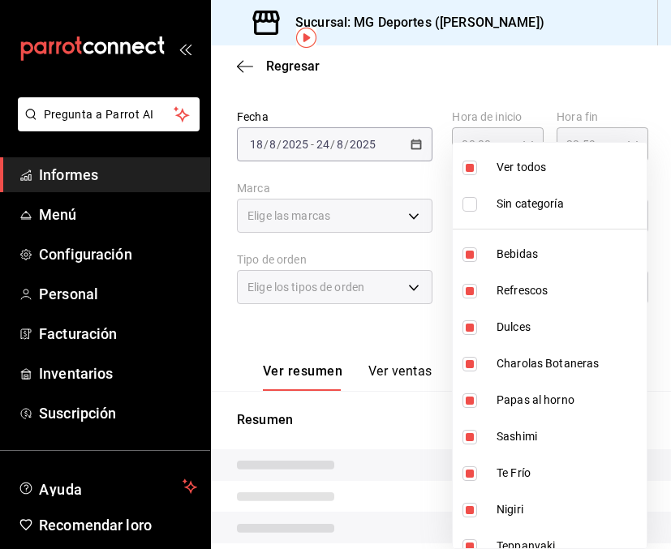
click at [465, 165] on input "checkbox" at bounding box center [469, 168] width 15 height 15
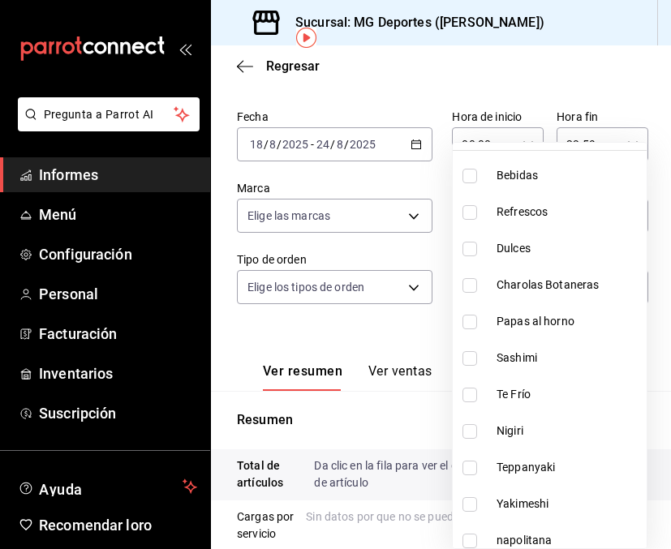
scroll to position [77, 0]
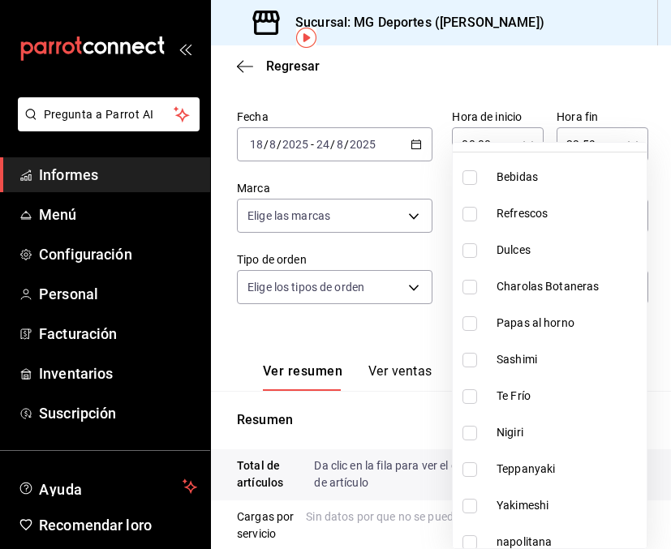
click at [471, 286] on input "checkbox" at bounding box center [469, 287] width 15 height 15
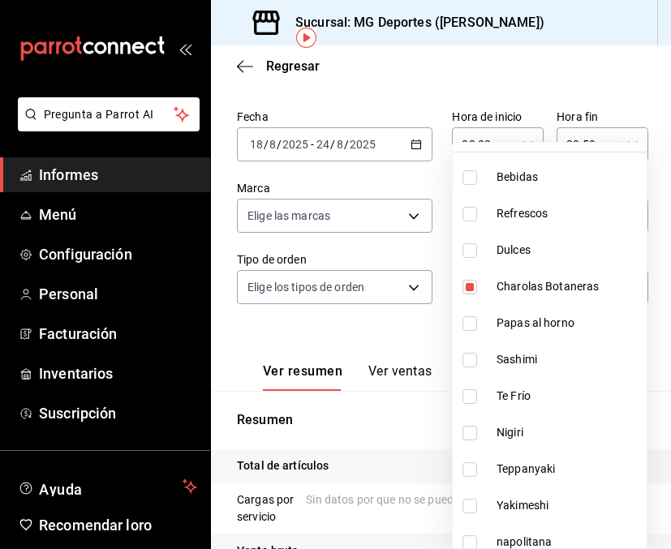
click at [471, 360] on input "checkbox" at bounding box center [469, 360] width 15 height 15
click at [468, 398] on input "checkbox" at bounding box center [469, 396] width 15 height 15
click at [467, 431] on input "checkbox" at bounding box center [469, 433] width 15 height 15
click at [467, 472] on input "checkbox" at bounding box center [469, 469] width 15 height 15
click at [471, 508] on input "checkbox" at bounding box center [469, 506] width 15 height 15
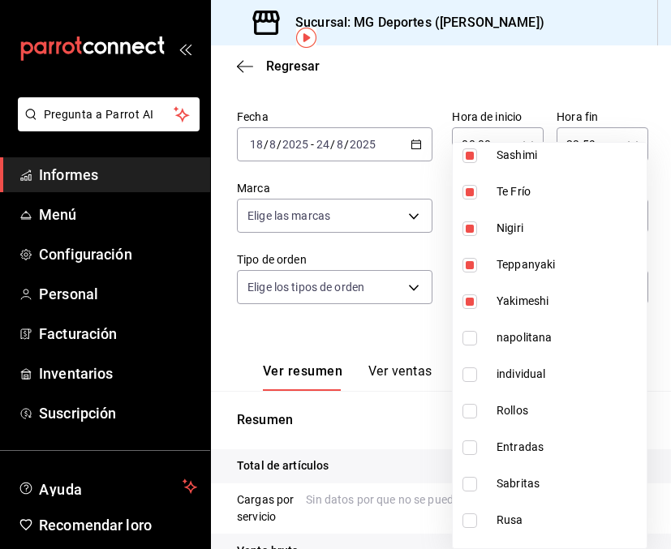
scroll to position [280, 0]
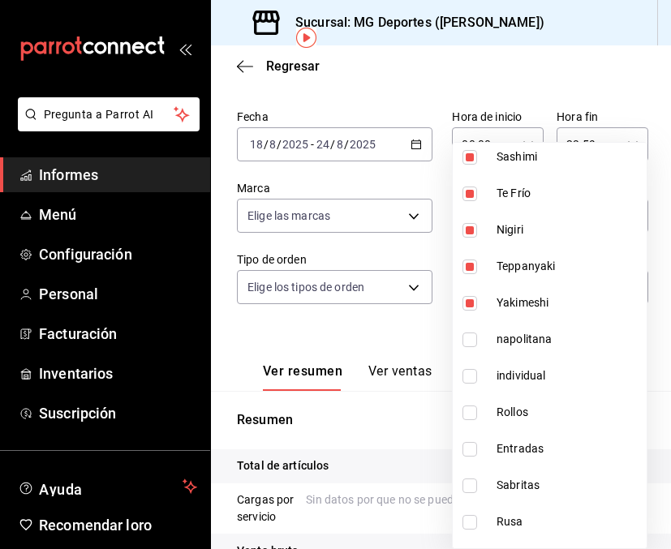
click at [474, 414] on input "checkbox" at bounding box center [469, 412] width 15 height 15
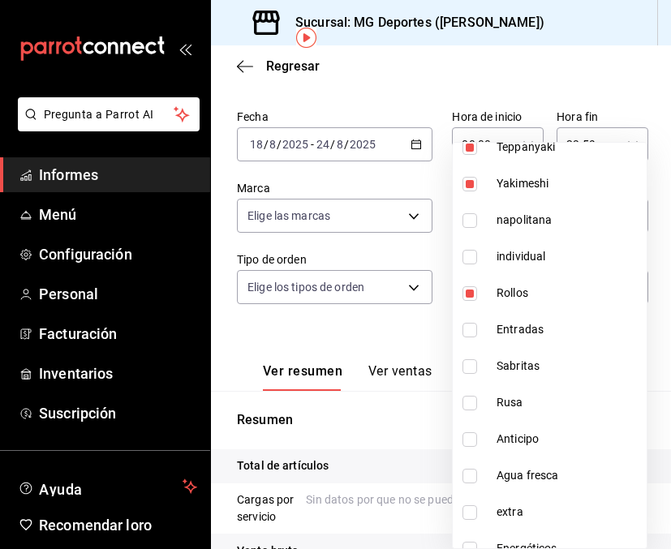
scroll to position [402, 0]
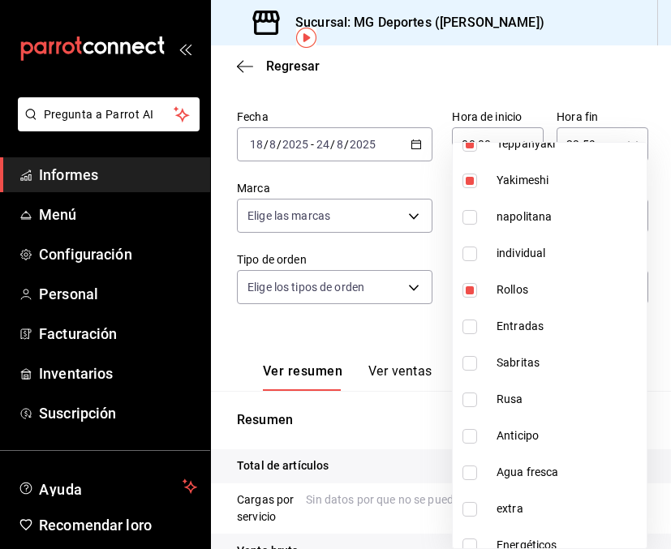
click at [472, 328] on input "checkbox" at bounding box center [469, 326] width 15 height 15
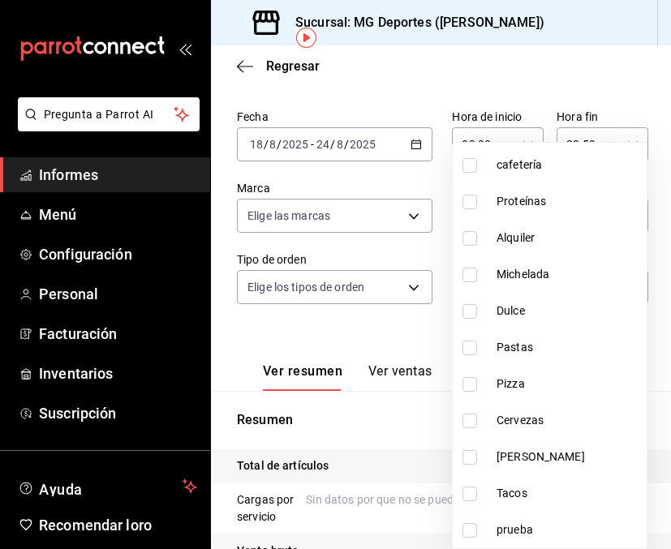
click at [569, 80] on div at bounding box center [335, 274] width 671 height 549
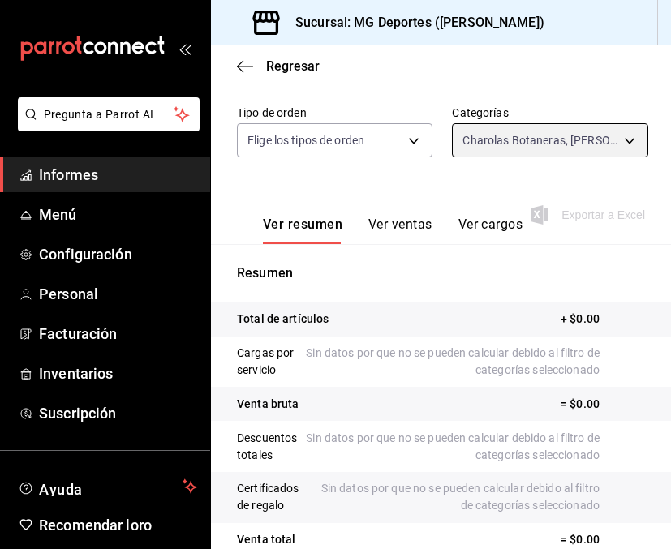
scroll to position [216, 0]
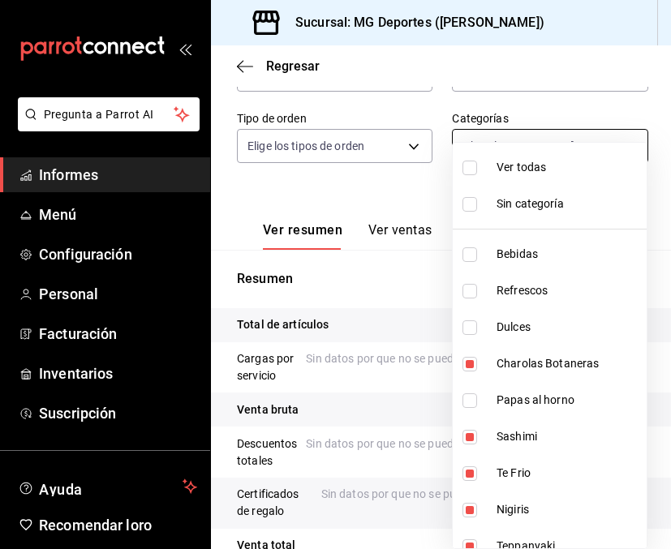
click at [624, 142] on body "Pregunta a Parrot AI Informes Menú Configuración Personal Facturación Inventari…" at bounding box center [335, 274] width 671 height 549
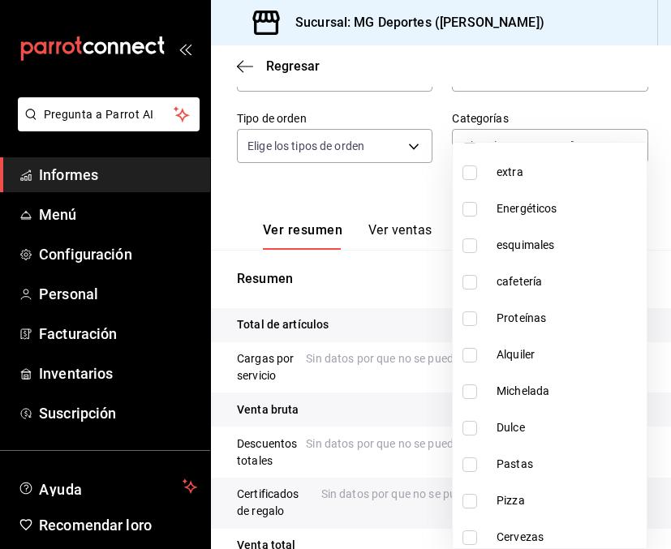
scroll to position [0, 0]
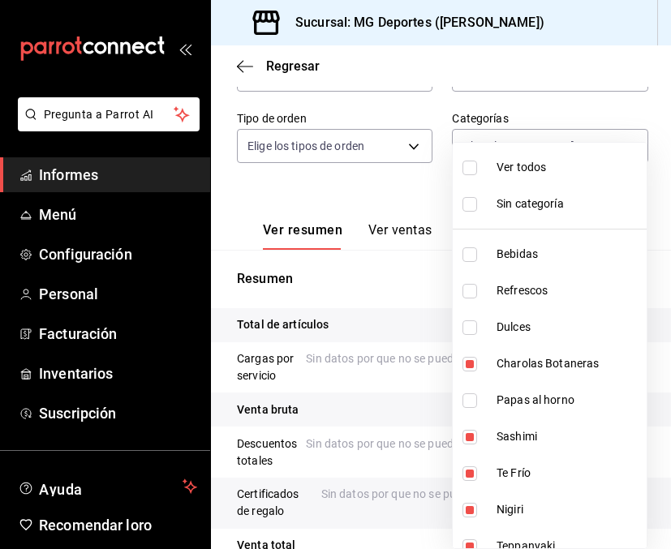
click at [471, 162] on input "checkbox" at bounding box center [469, 168] width 15 height 15
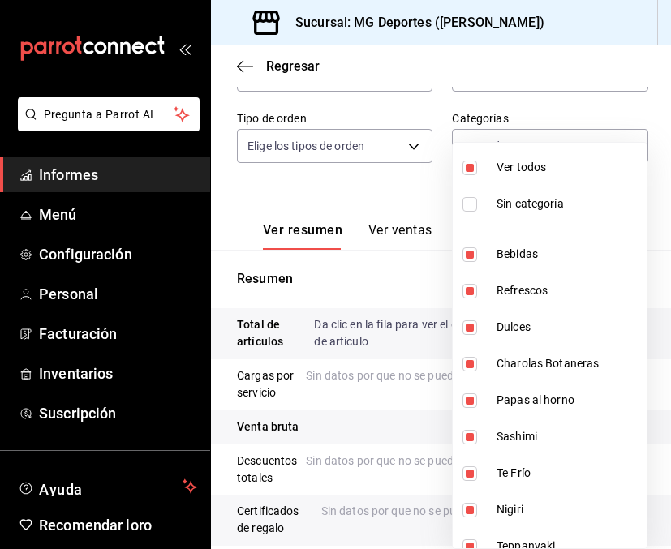
click at [471, 162] on input "checkbox" at bounding box center [469, 168] width 15 height 15
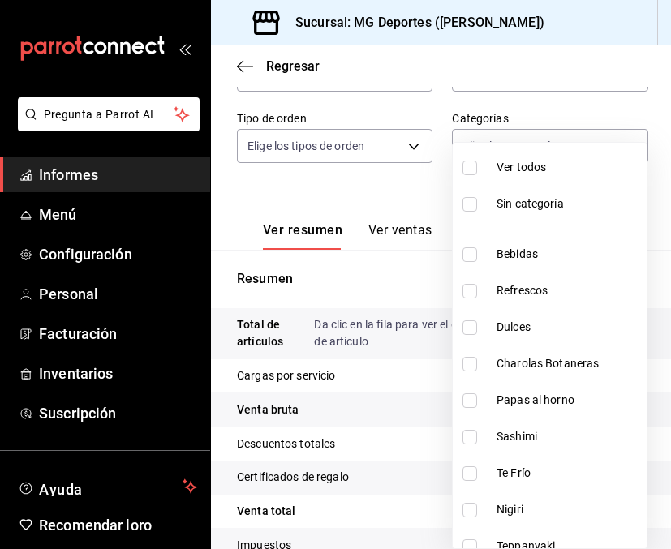
click at [471, 365] on input "checkbox" at bounding box center [469, 364] width 15 height 15
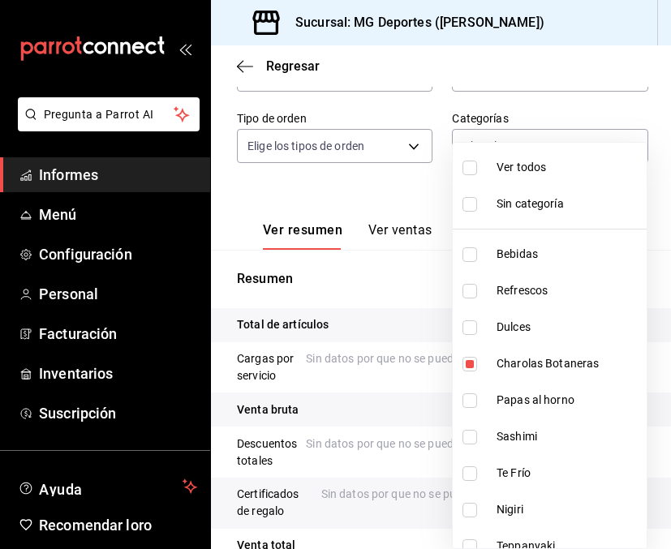
click at [471, 436] on input "checkbox" at bounding box center [469, 437] width 15 height 15
click at [469, 476] on input "checkbox" at bounding box center [469, 473] width 15 height 15
click at [468, 516] on input "checkbox" at bounding box center [469, 510] width 15 height 15
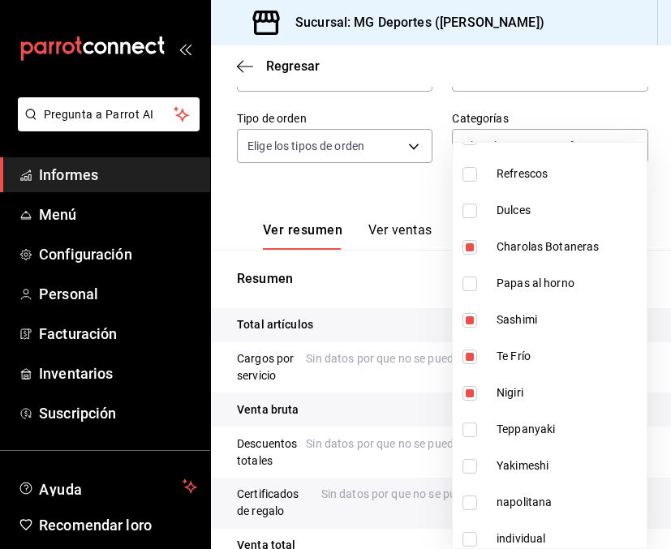
scroll to position [169, 0]
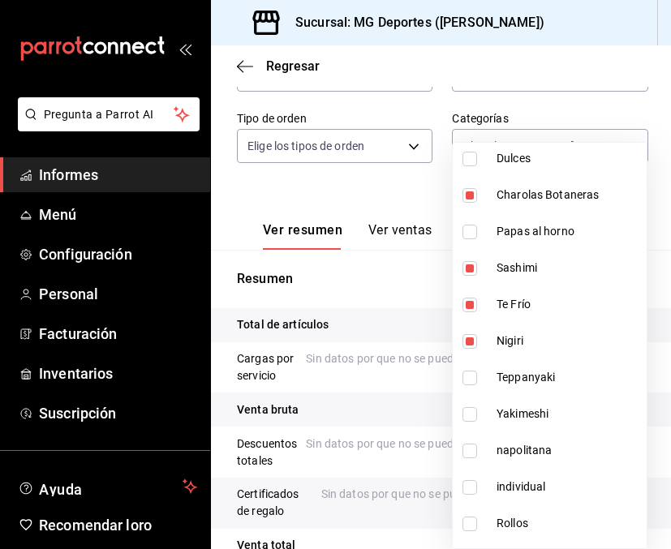
click at [472, 374] on input "checkbox" at bounding box center [469, 378] width 15 height 15
click at [468, 415] on input "checkbox" at bounding box center [469, 414] width 15 height 15
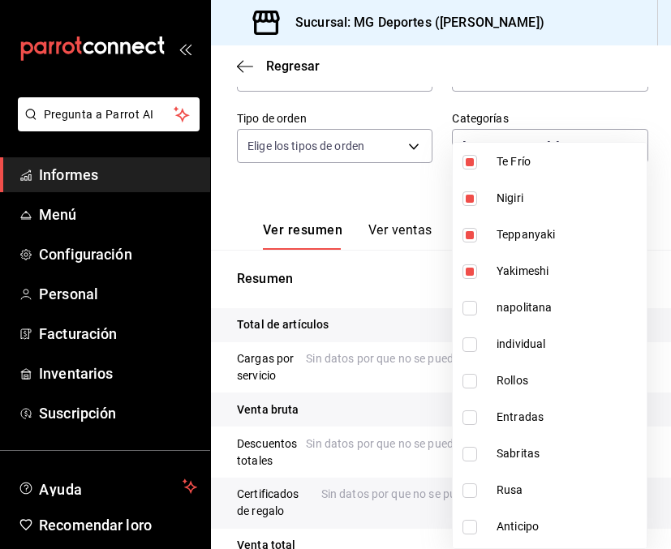
scroll to position [318, 0]
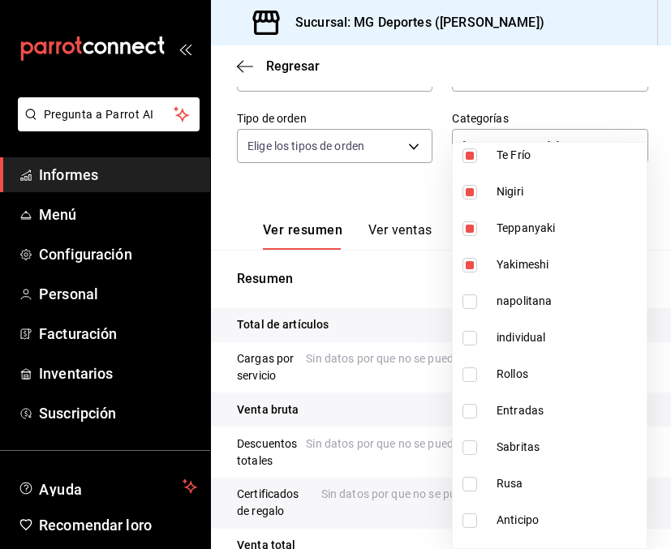
click at [470, 373] on input "checkbox" at bounding box center [469, 374] width 15 height 15
click at [468, 414] on input "checkbox" at bounding box center [469, 411] width 15 height 15
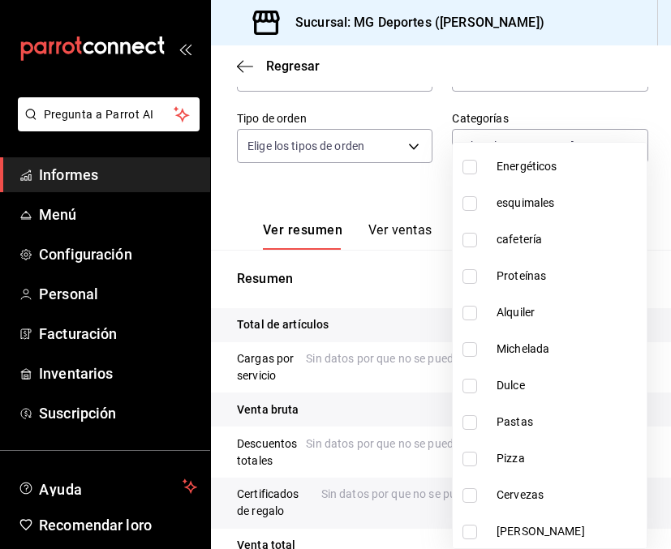
scroll to position [855, 0]
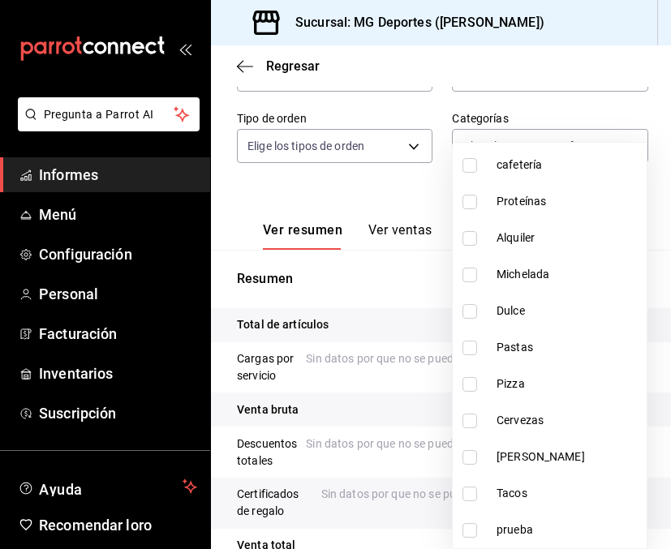
click at [564, 78] on div at bounding box center [335, 274] width 671 height 549
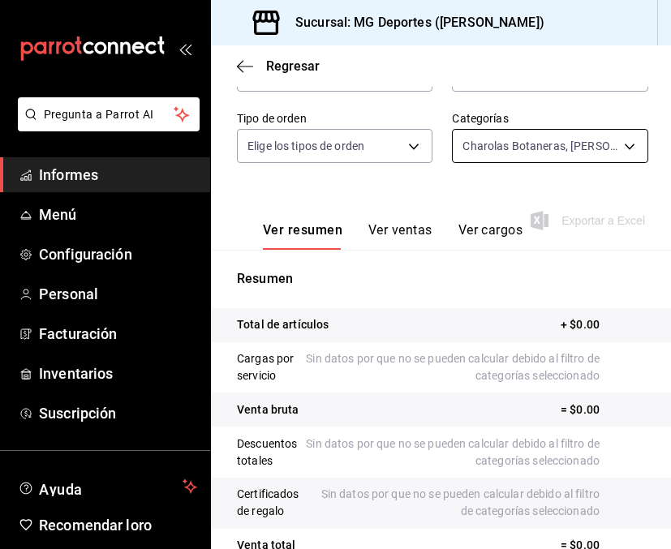
click at [524, 148] on body "Pregunta a Parrot AI Informes Menú Configuración Personal Facturación Inventari…" at bounding box center [335, 274] width 671 height 549
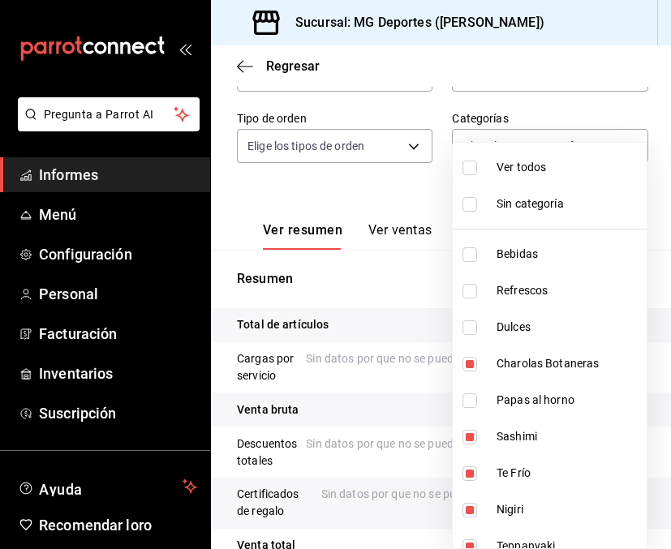
click at [470, 164] on input "checkbox" at bounding box center [469, 168] width 15 height 15
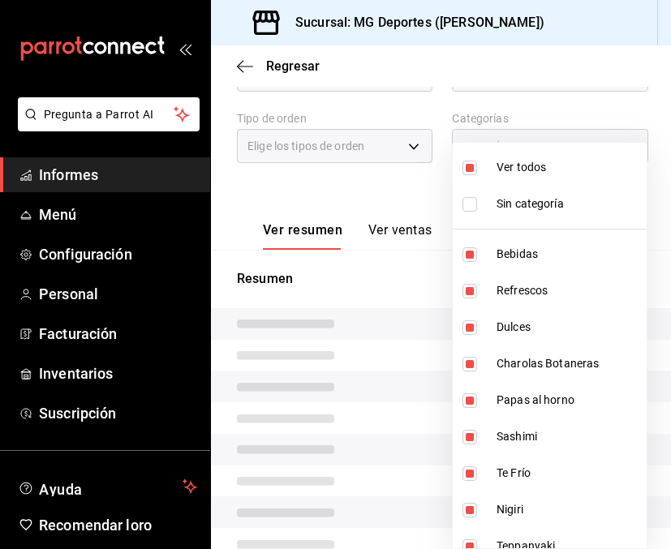
click at [470, 164] on input "checkbox" at bounding box center [469, 168] width 15 height 15
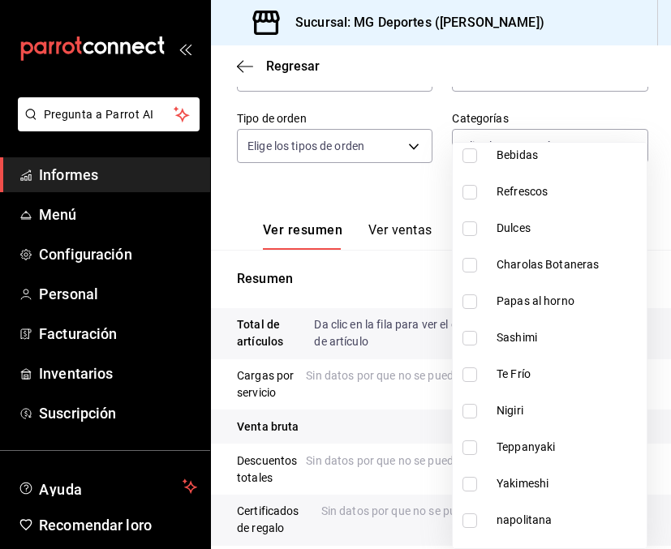
scroll to position [108, 0]
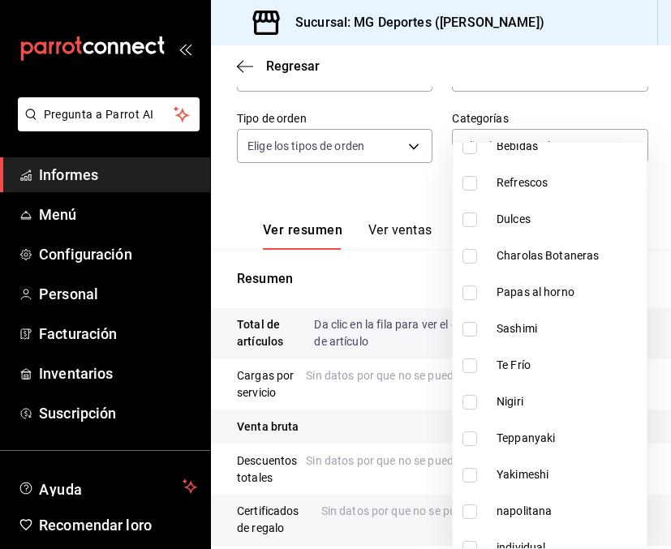
click at [467, 286] on input "checkbox" at bounding box center [469, 292] width 15 height 15
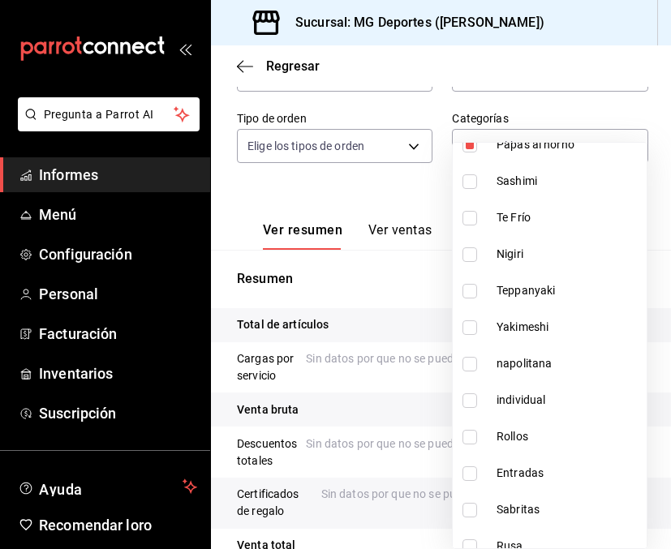
scroll to position [257, 0]
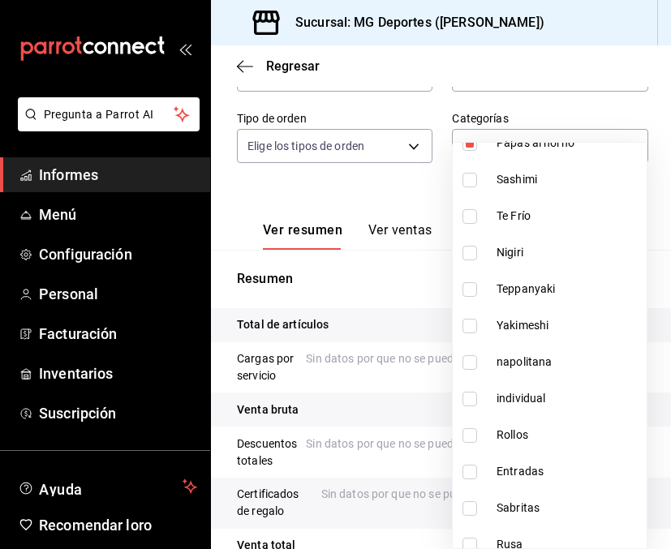
click at [468, 362] on input "checkbox" at bounding box center [469, 362] width 15 height 15
click at [470, 402] on input "checkbox" at bounding box center [469, 399] width 15 height 15
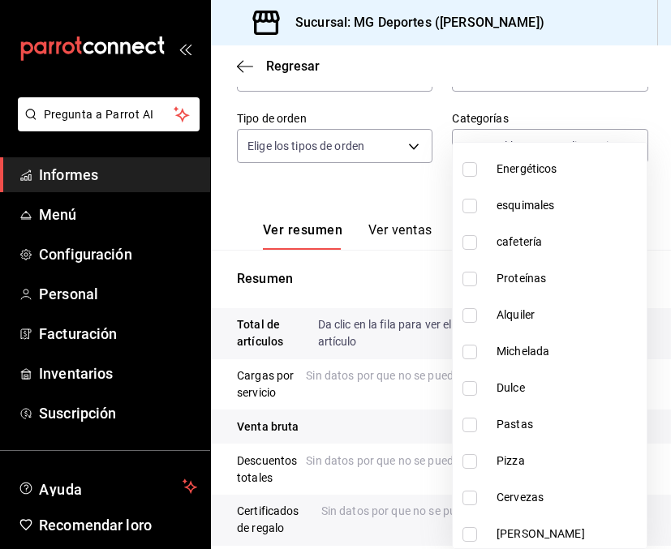
scroll to position [802, 0]
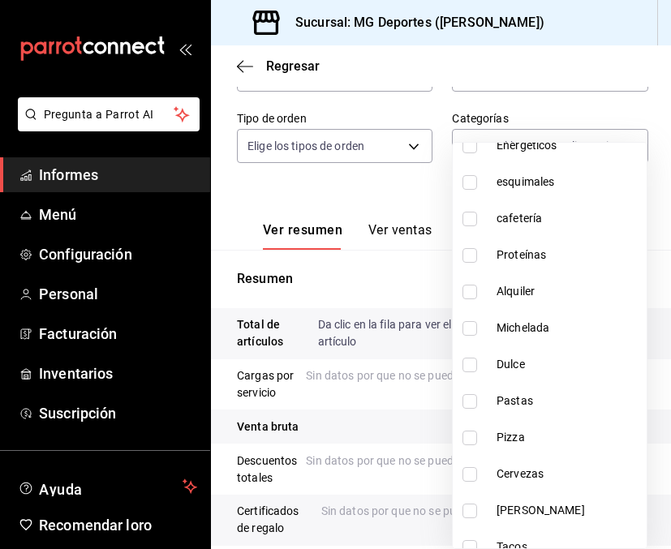
click at [465, 363] on input "checkbox" at bounding box center [469, 365] width 15 height 15
click at [471, 401] on input "checkbox" at bounding box center [469, 401] width 15 height 15
click at [467, 442] on input "checkbox" at bounding box center [469, 438] width 15 height 15
click at [508, 70] on div at bounding box center [335, 274] width 671 height 549
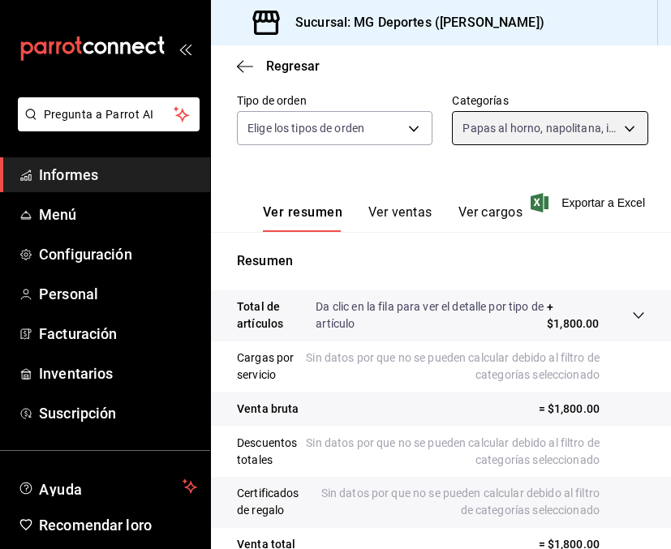
scroll to position [231, 0]
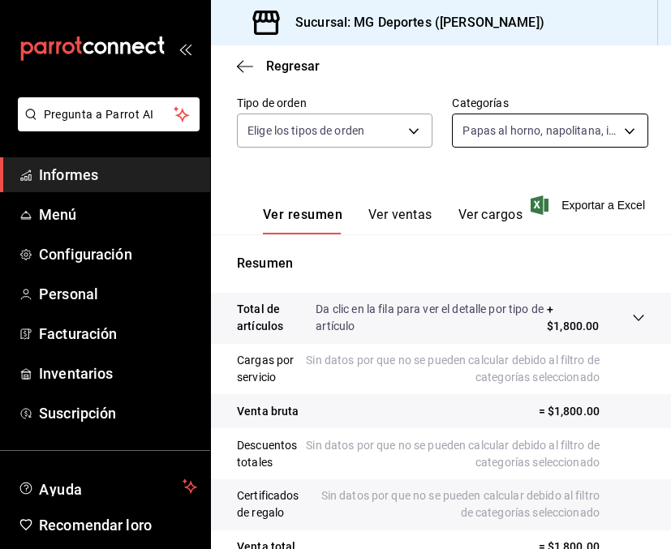
click at [600, 132] on body "Pregunta a Parrot AI Informes Menú Configuración Personal Facturación Inventari…" at bounding box center [335, 274] width 671 height 549
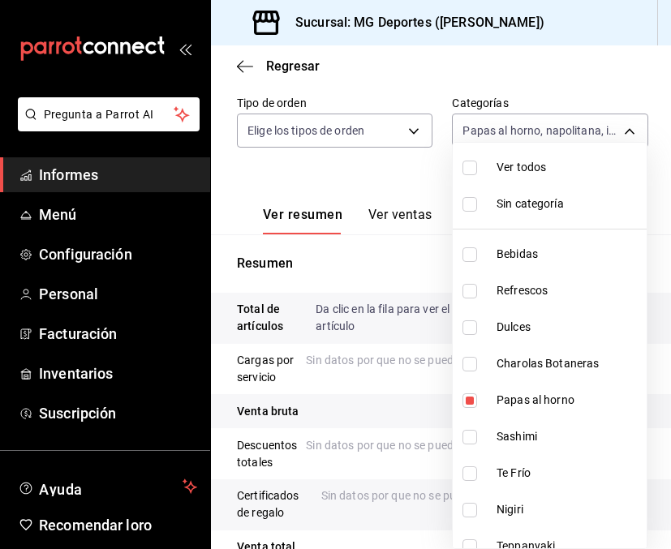
click at [470, 166] on input "checkbox" at bounding box center [469, 168] width 15 height 15
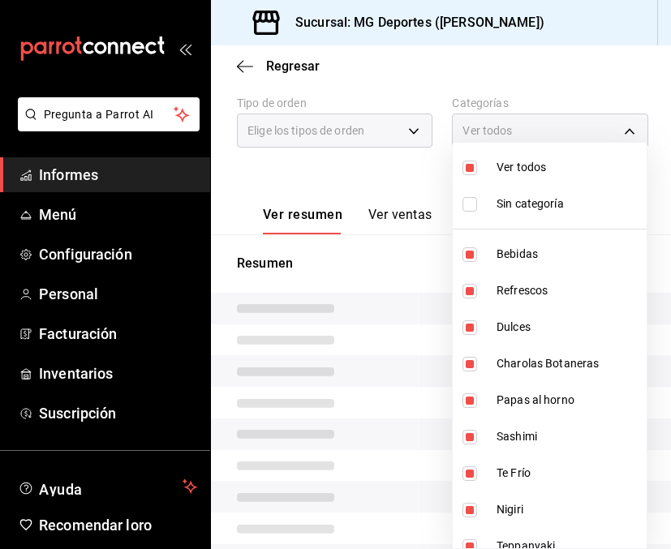
click at [470, 166] on input "checkbox" at bounding box center [469, 168] width 15 height 15
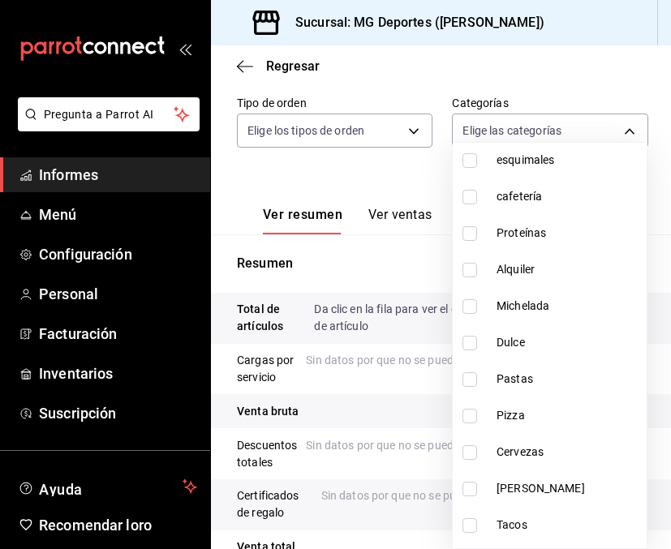
scroll to position [855, 0]
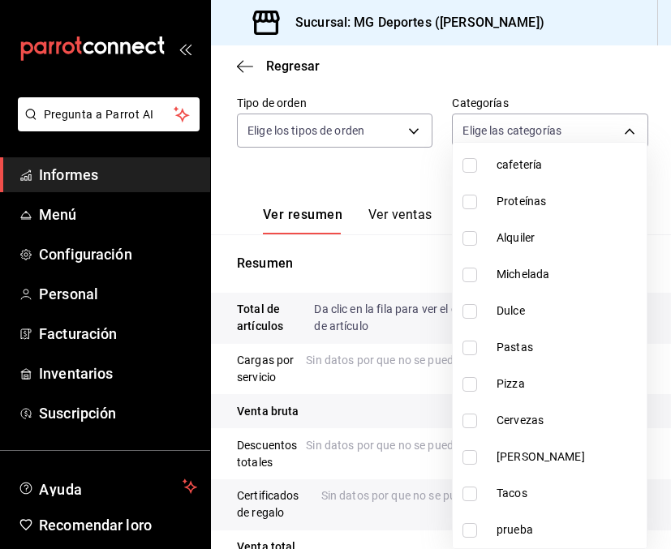
click at [469, 492] on input "checkbox" at bounding box center [469, 494] width 15 height 15
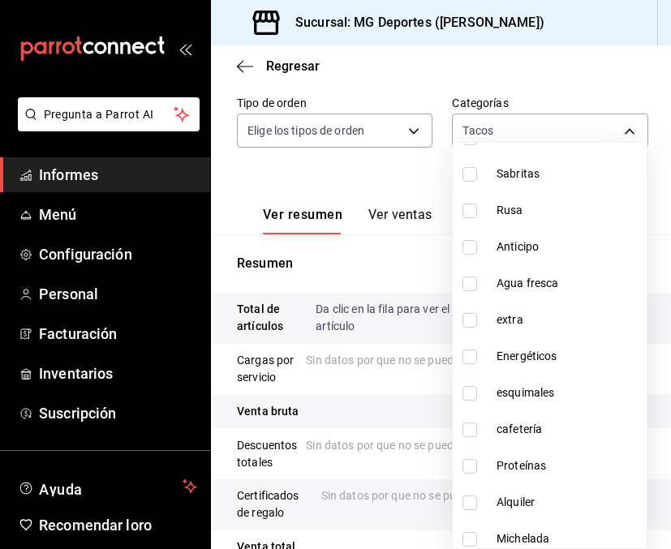
scroll to position [588, 0]
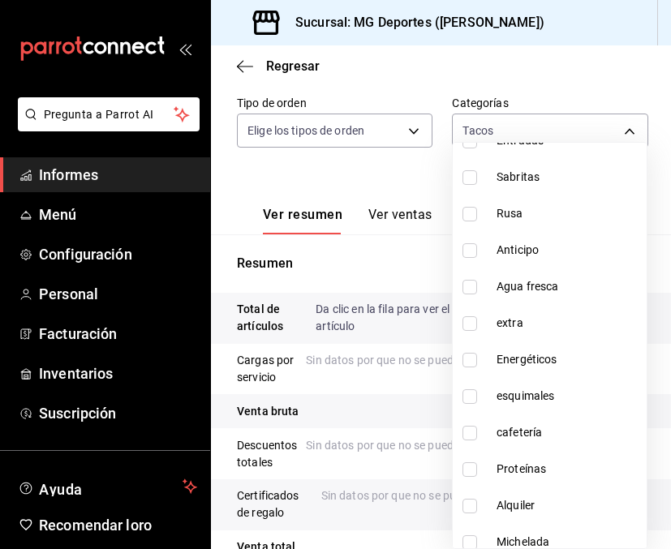
click at [469, 288] on input "checkbox" at bounding box center [469, 287] width 15 height 15
click at [572, 71] on div at bounding box center [335, 274] width 671 height 549
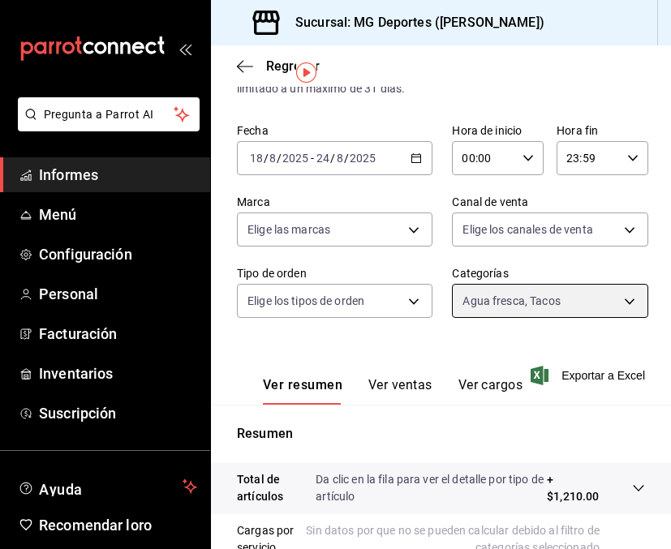
scroll to position [39, 0]
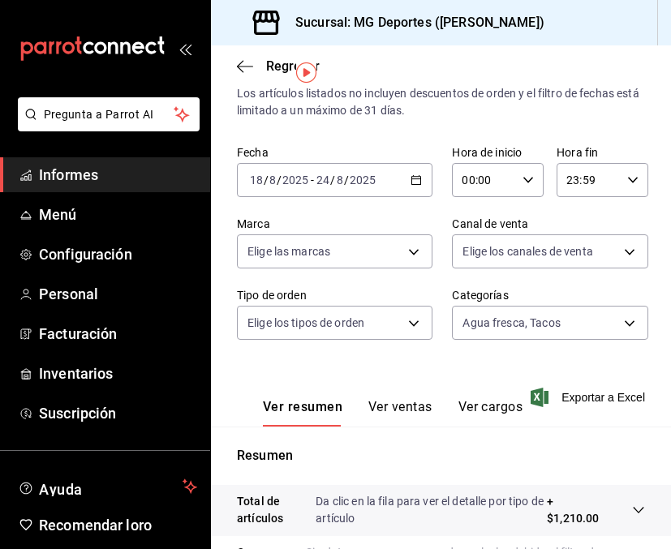
click at [421, 174] on icon "button" at bounding box center [415, 179] width 11 height 11
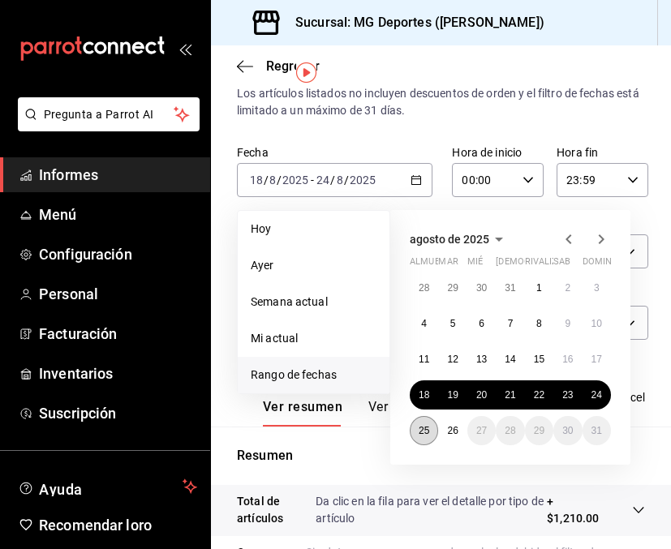
click at [423, 430] on font "25" at bounding box center [423, 430] width 11 height 11
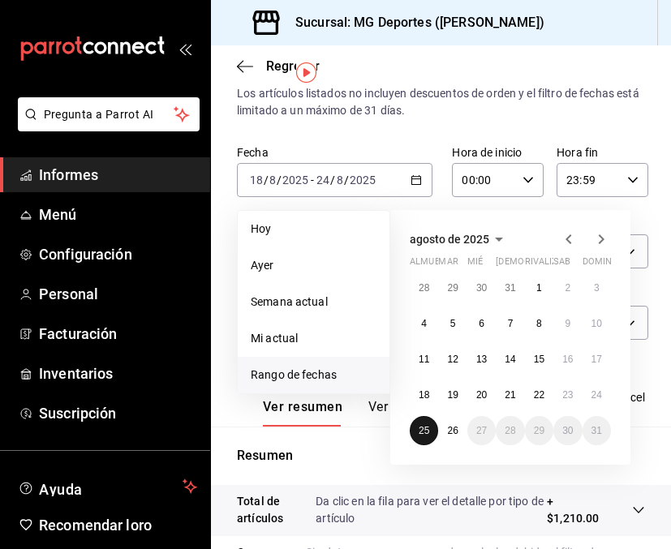
click at [423, 430] on font "25" at bounding box center [423, 430] width 11 height 11
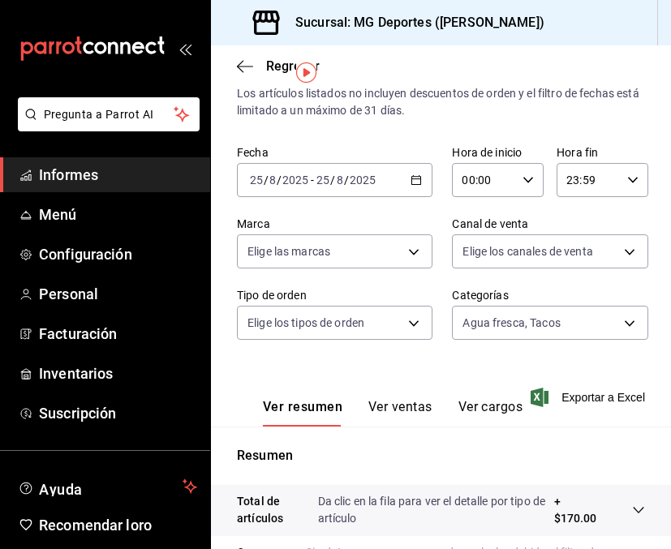
click at [418, 182] on icon "button" at bounding box center [415, 179] width 11 height 11
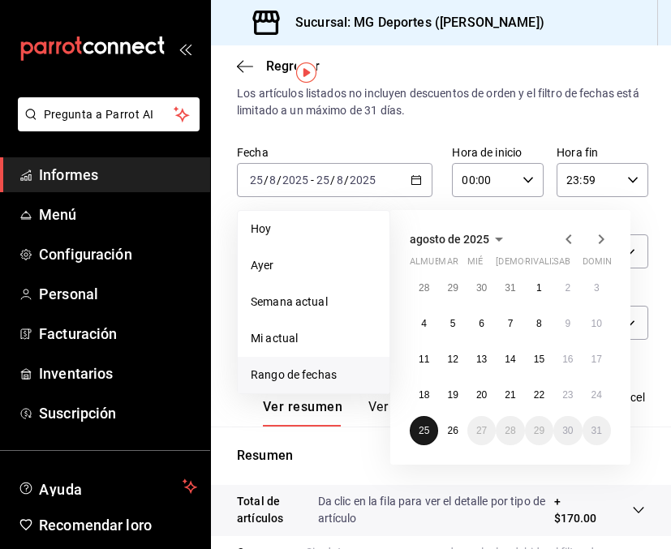
click at [427, 437] on button "25" at bounding box center [423, 430] width 28 height 29
click at [605, 435] on div "28 29 30 31 1 2 3 4 5 6 7 8 9 10 11 12 13 14 15 16 17 18 19 20 21 22 23 24 25 2…" at bounding box center [509, 359] width 201 height 172
click at [451, 431] on font "26" at bounding box center [452, 430] width 11 height 11
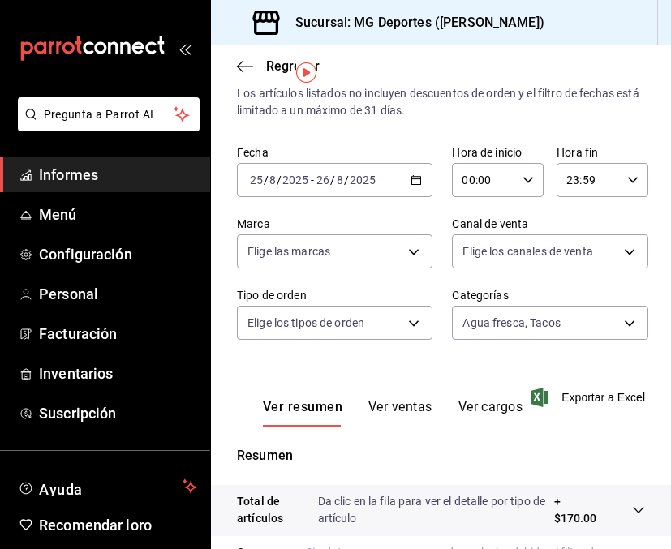
click at [414, 180] on icon "button" at bounding box center [415, 179] width 11 height 11
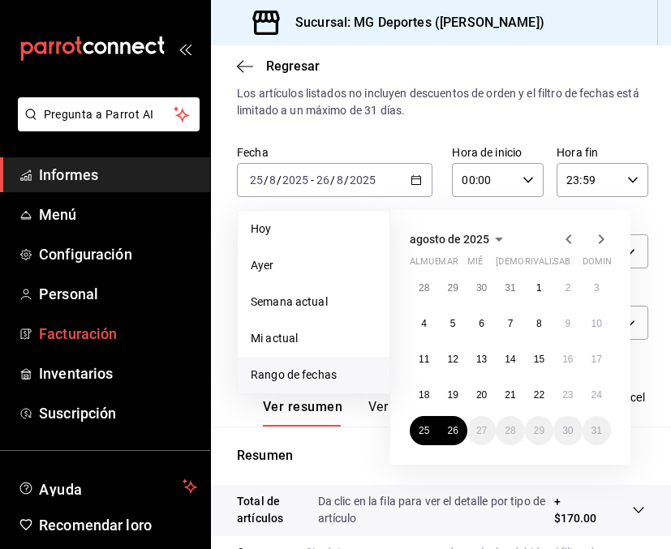
scroll to position [385, 0]
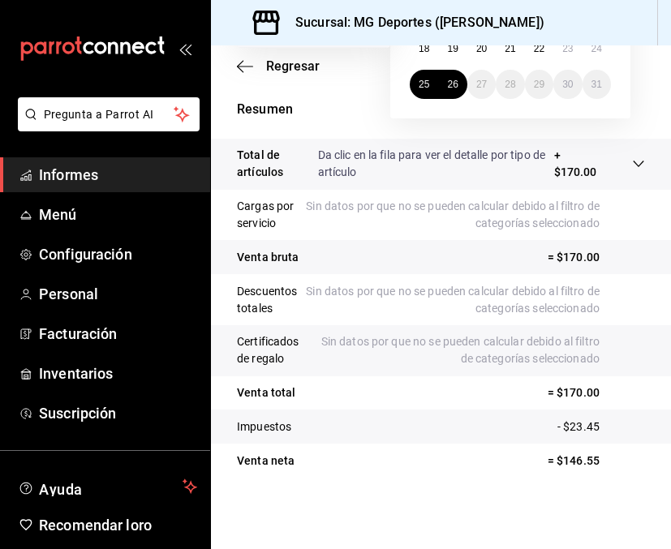
click at [422, 82] on font "25" at bounding box center [423, 84] width 11 height 11
click at [447, 85] on font "26" at bounding box center [452, 84] width 11 height 11
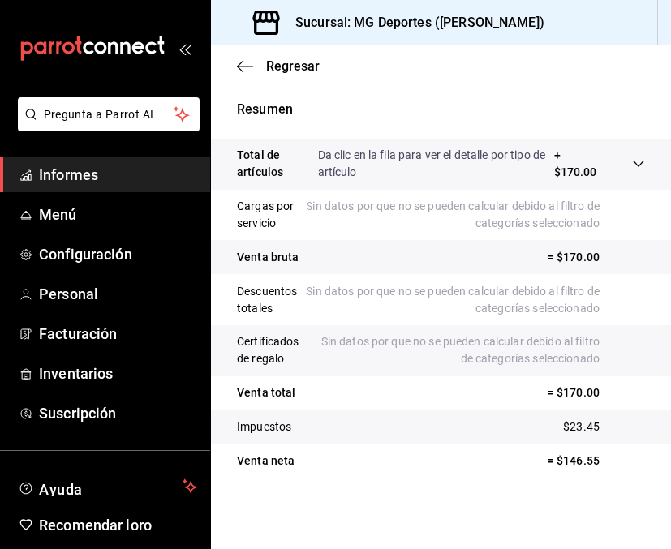
scroll to position [0, 0]
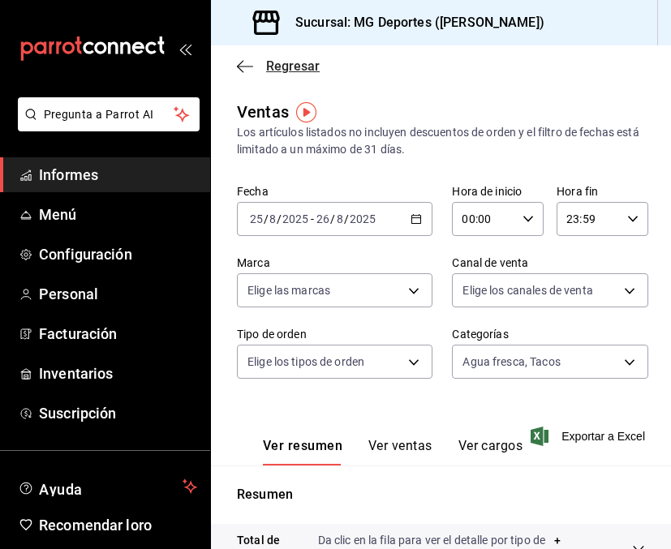
click at [248, 62] on icon "button" at bounding box center [245, 66] width 16 height 15
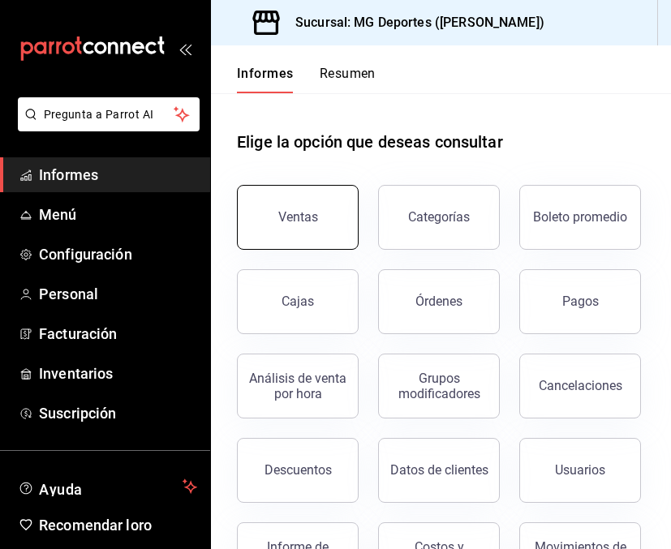
click at [309, 205] on button "Ventas" at bounding box center [298, 217] width 122 height 65
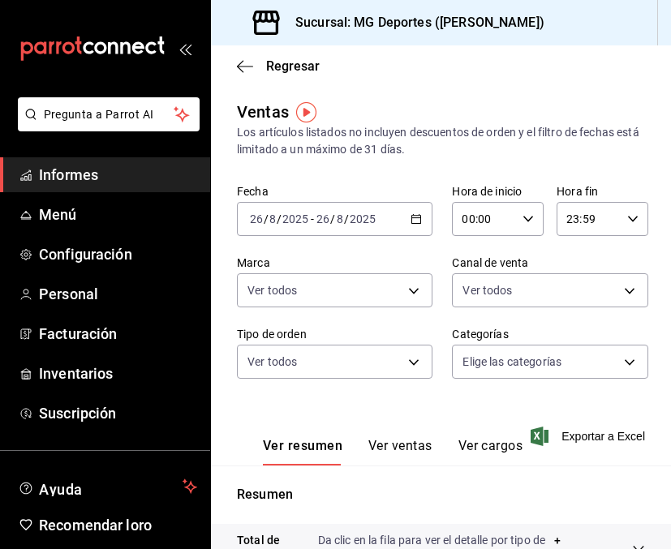
click at [422, 222] on div "[DATE] [DATE] - [DATE] [DATE]" at bounding box center [334, 219] width 195 height 34
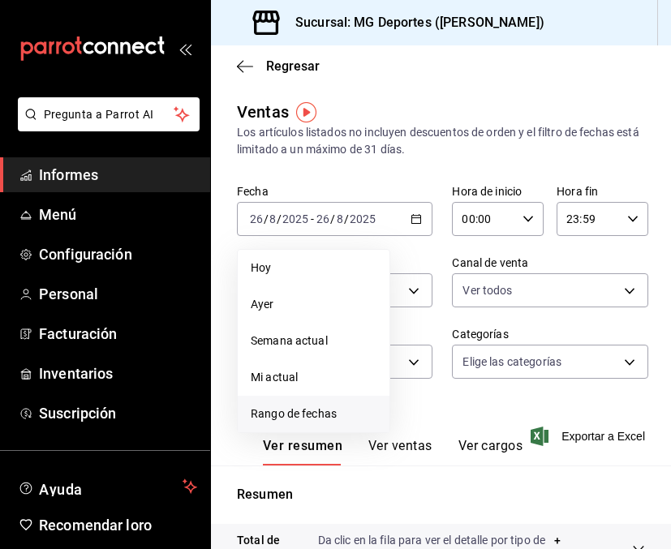
click at [285, 414] on font "Rango de fechas" at bounding box center [294, 413] width 86 height 13
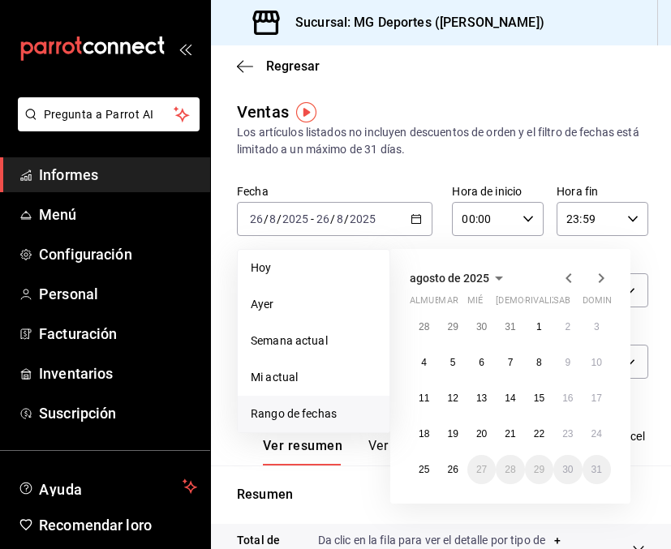
click at [567, 276] on icon "button" at bounding box center [568, 278] width 6 height 10
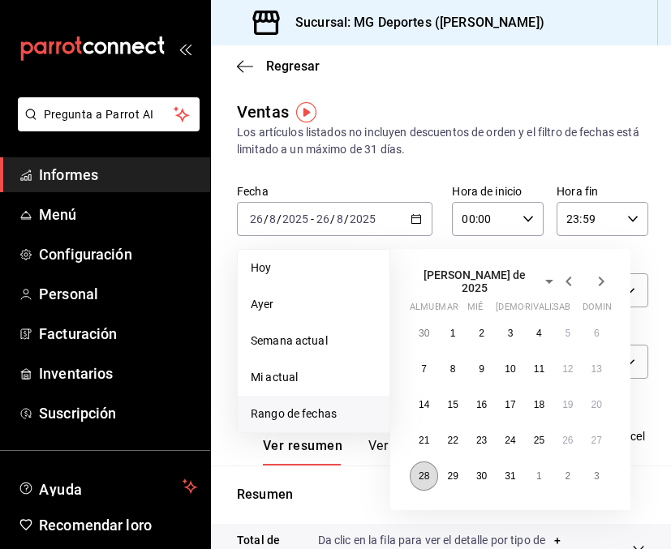
click at [419, 470] on font "28" at bounding box center [423, 475] width 11 height 11
click at [596, 471] on font "3" at bounding box center [597, 475] width 6 height 11
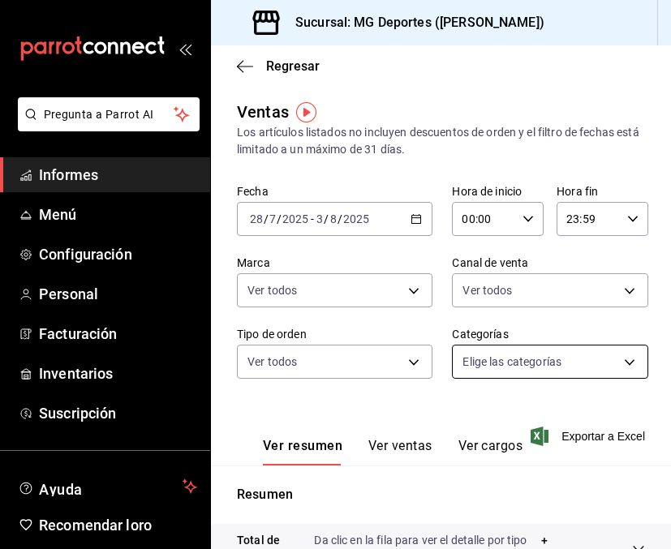
click at [578, 362] on body "Pregunta a Parrot AI Informes Menú Configuración Personal Facturación Inventari…" at bounding box center [335, 274] width 671 height 549
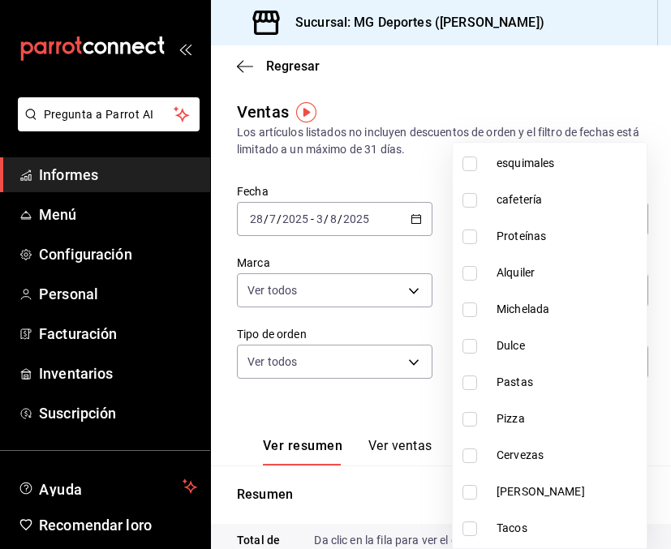
scroll to position [855, 0]
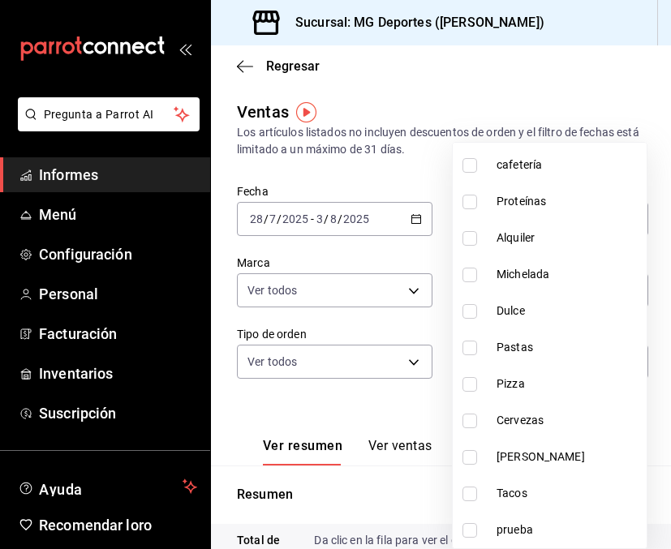
click at [474, 456] on input "checkbox" at bounding box center [469, 457] width 15 height 15
click at [469, 495] on input "checkbox" at bounding box center [469, 494] width 15 height 15
click at [472, 456] on input "checkbox" at bounding box center [469, 457] width 15 height 15
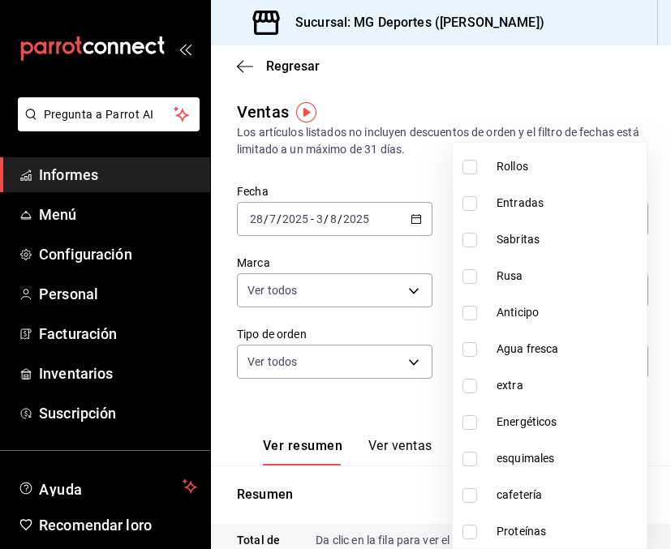
scroll to position [531, 0]
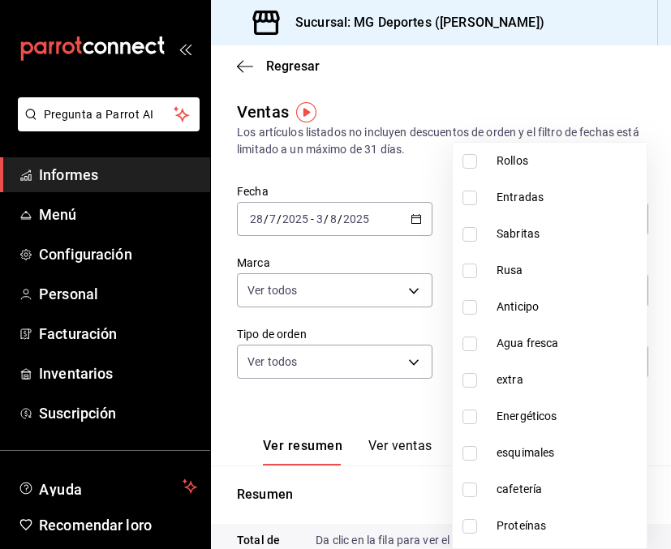
click at [474, 345] on input "checkbox" at bounding box center [469, 344] width 15 height 15
click at [443, 268] on div at bounding box center [335, 274] width 671 height 549
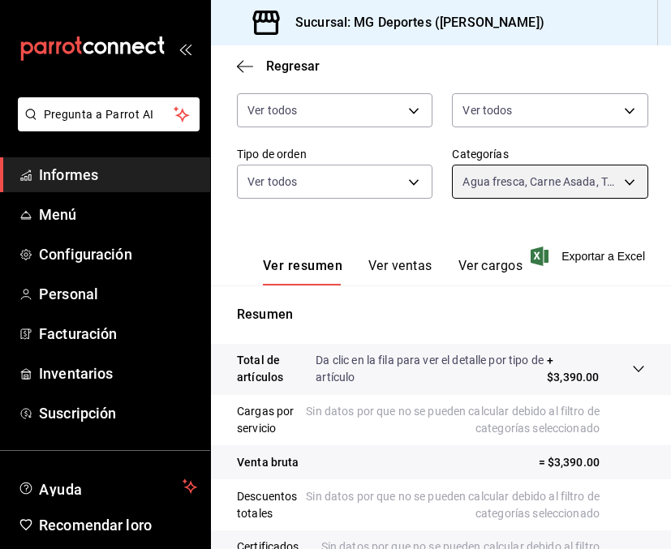
scroll to position [99, 0]
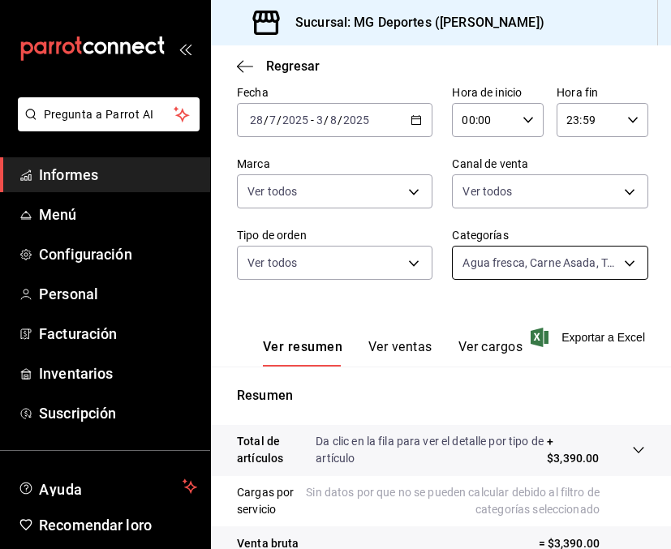
click at [547, 270] on body "Pregunta a Parrot AI Informes Menú Configuración Personal Facturación Inventari…" at bounding box center [335, 274] width 671 height 549
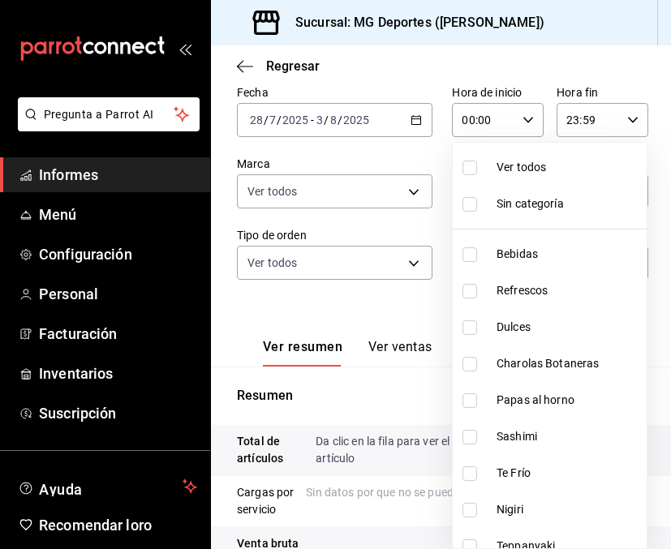
click at [465, 173] on input "checkbox" at bounding box center [469, 168] width 15 height 15
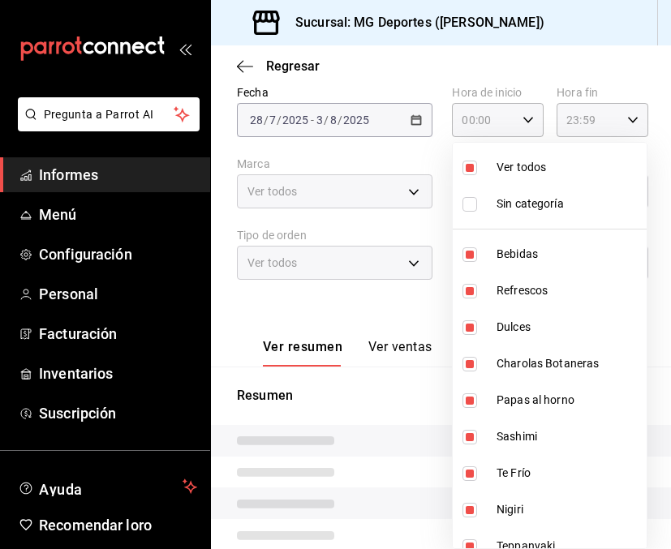
click at [465, 173] on input "checkbox" at bounding box center [469, 168] width 15 height 15
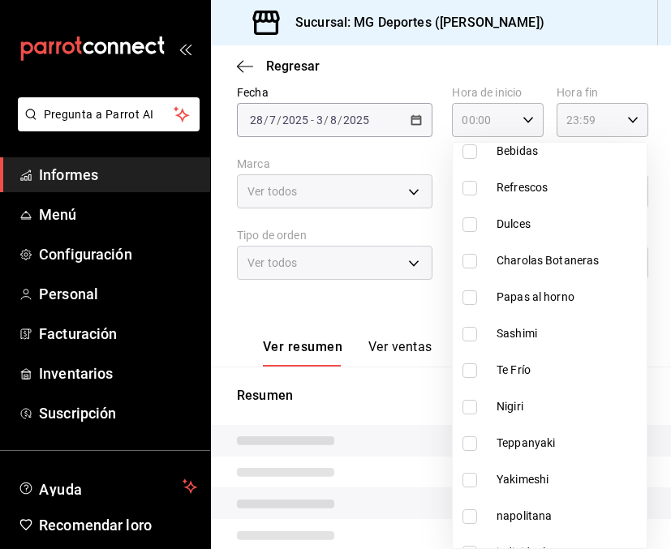
scroll to position [102, 0]
click at [474, 262] on input "checkbox" at bounding box center [469, 262] width 15 height 15
click at [475, 331] on input "checkbox" at bounding box center [469, 335] width 15 height 15
click at [475, 370] on input "checkbox" at bounding box center [469, 371] width 15 height 15
click at [466, 418] on li "Nigiri" at bounding box center [549, 407] width 194 height 36
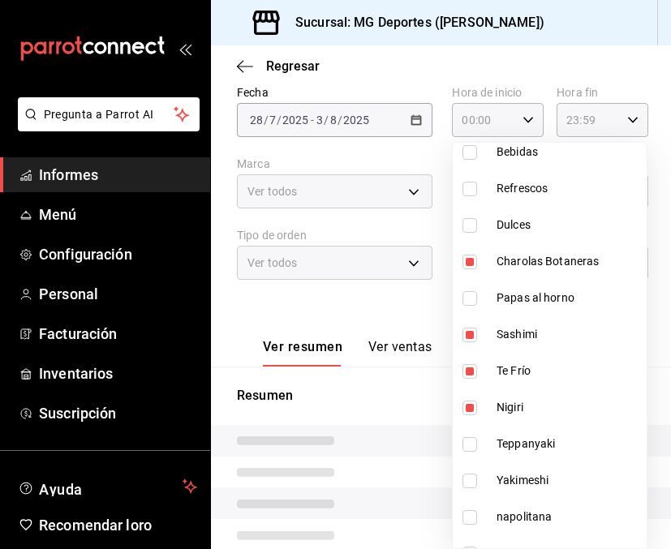
click at [469, 447] on input "checkbox" at bounding box center [469, 444] width 15 height 15
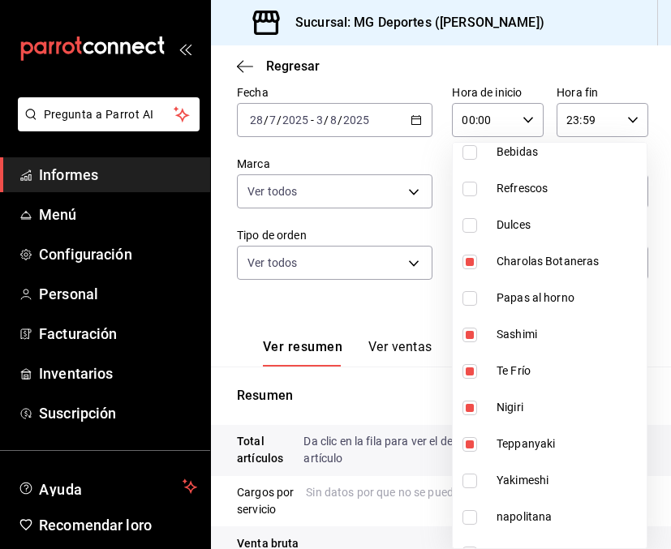
click at [469, 478] on input "checkbox" at bounding box center [469, 481] width 15 height 15
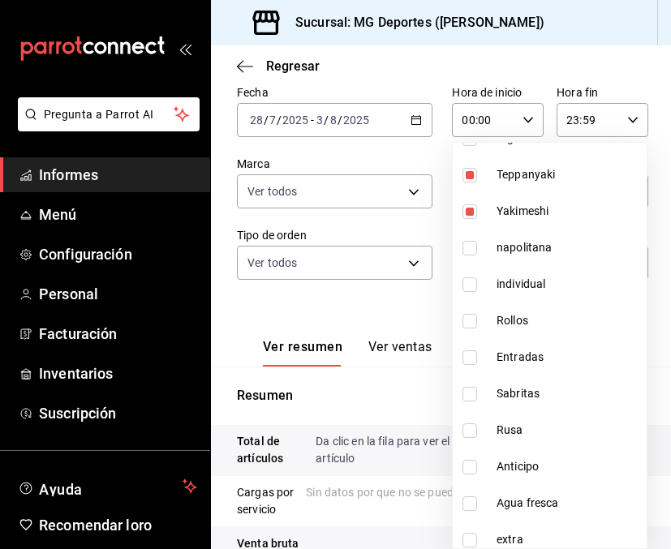
scroll to position [377, 0]
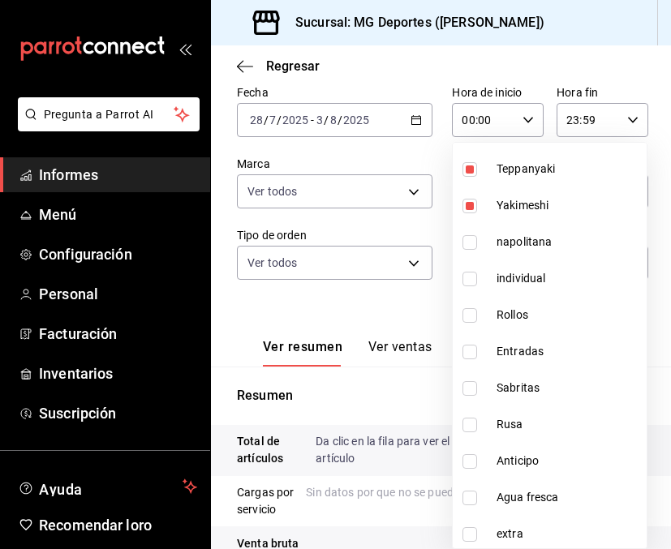
click at [466, 319] on input "checkbox" at bounding box center [469, 315] width 15 height 15
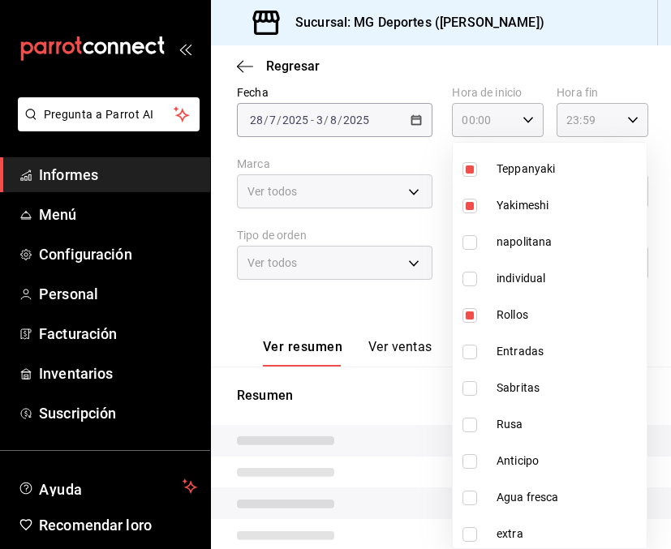
click at [471, 348] on input "checkbox" at bounding box center [469, 352] width 15 height 15
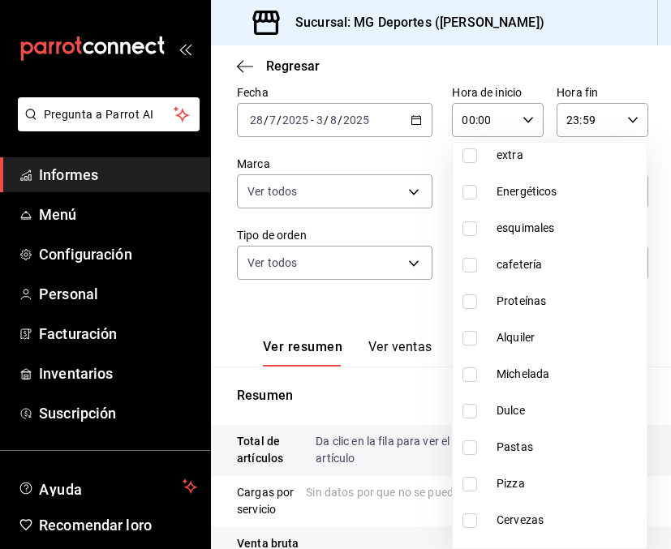
scroll to position [855, 0]
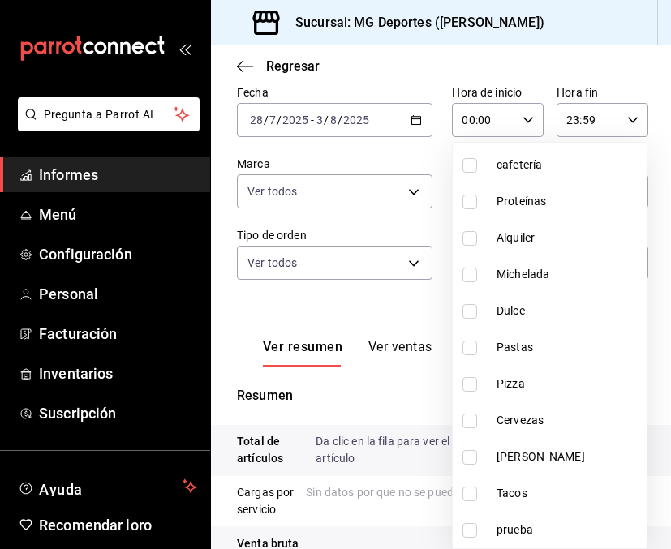
click at [518, 62] on div at bounding box center [335, 274] width 671 height 549
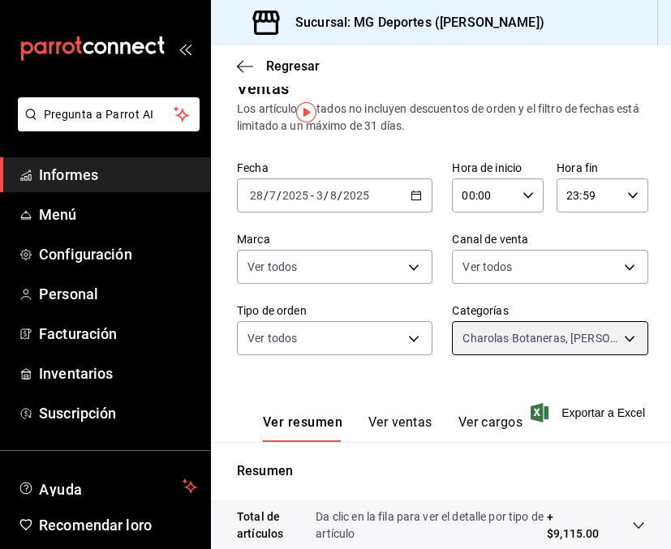
scroll to position [0, 0]
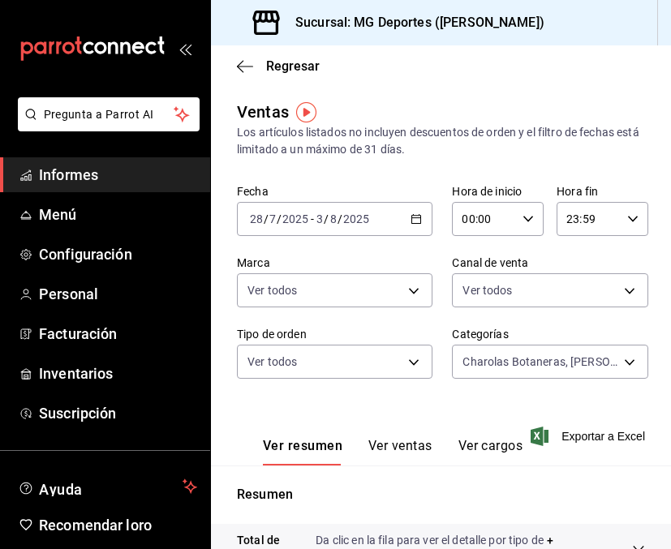
click at [411, 217] on icon "button" at bounding box center [415, 218] width 11 height 11
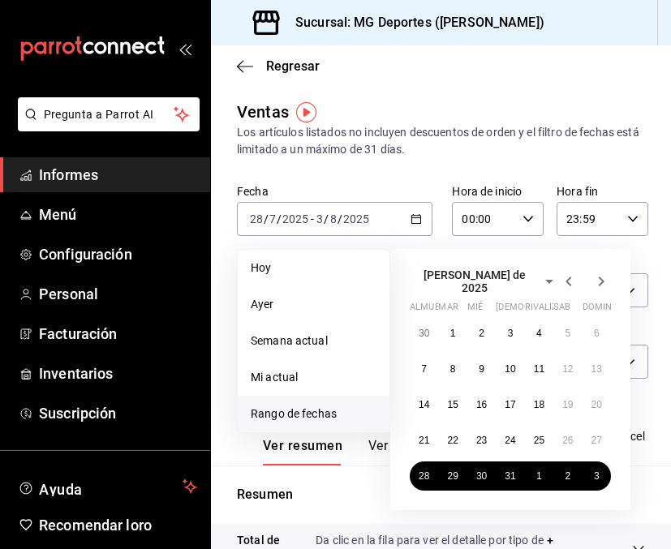
click at [602, 283] on icon "button" at bounding box center [600, 281] width 19 height 19
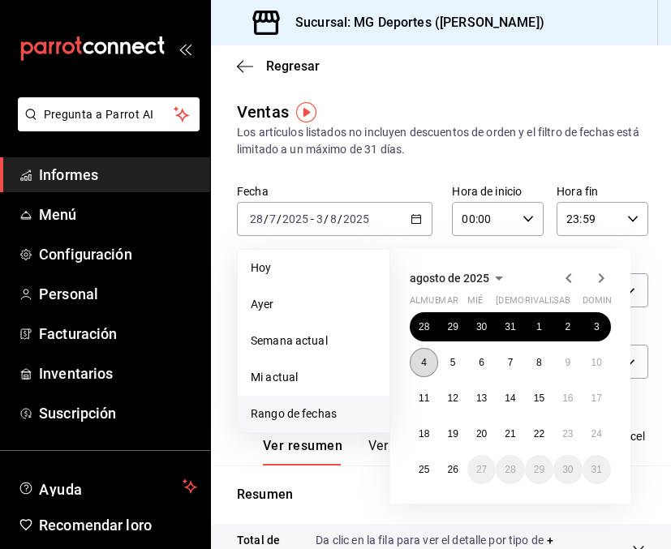
click at [422, 362] on font "4" at bounding box center [424, 362] width 6 height 11
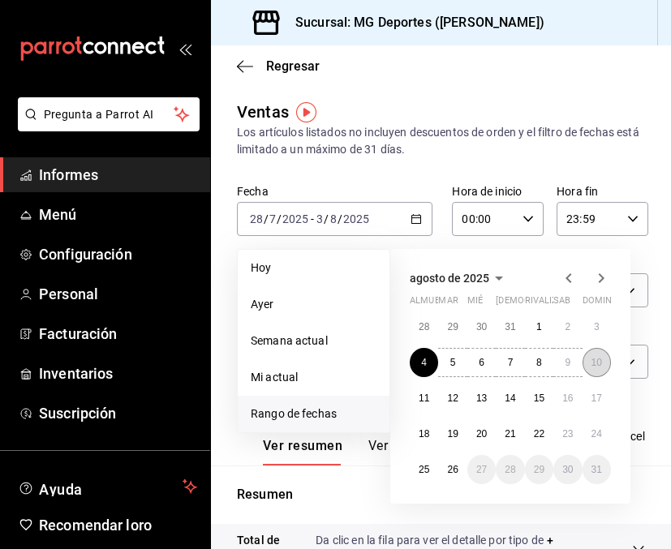
click at [601, 363] on font "10" at bounding box center [596, 362] width 11 height 11
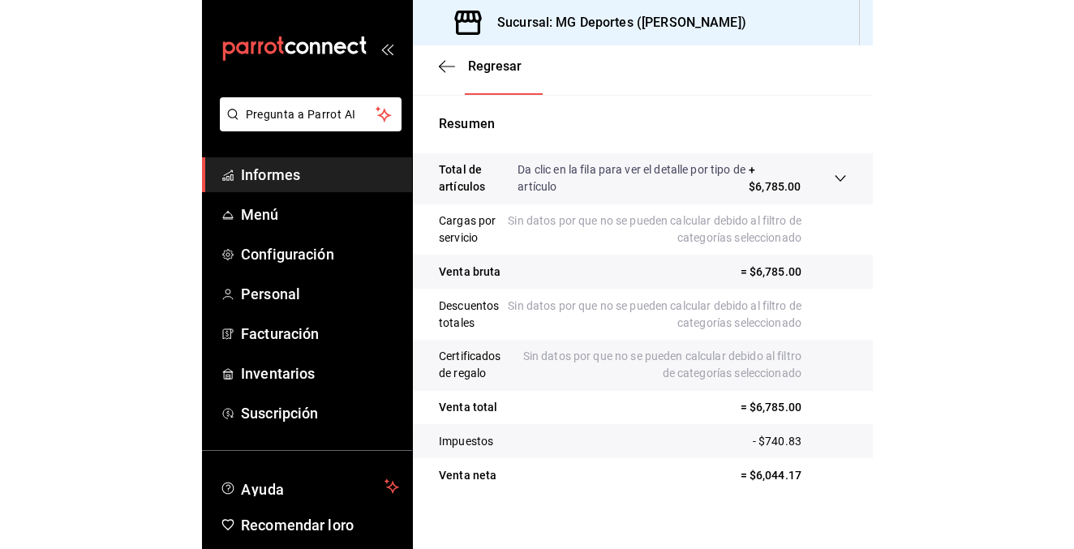
scroll to position [229, 0]
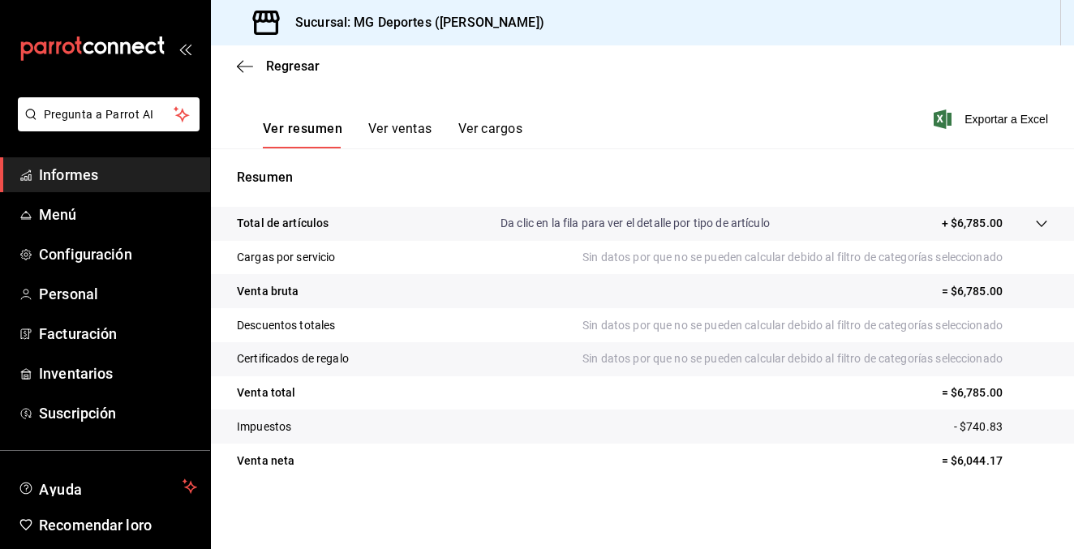
click at [118, 169] on span "Informes" at bounding box center [118, 175] width 158 height 22
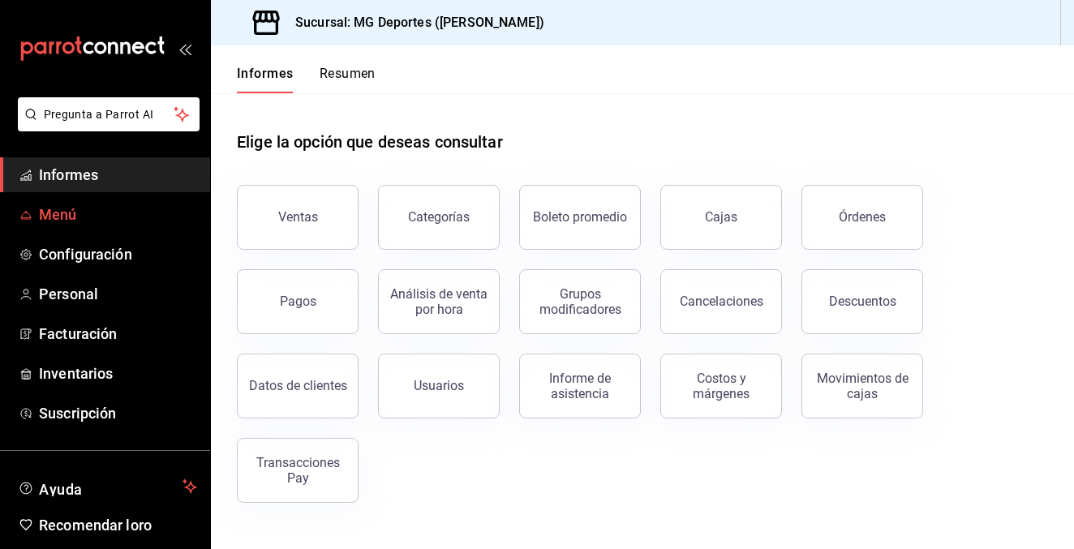
click at [64, 220] on font "Menú" at bounding box center [58, 214] width 38 height 17
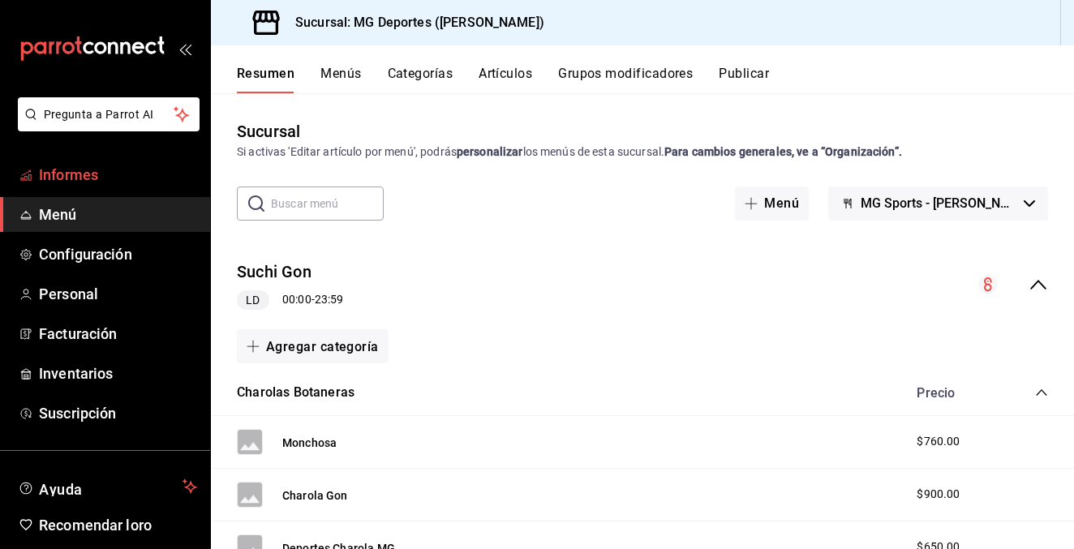
click at [80, 186] on link "Informes" at bounding box center [105, 174] width 210 height 35
